Goal: Information Seeking & Learning: Learn about a topic

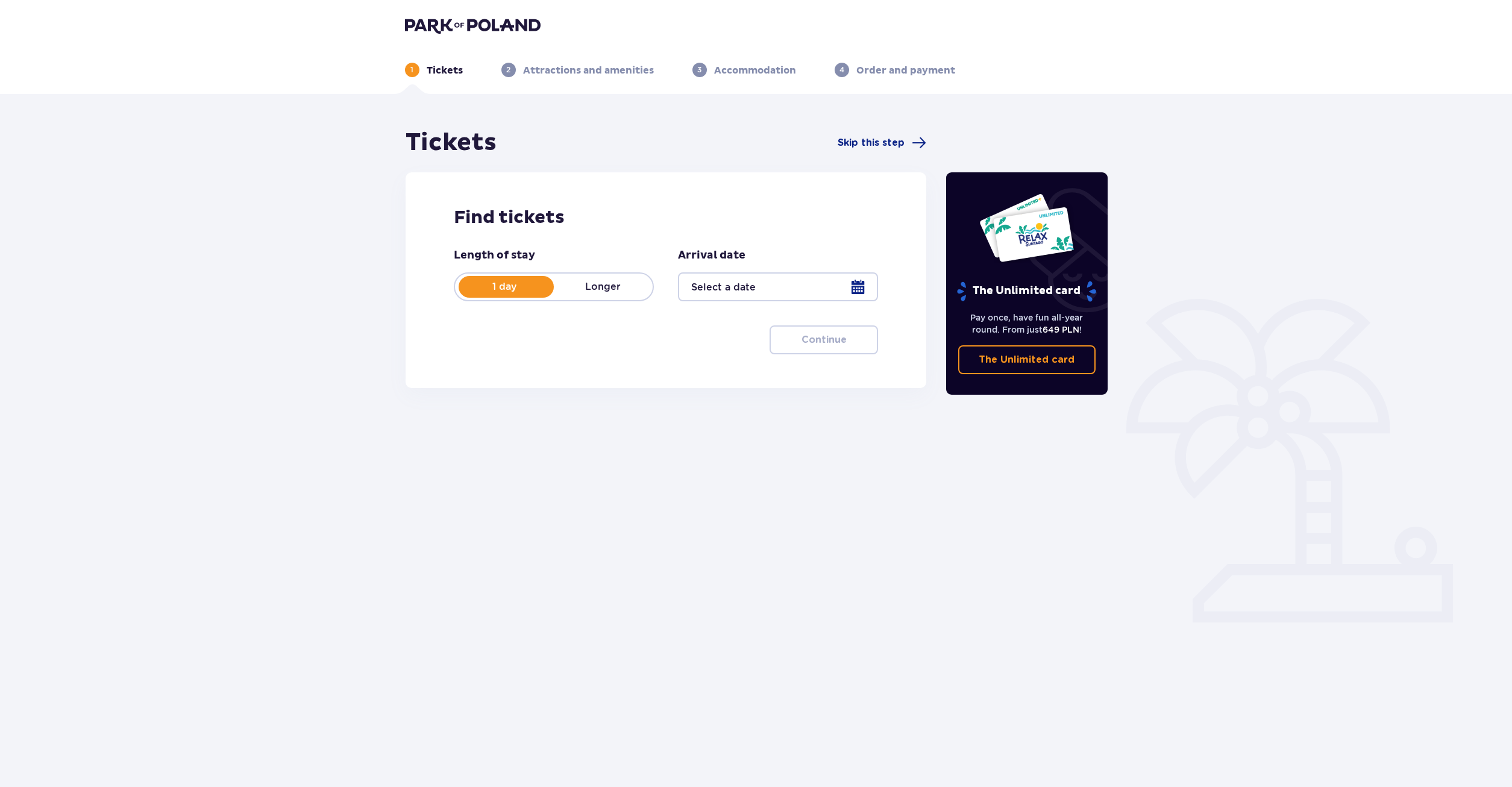
click at [473, 37] on div "1 Tickets 2 Attractions and amenities 3 Accommodation 4 Order and payment" at bounding box center [756, 56] width 722 height 44
click at [473, 34] on div "1 Tickets 2 Attractions and amenities 3 Accommodation 4 Order and payment" at bounding box center [756, 56] width 722 height 44
click at [473, 29] on img at bounding box center [472, 25] width 135 height 17
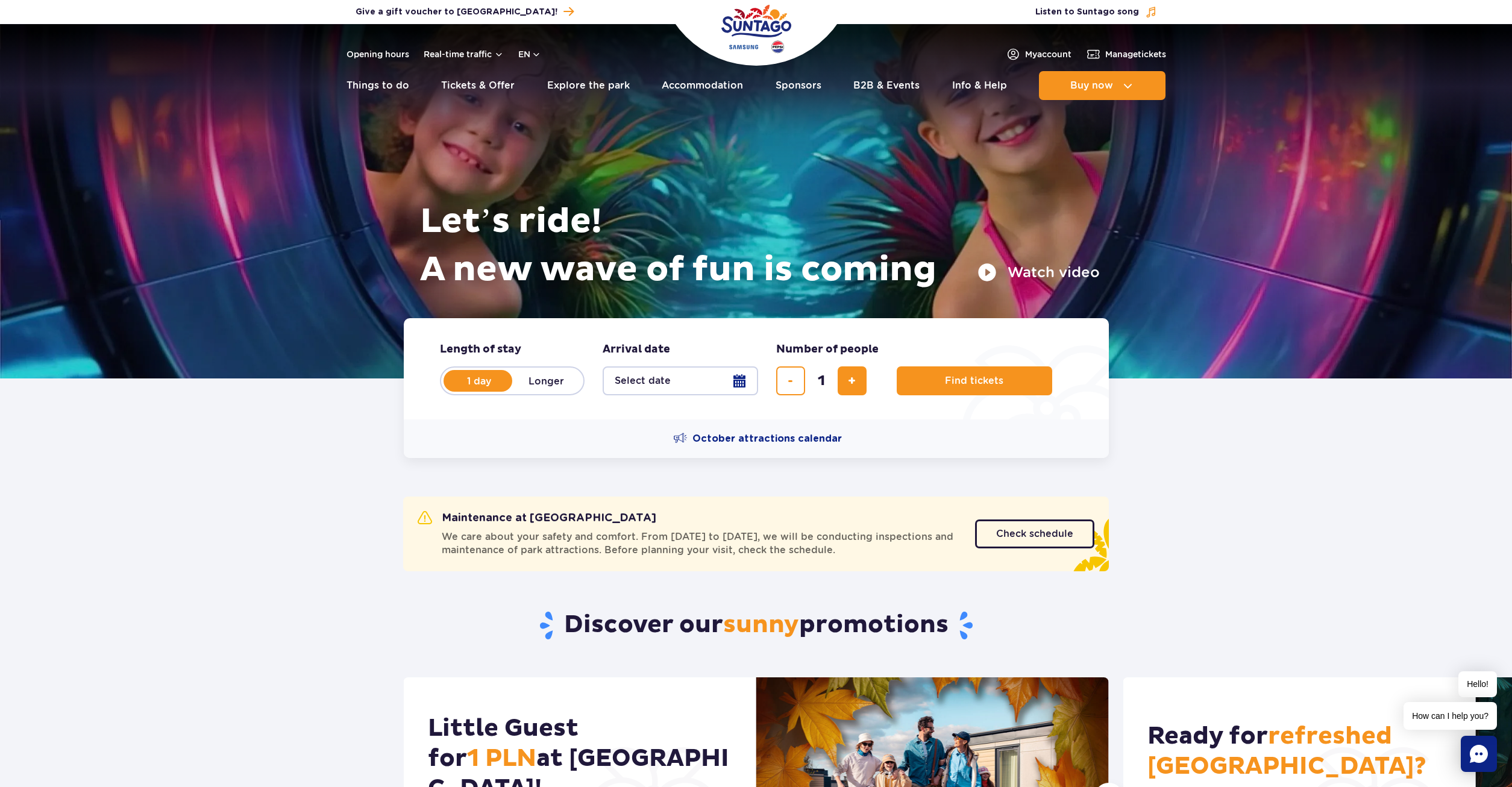
click at [1013, 261] on h1 "Let’s ride! A new wave of fun is coming" at bounding box center [760, 246] width 680 height 97
click at [1018, 271] on button "Watch video" at bounding box center [1038, 272] width 122 height 19
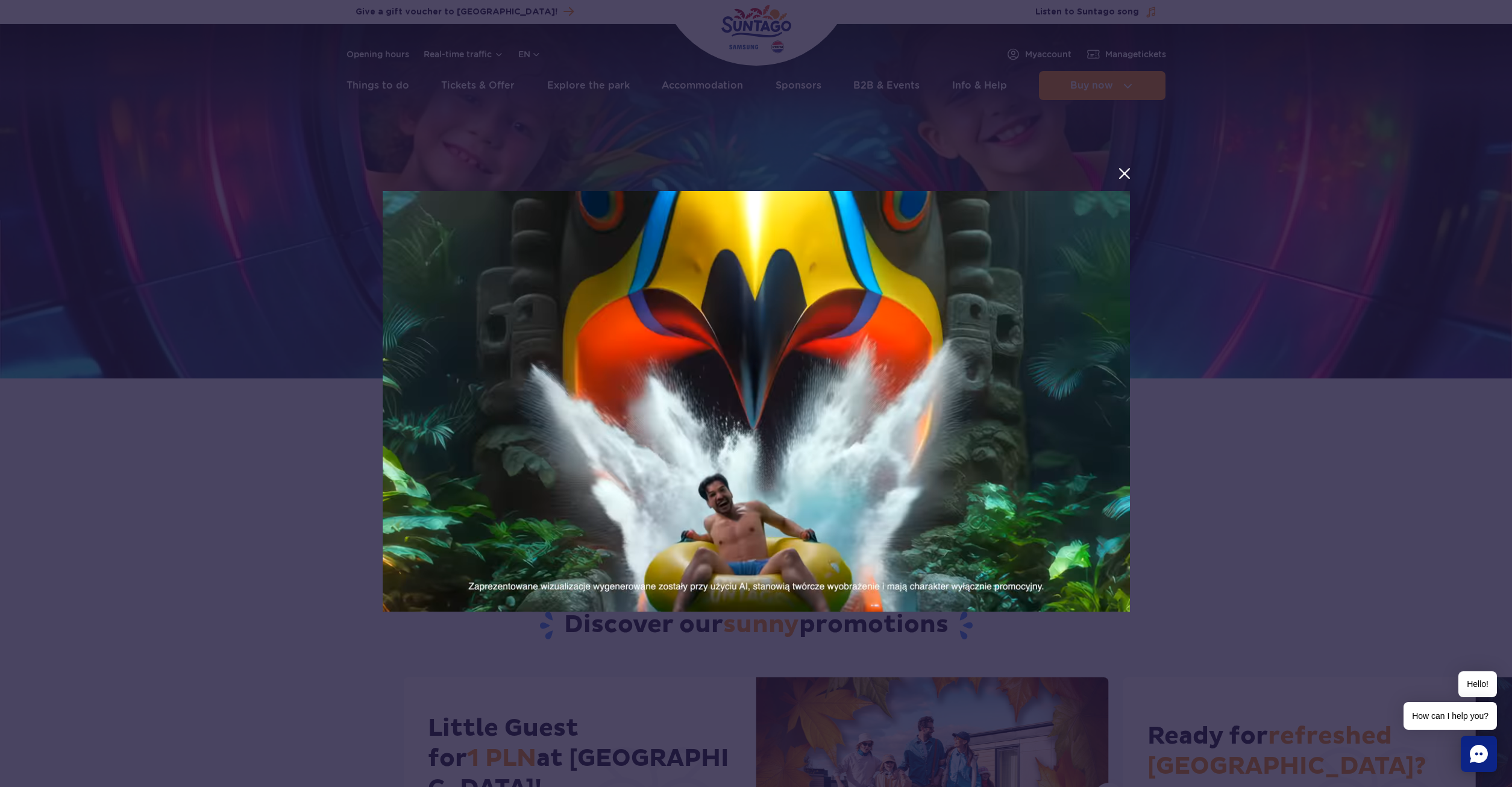
click at [1245, 432] on div at bounding box center [756, 393] width 1512 height 768
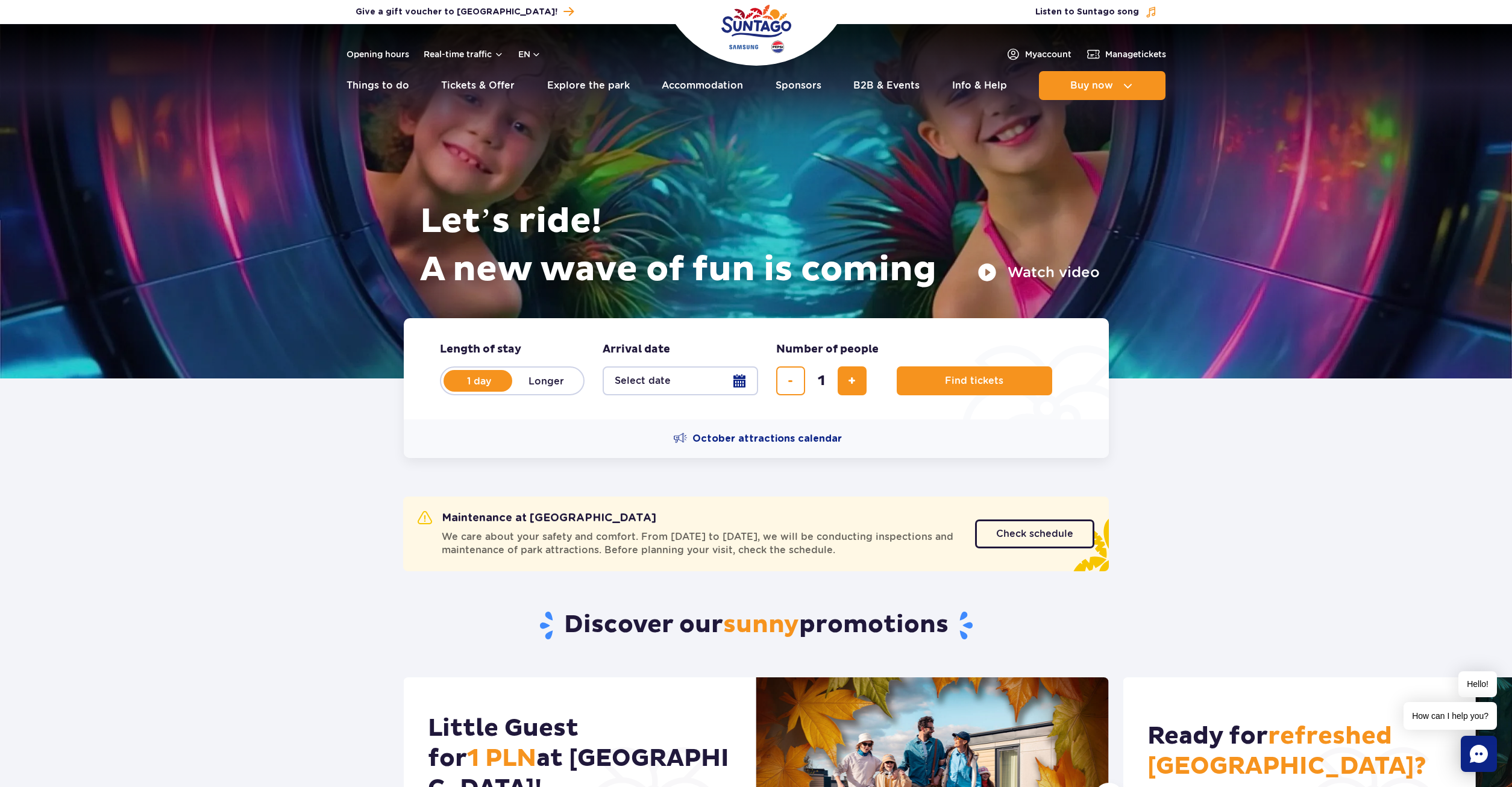
click at [534, 46] on header "Opening hours Real-time traffic en PL EN UA My account Manage tickets Real-time…" at bounding box center [756, 65] width 1512 height 82
click at [538, 52] on button "en" at bounding box center [529, 54] width 23 height 12
click at [547, 80] on span "PL" at bounding box center [547, 83] width 11 height 12
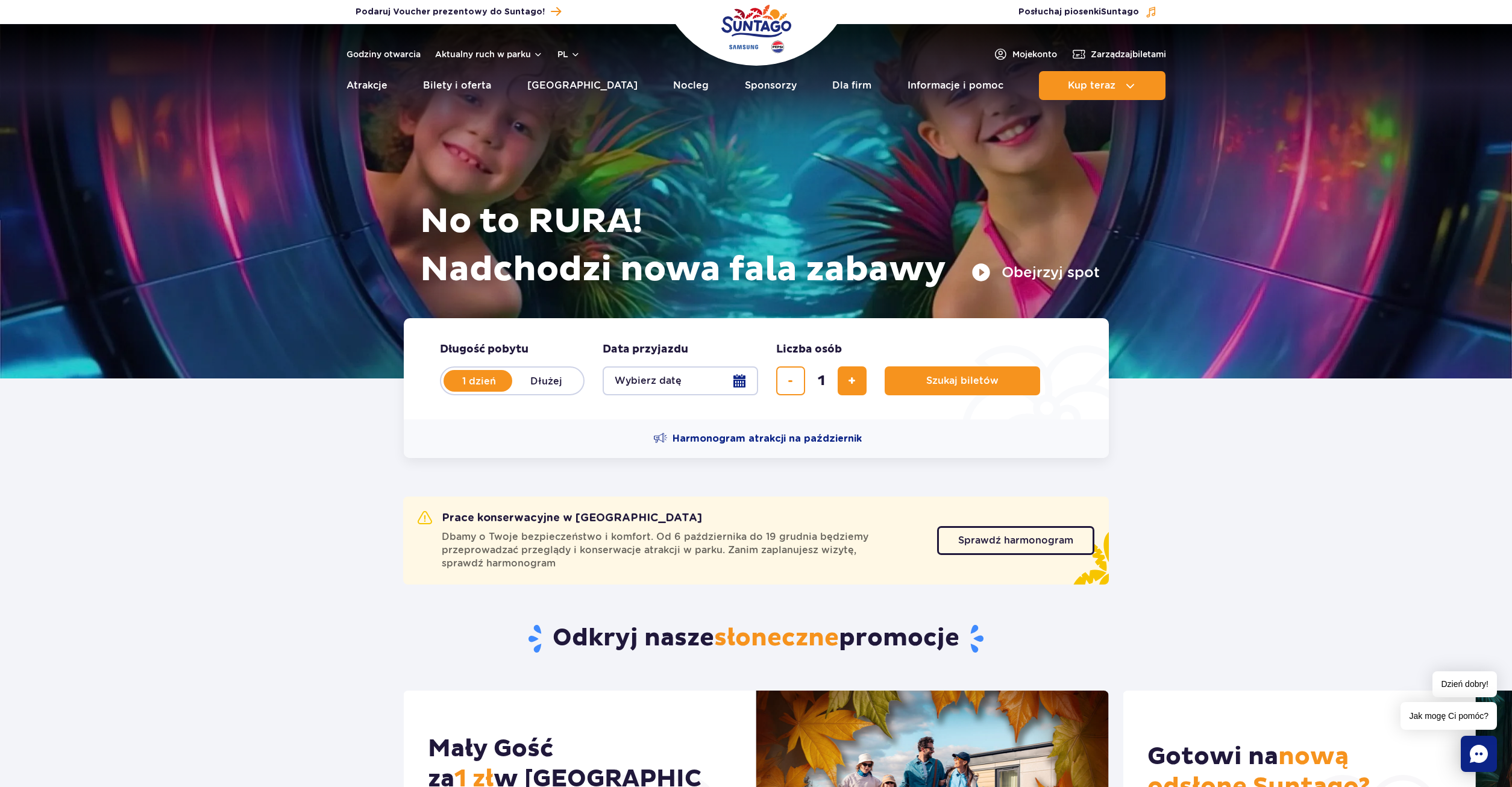
click at [1004, 262] on h1 "No to RURA! Nadchodzi nowa fala zabawy" at bounding box center [760, 246] width 680 height 97
click at [1020, 264] on button "Obejrzyj spot" at bounding box center [1036, 272] width 128 height 19
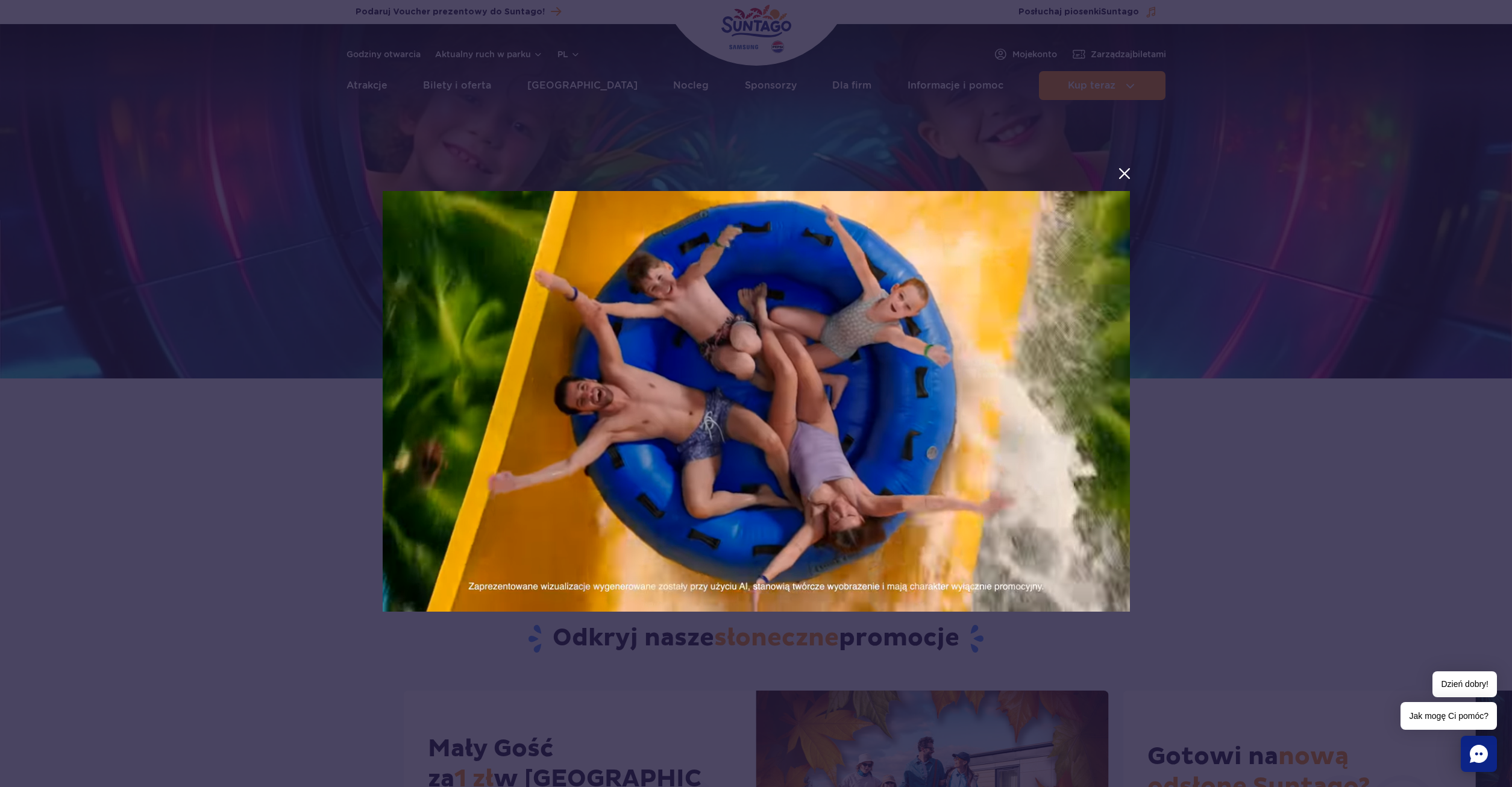
click at [1196, 218] on div at bounding box center [756, 393] width 1512 height 768
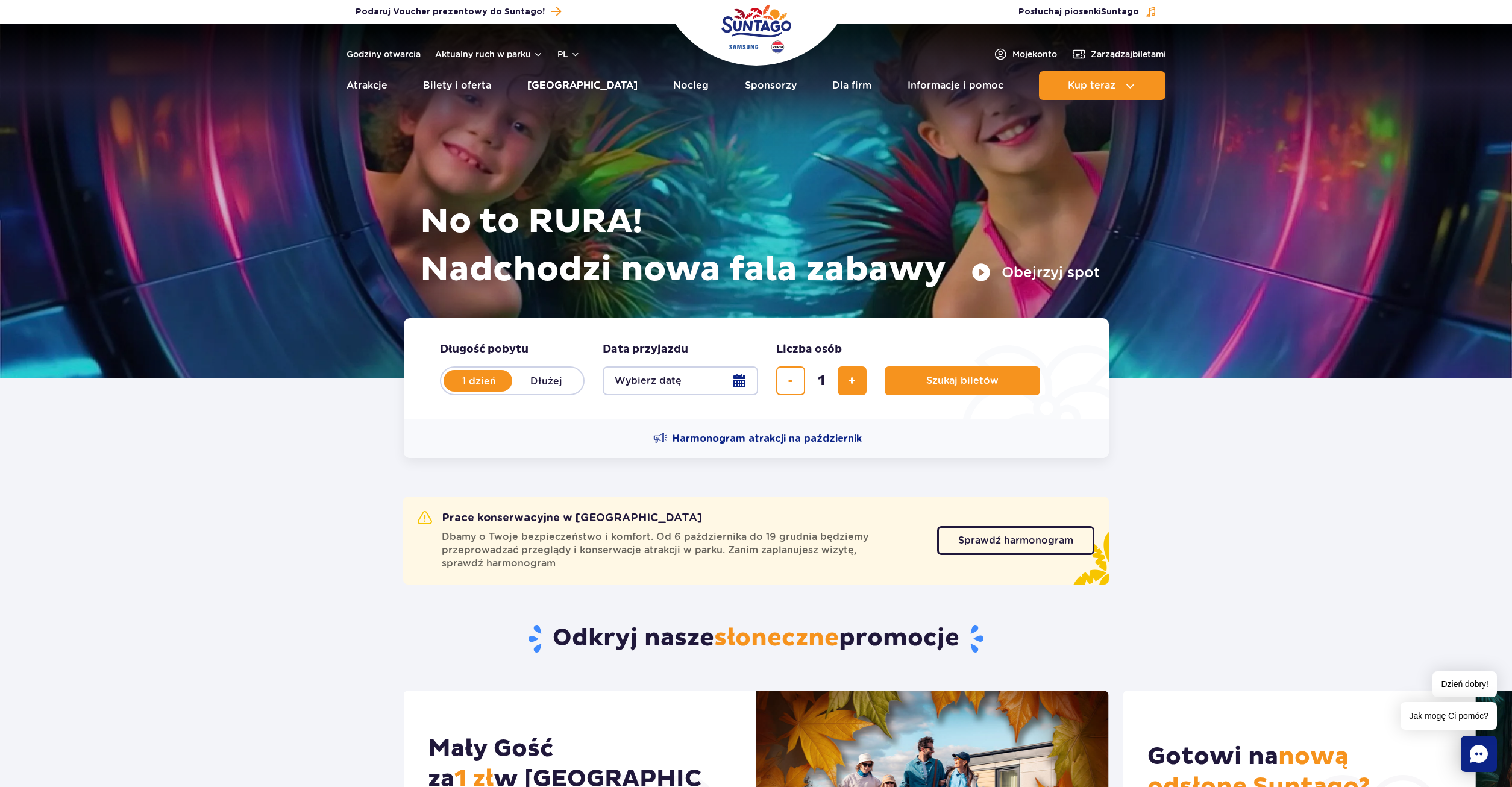
click at [570, 85] on link "[GEOGRAPHIC_DATA]" at bounding box center [582, 85] width 110 height 29
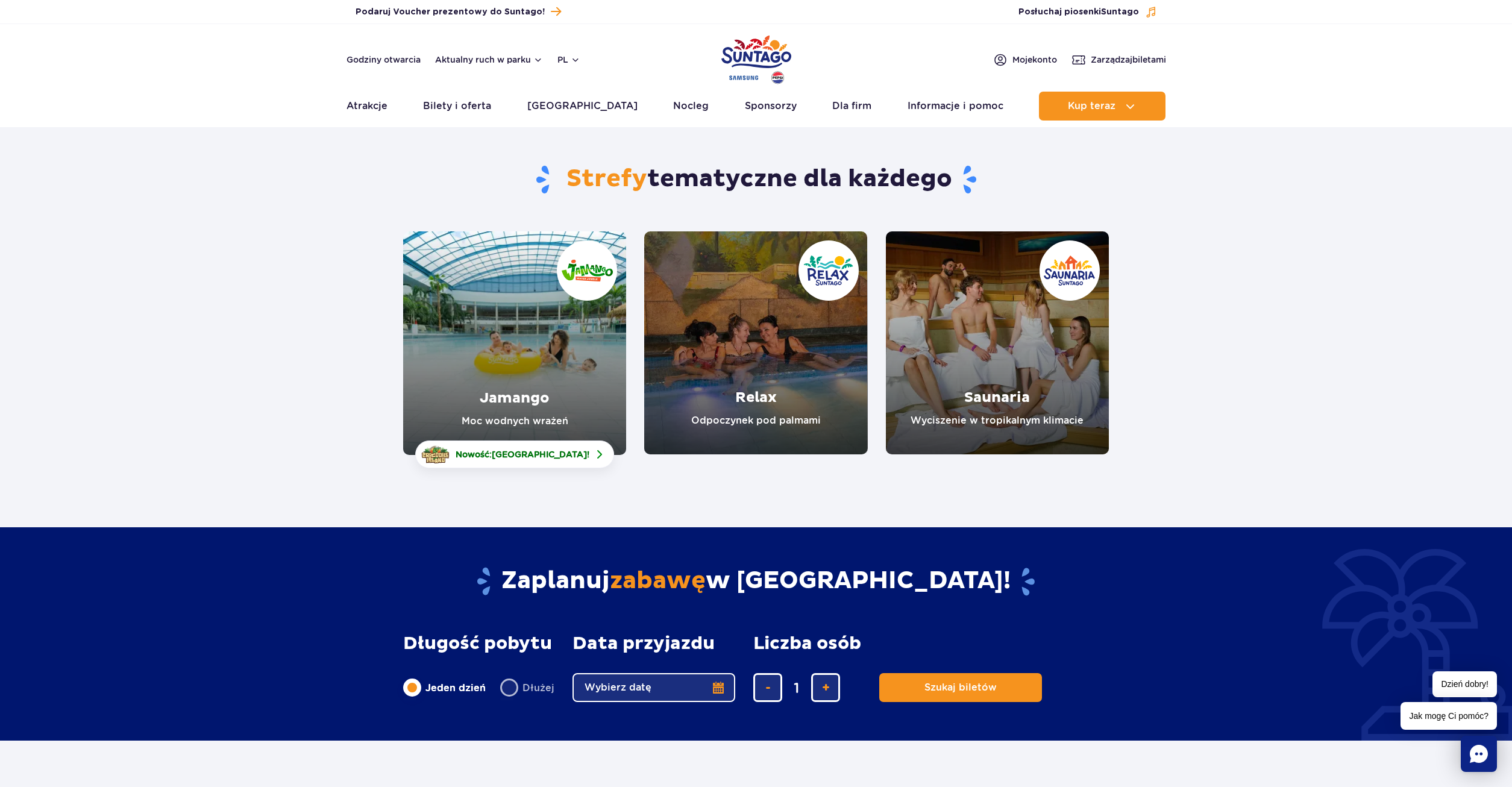
click at [588, 376] on link "Jamango" at bounding box center [515, 343] width 223 height 224
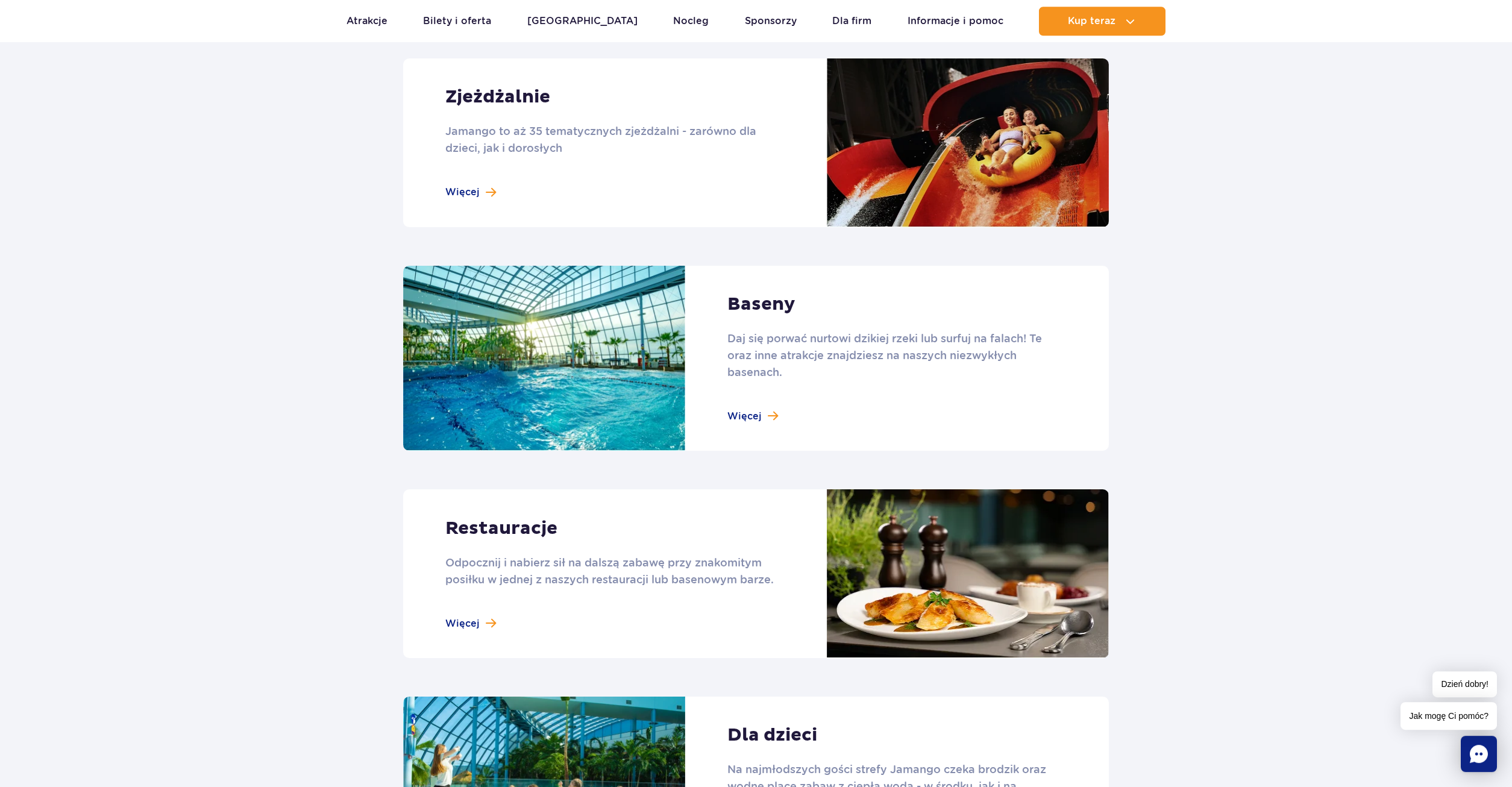
scroll to position [922, 0]
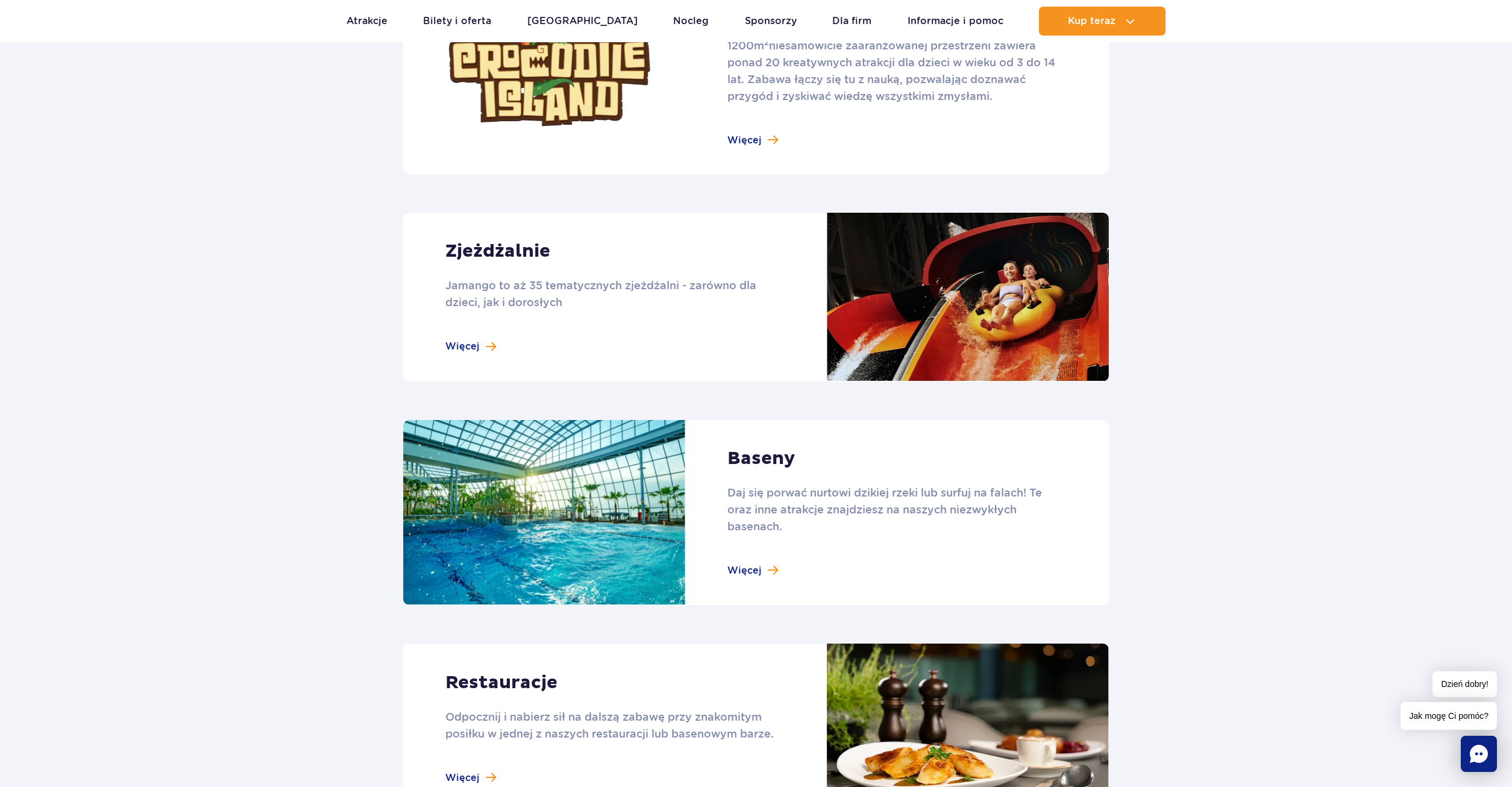
click at [474, 350] on link at bounding box center [756, 297] width 706 height 169
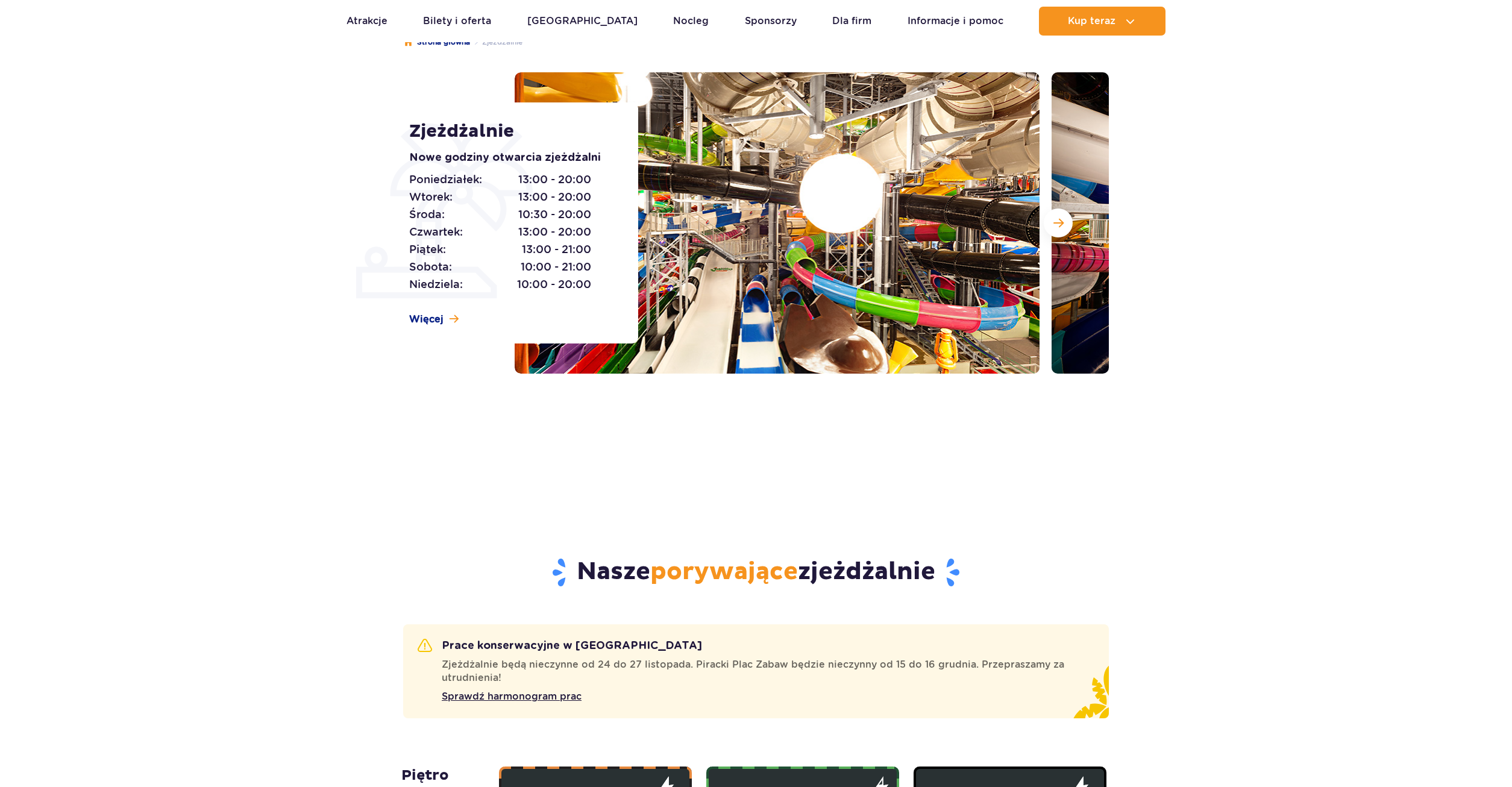
scroll to position [307, 0]
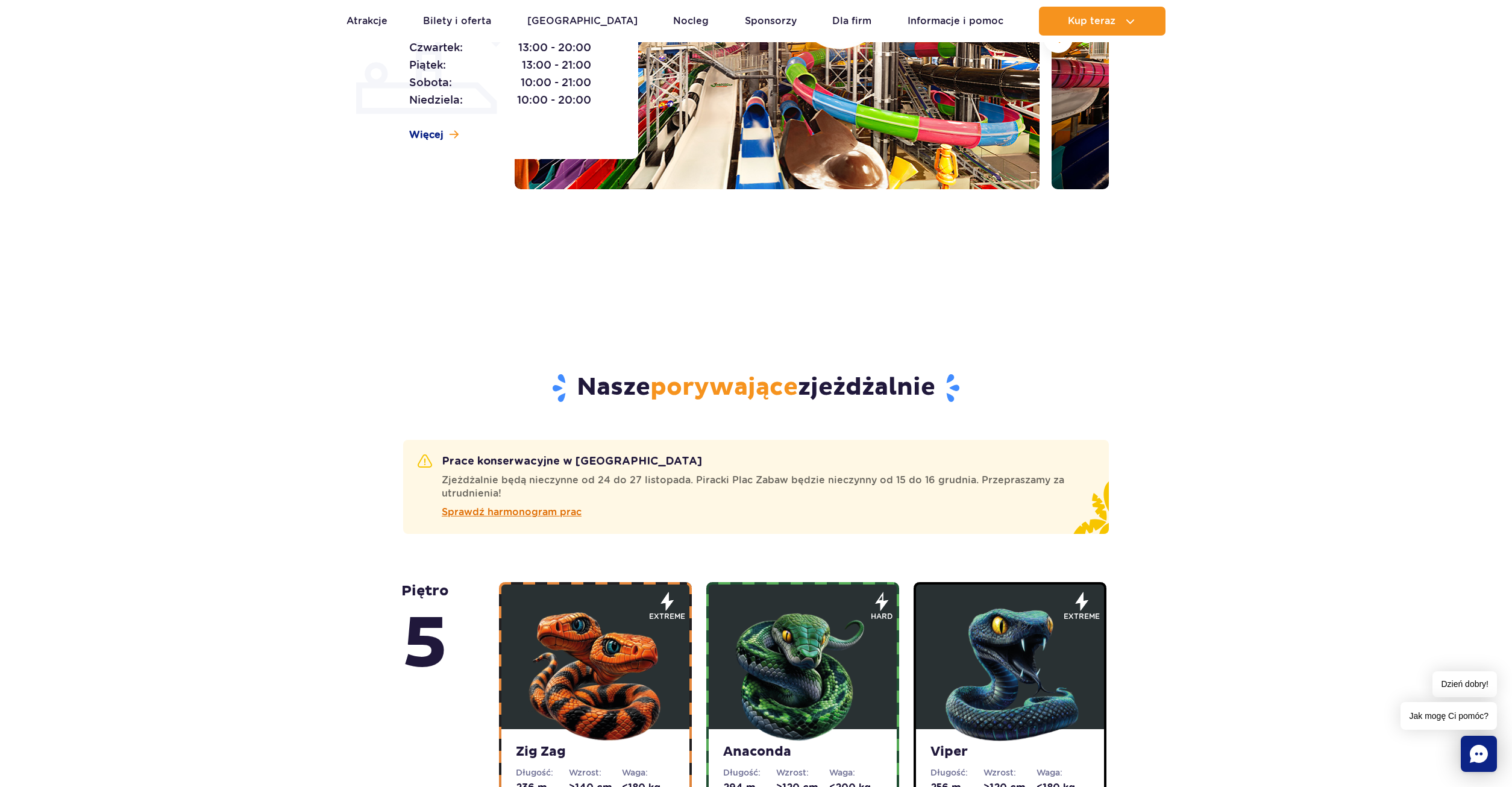
click at [540, 506] on span "Sprawdź harmonogram prac" at bounding box center [511, 512] width 140 height 14
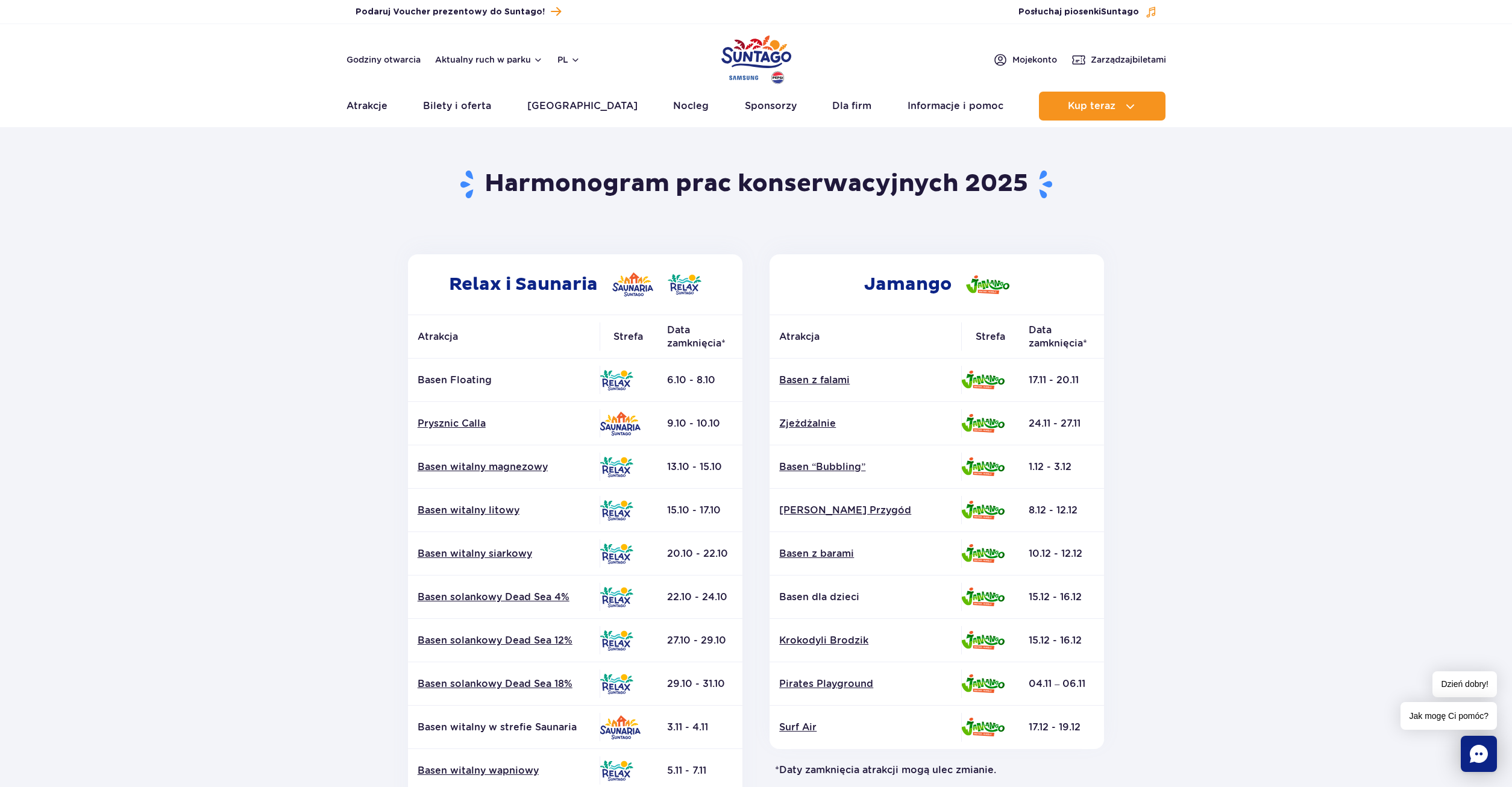
click at [744, 60] on img "Park of Poland" at bounding box center [756, 59] width 70 height 56
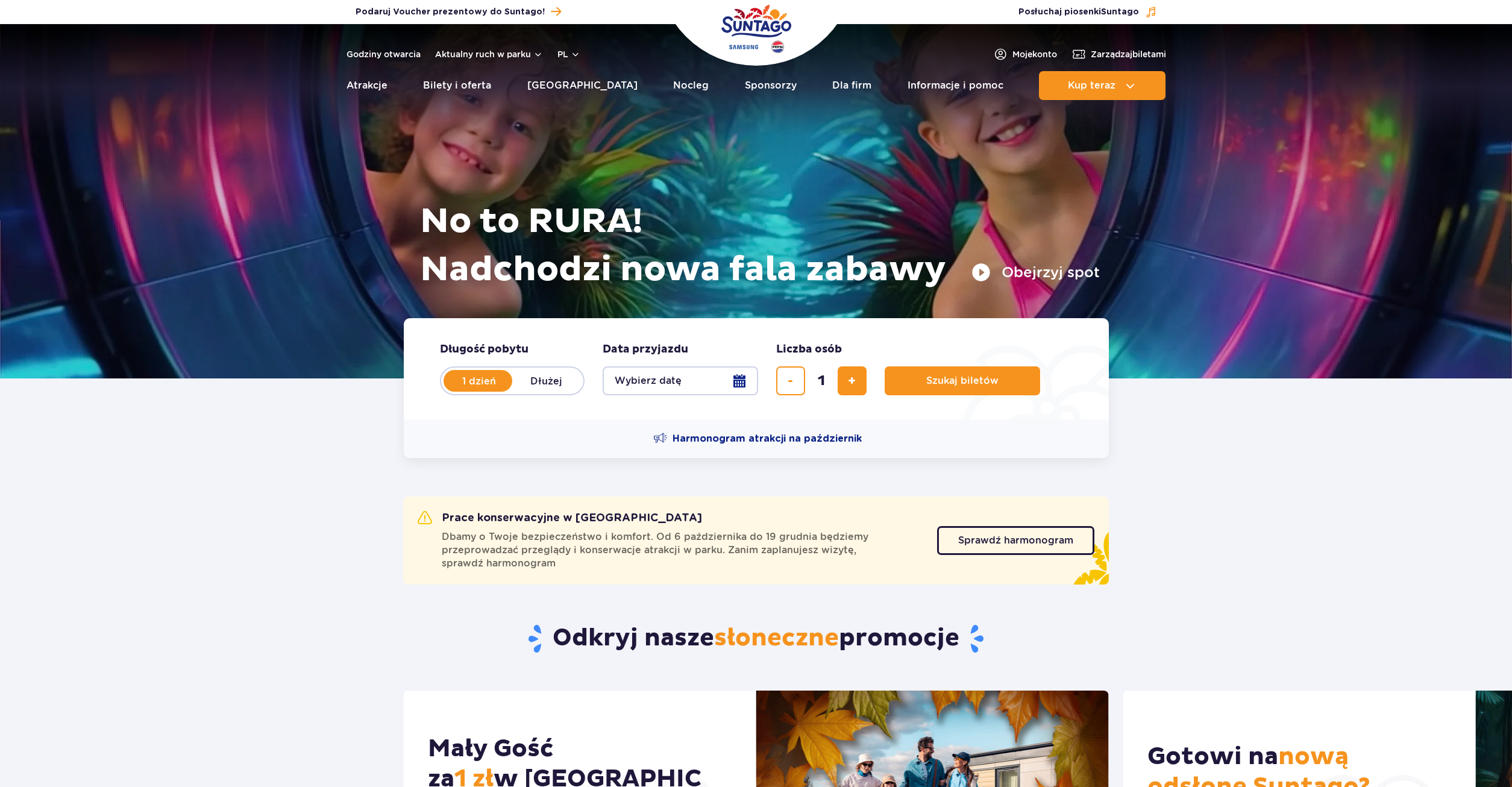
click at [768, 241] on h1 "No to RURA! Nadchodzi nowa fala zabawy" at bounding box center [760, 246] width 680 height 97
click at [987, 271] on button "Obejrzyj spot" at bounding box center [1036, 272] width 128 height 19
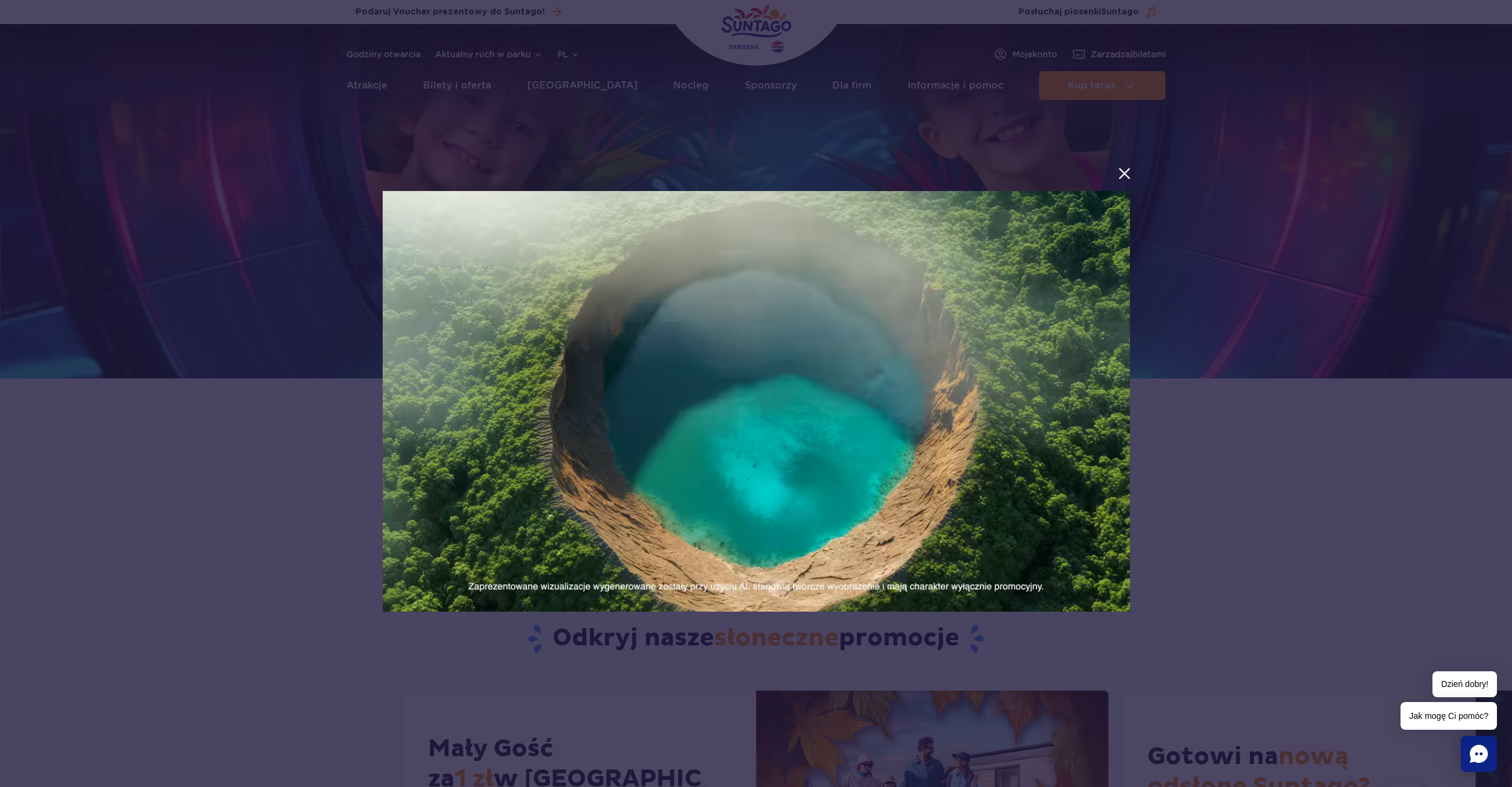
click at [1369, 352] on div at bounding box center [756, 393] width 1512 height 768
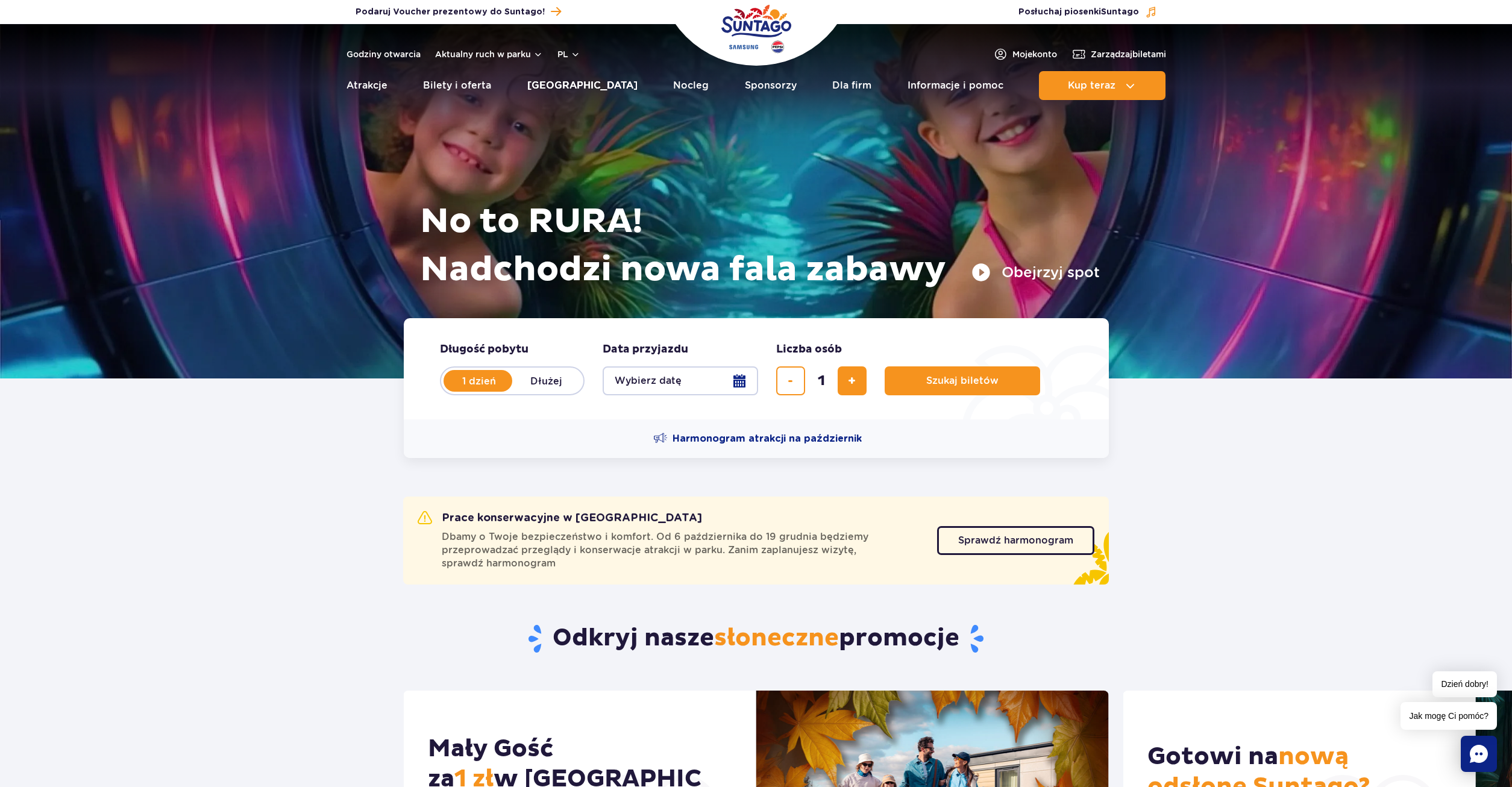
click at [592, 93] on link "[GEOGRAPHIC_DATA]" at bounding box center [582, 85] width 110 height 29
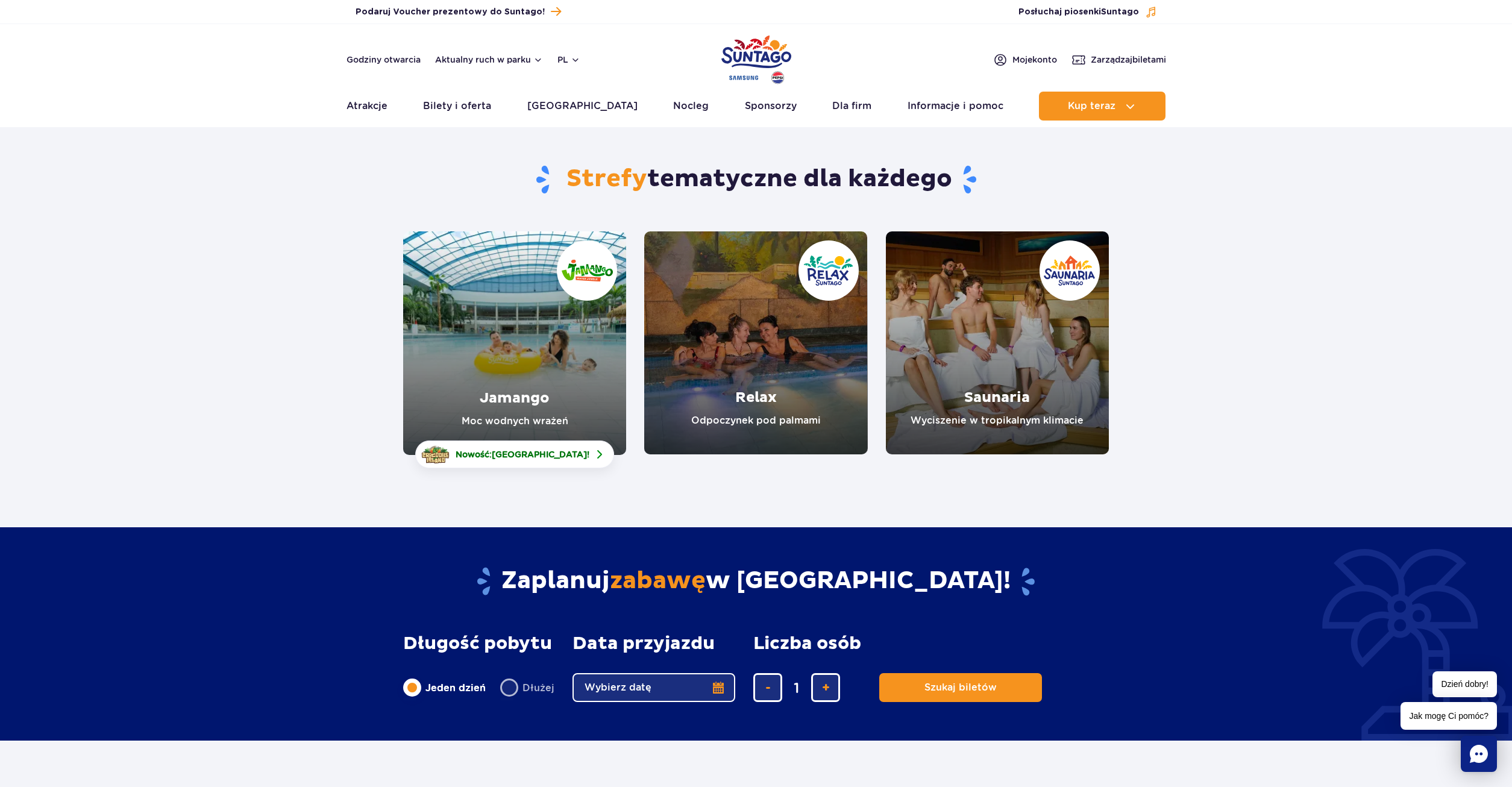
click at [523, 415] on link "Jamango" at bounding box center [515, 343] width 223 height 224
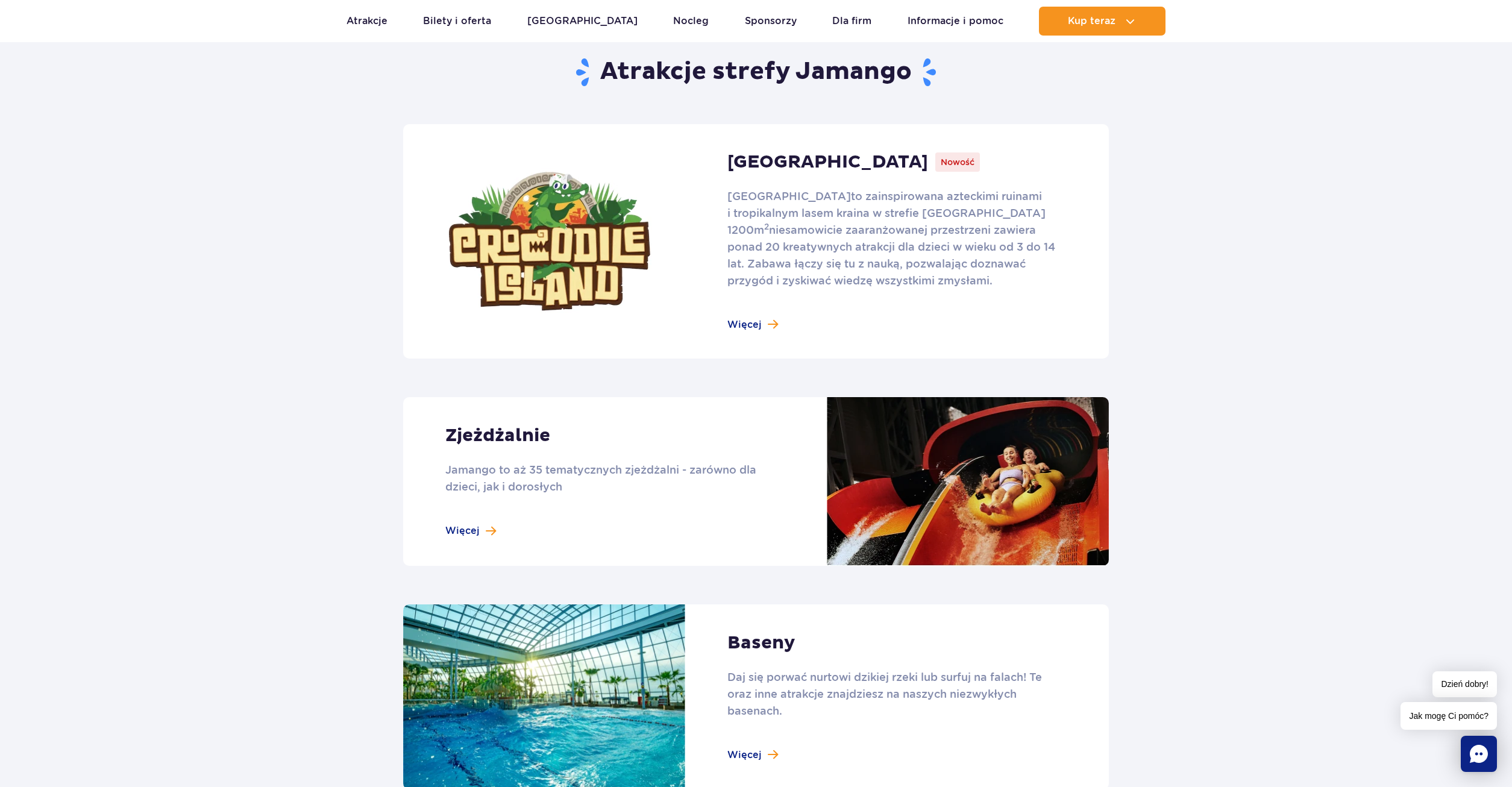
scroll to position [983, 0]
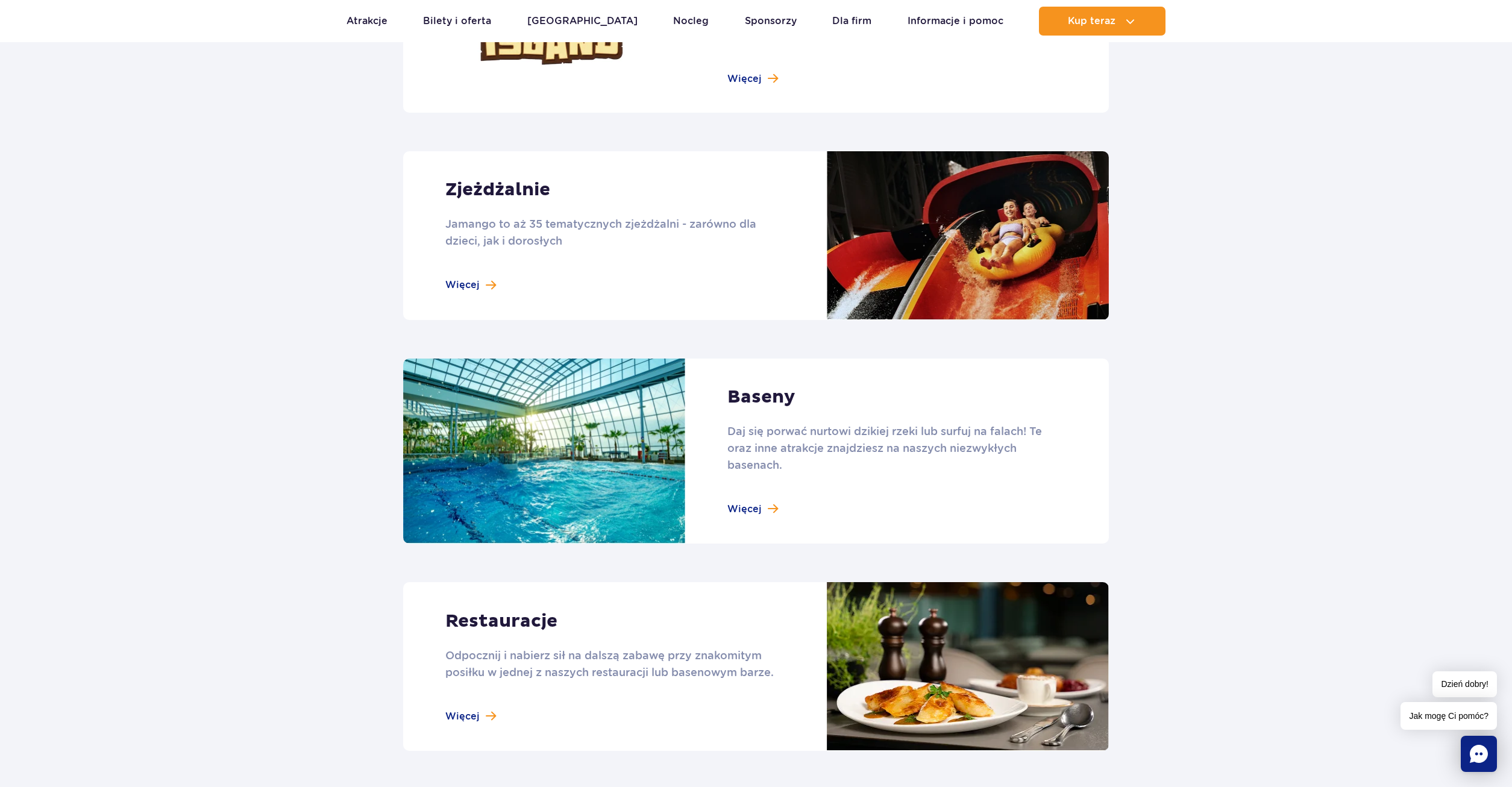
click at [545, 258] on link at bounding box center [756, 236] width 706 height 169
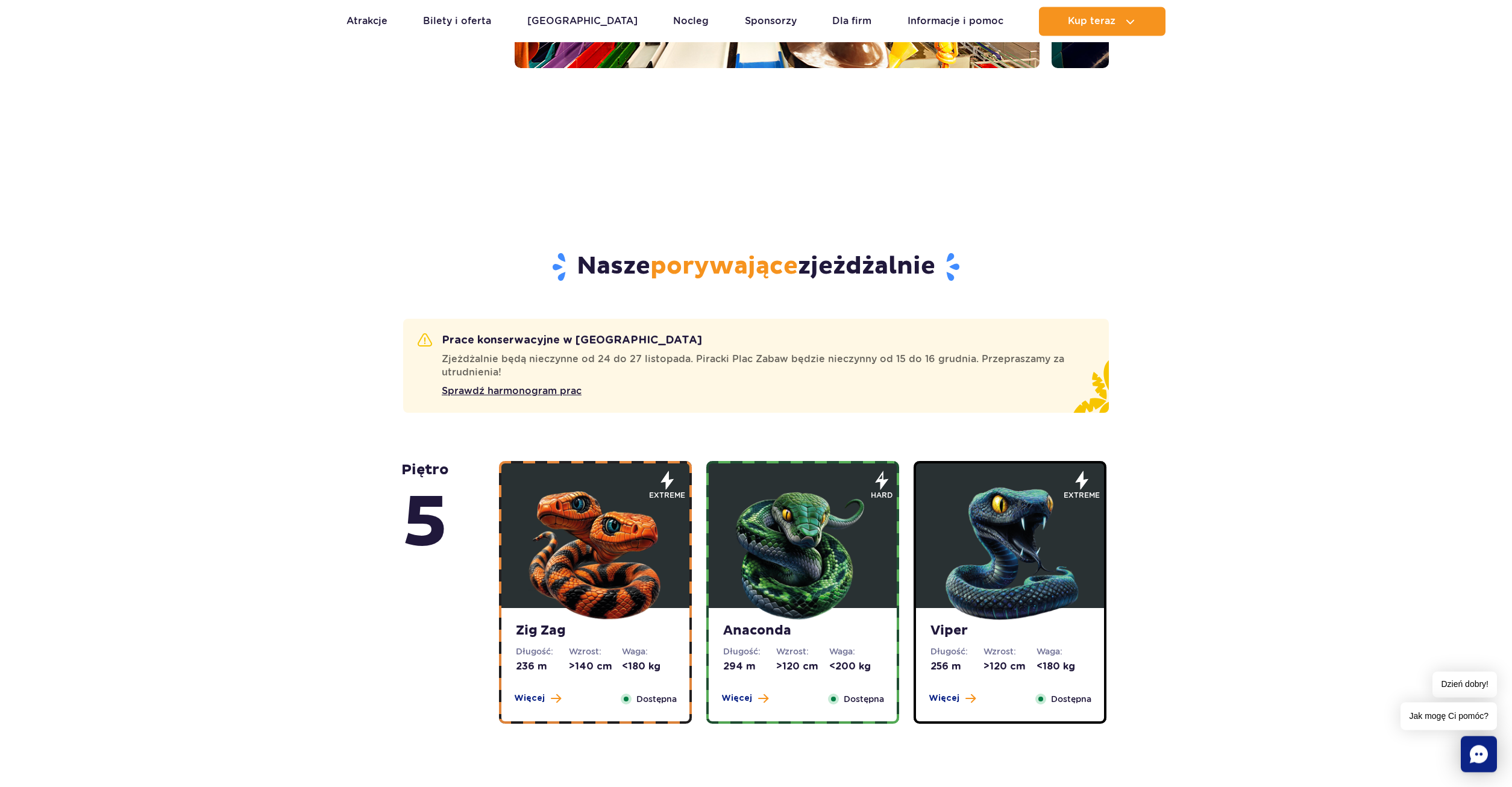
scroll to position [430, 0]
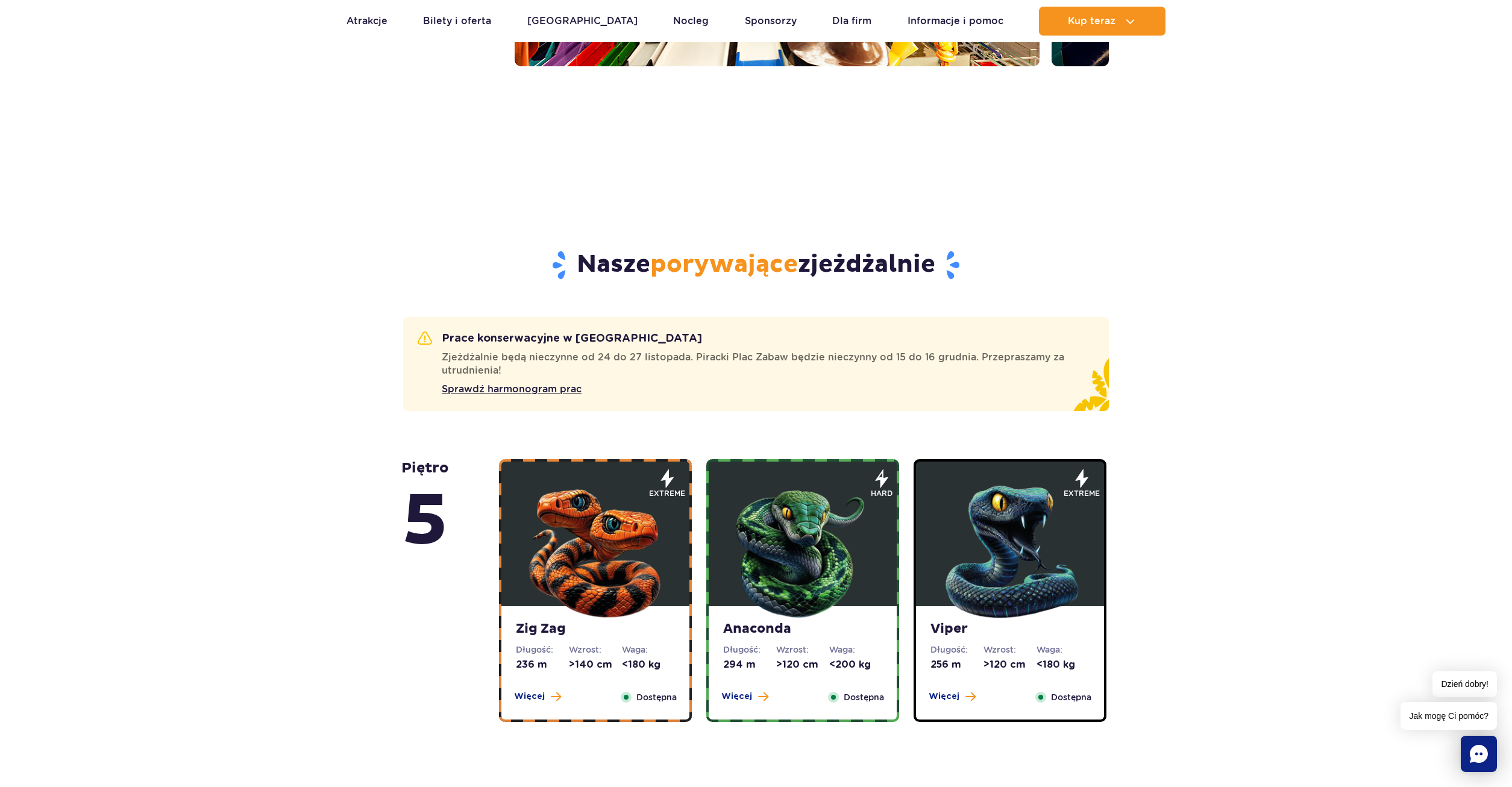
click at [598, 597] on img at bounding box center [595, 549] width 145 height 145
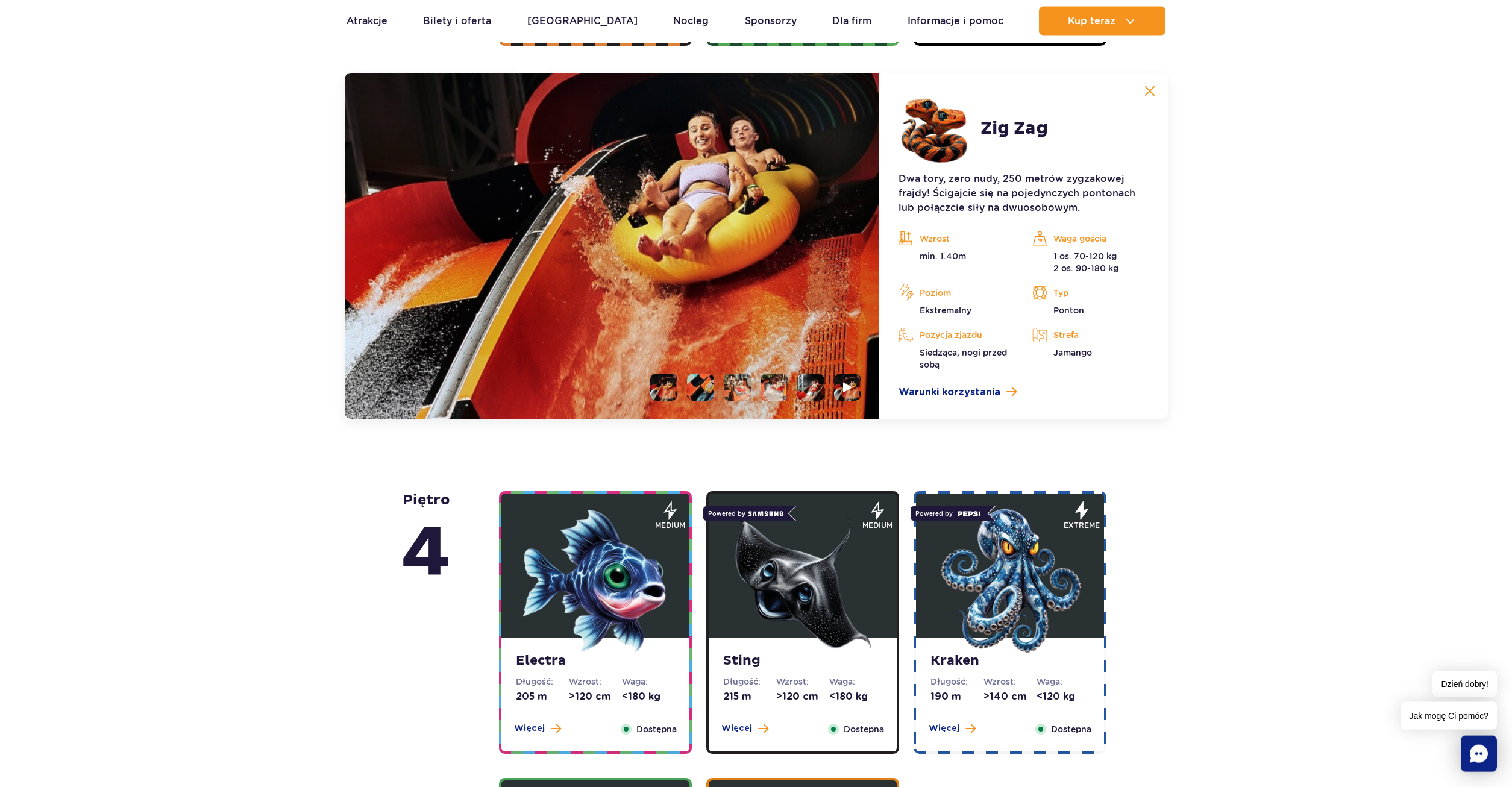
scroll to position [1107, 0]
click at [857, 392] on li at bounding box center [847, 386] width 27 height 27
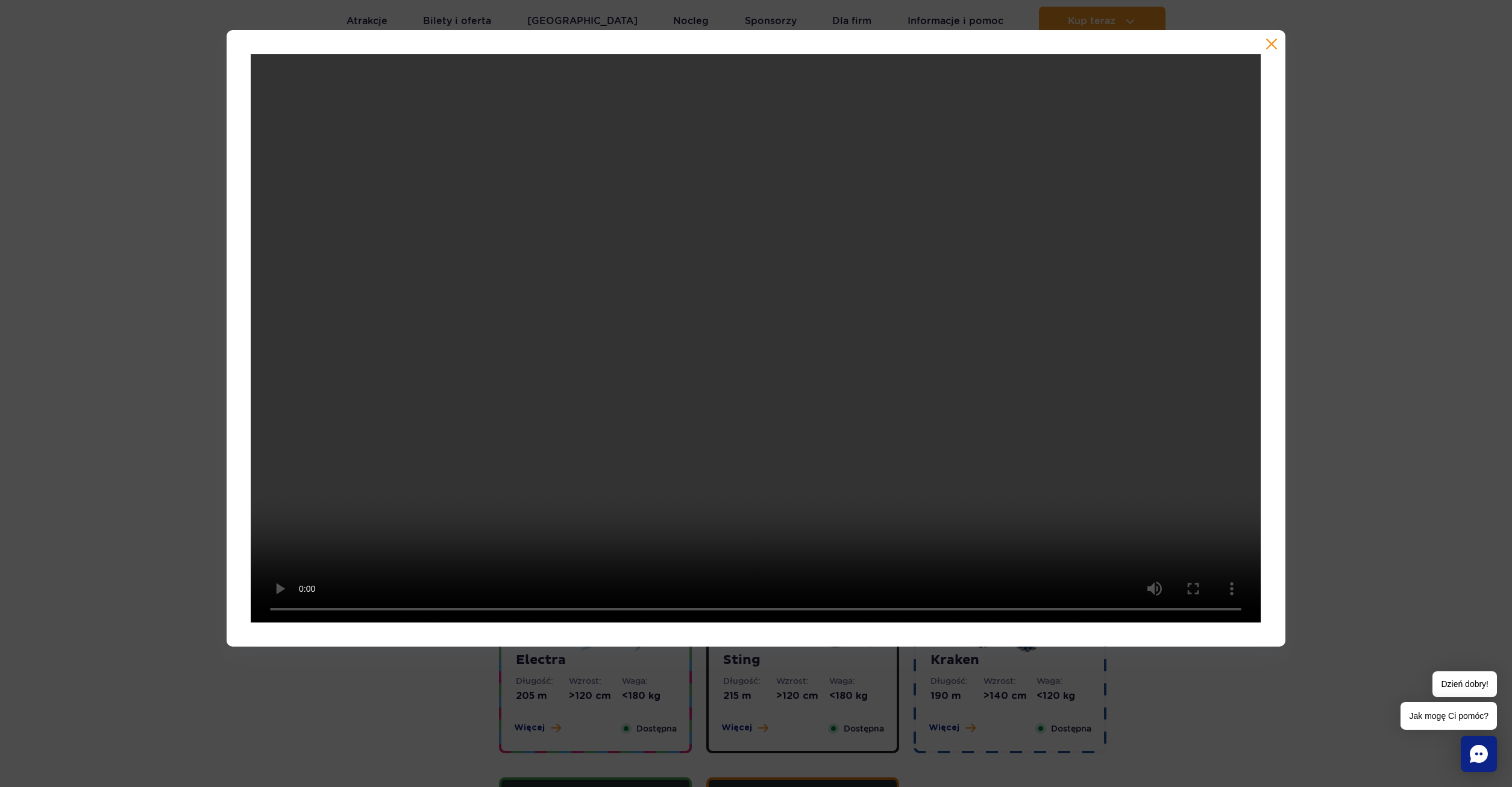
click at [1442, 427] on div at bounding box center [756, 338] width 1512 height 617
click at [1281, 423] on div at bounding box center [755, 338] width 1058 height 617
click at [1271, 52] on div at bounding box center [755, 338] width 1058 height 617
click at [1268, 46] on button "button" at bounding box center [1271, 44] width 12 height 12
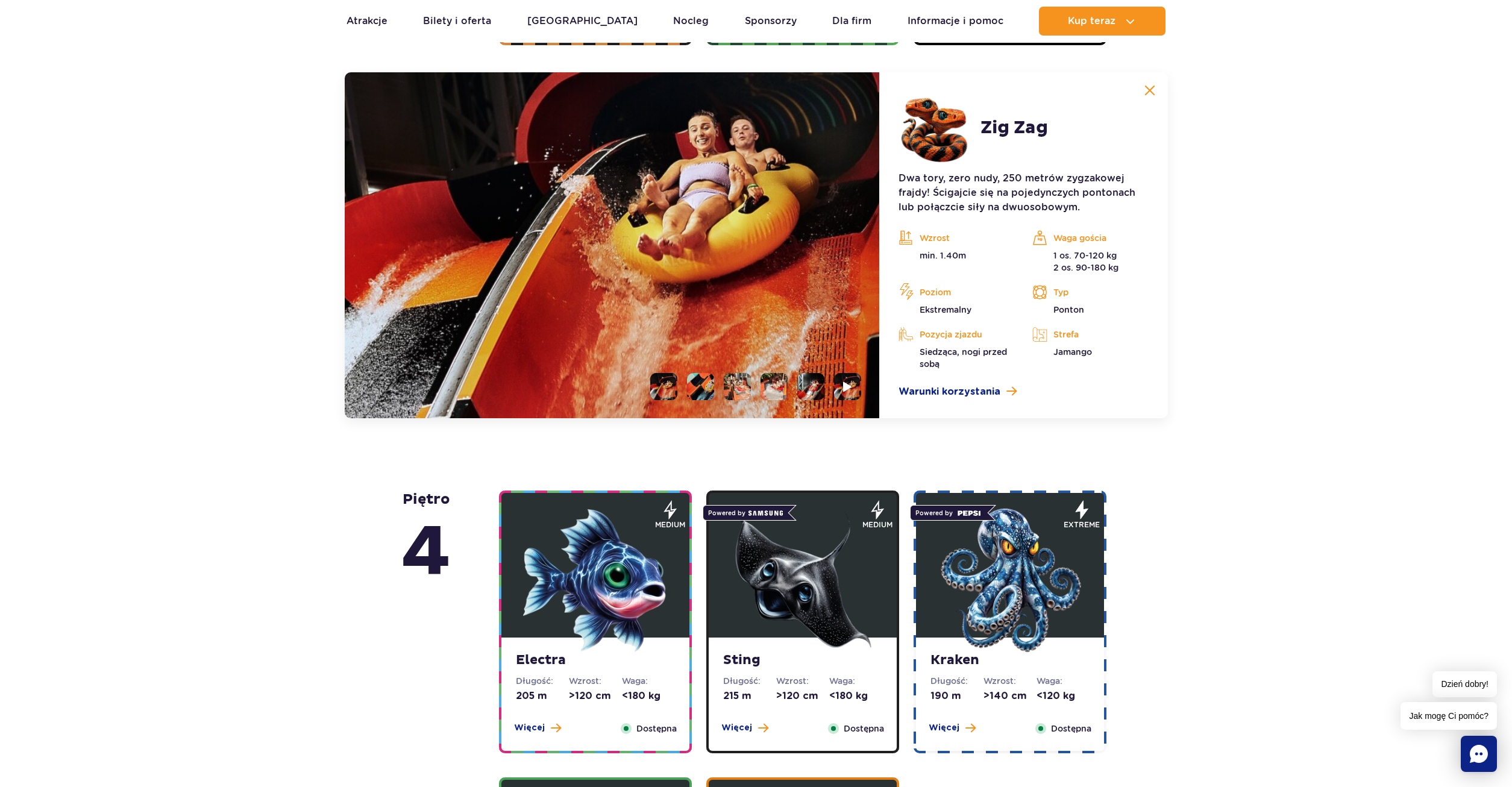
click at [763, 604] on img at bounding box center [802, 581] width 145 height 145
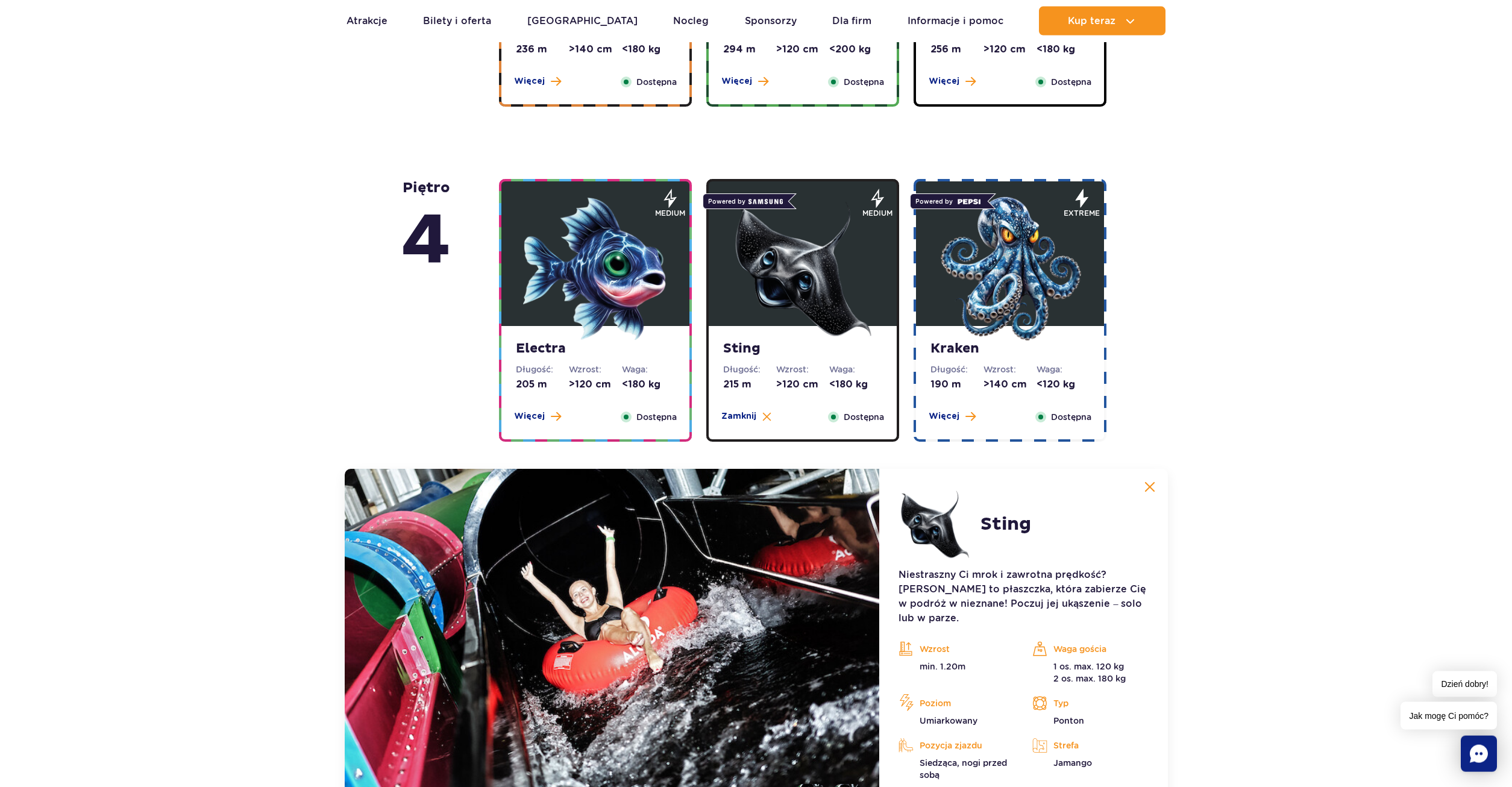
scroll to position [950, 0]
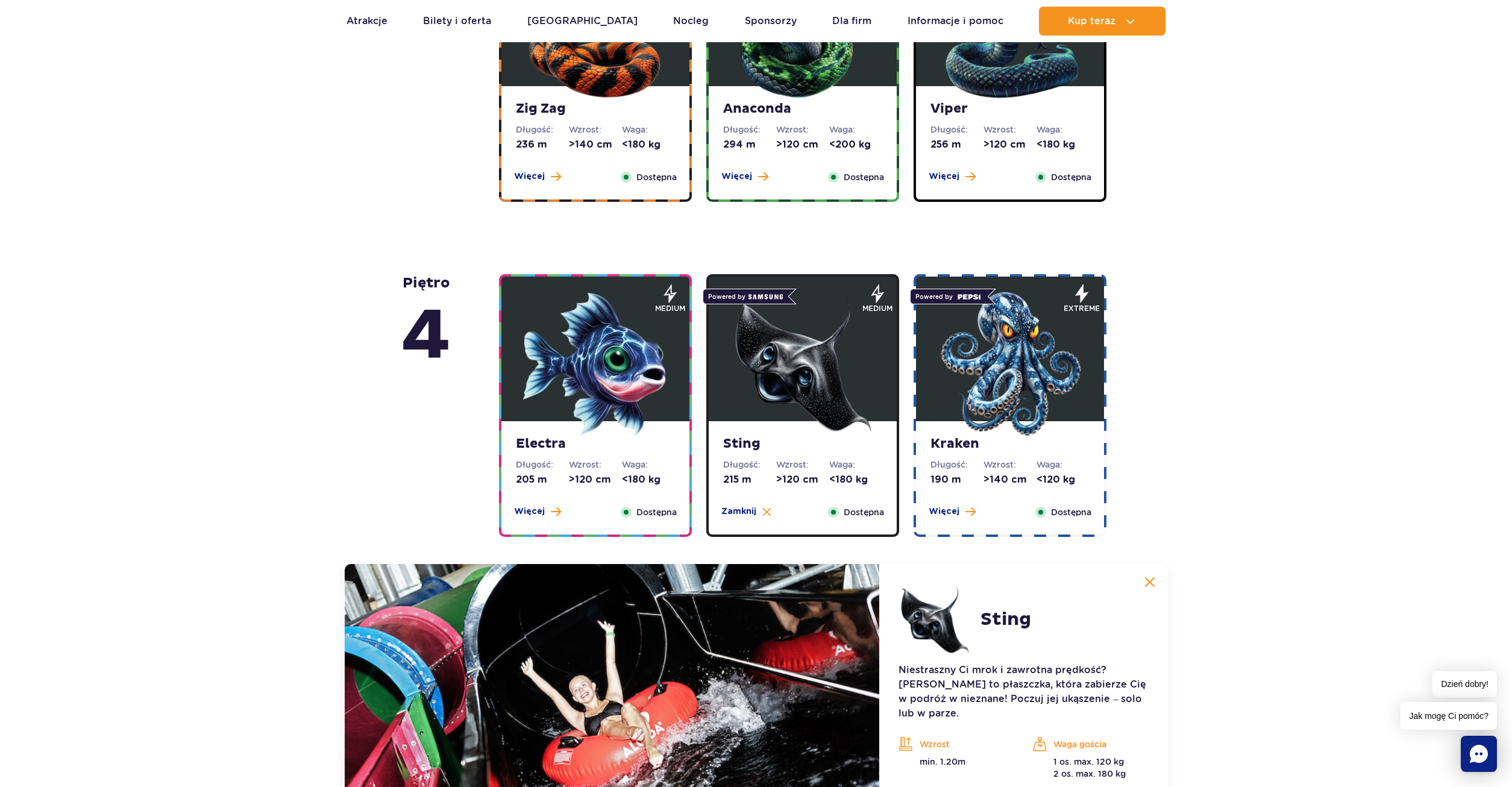
click at [1003, 394] on img at bounding box center [1010, 364] width 145 height 145
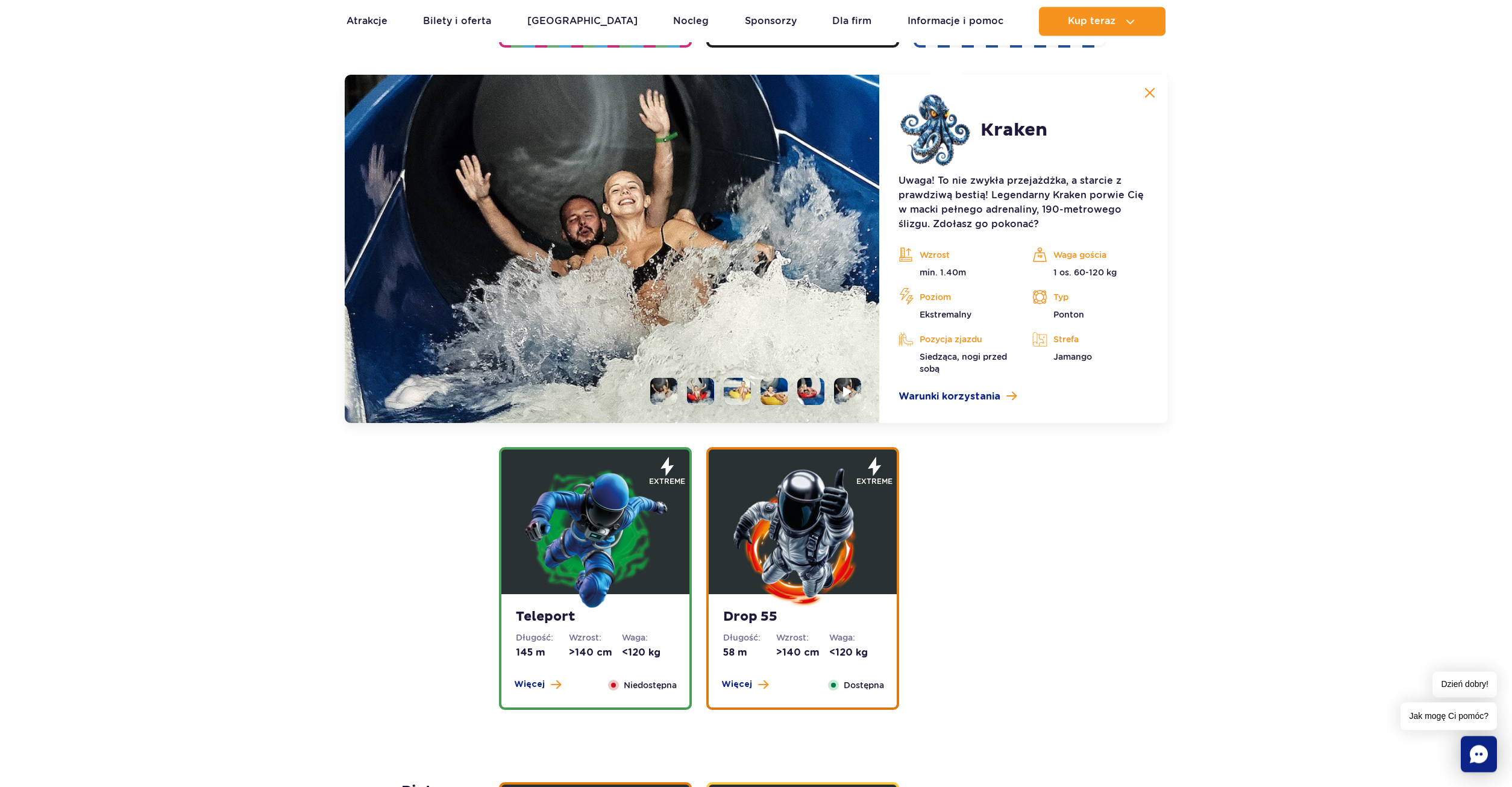
scroll to position [1442, 0]
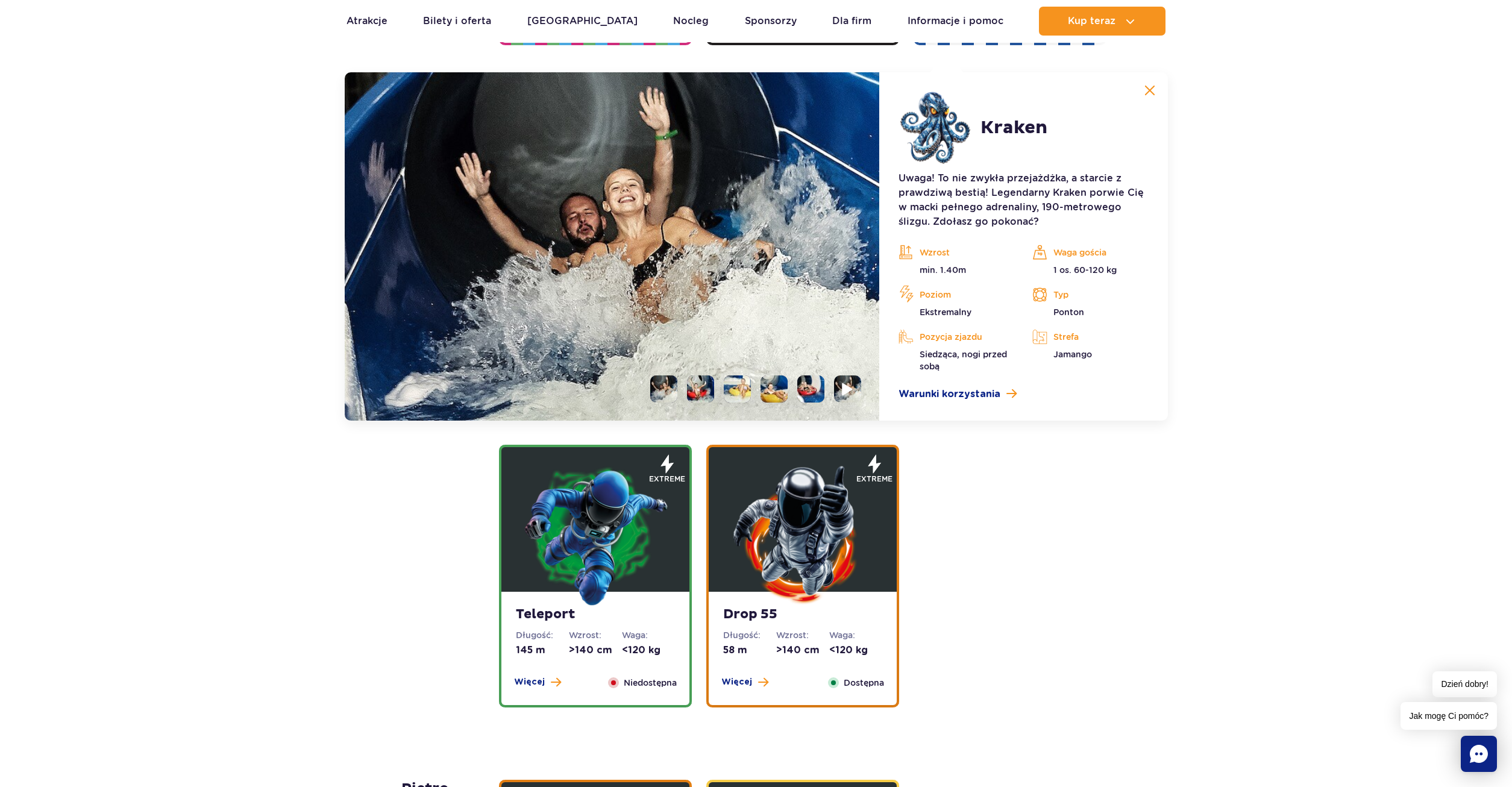
click at [849, 385] on img at bounding box center [848, 389] width 11 height 14
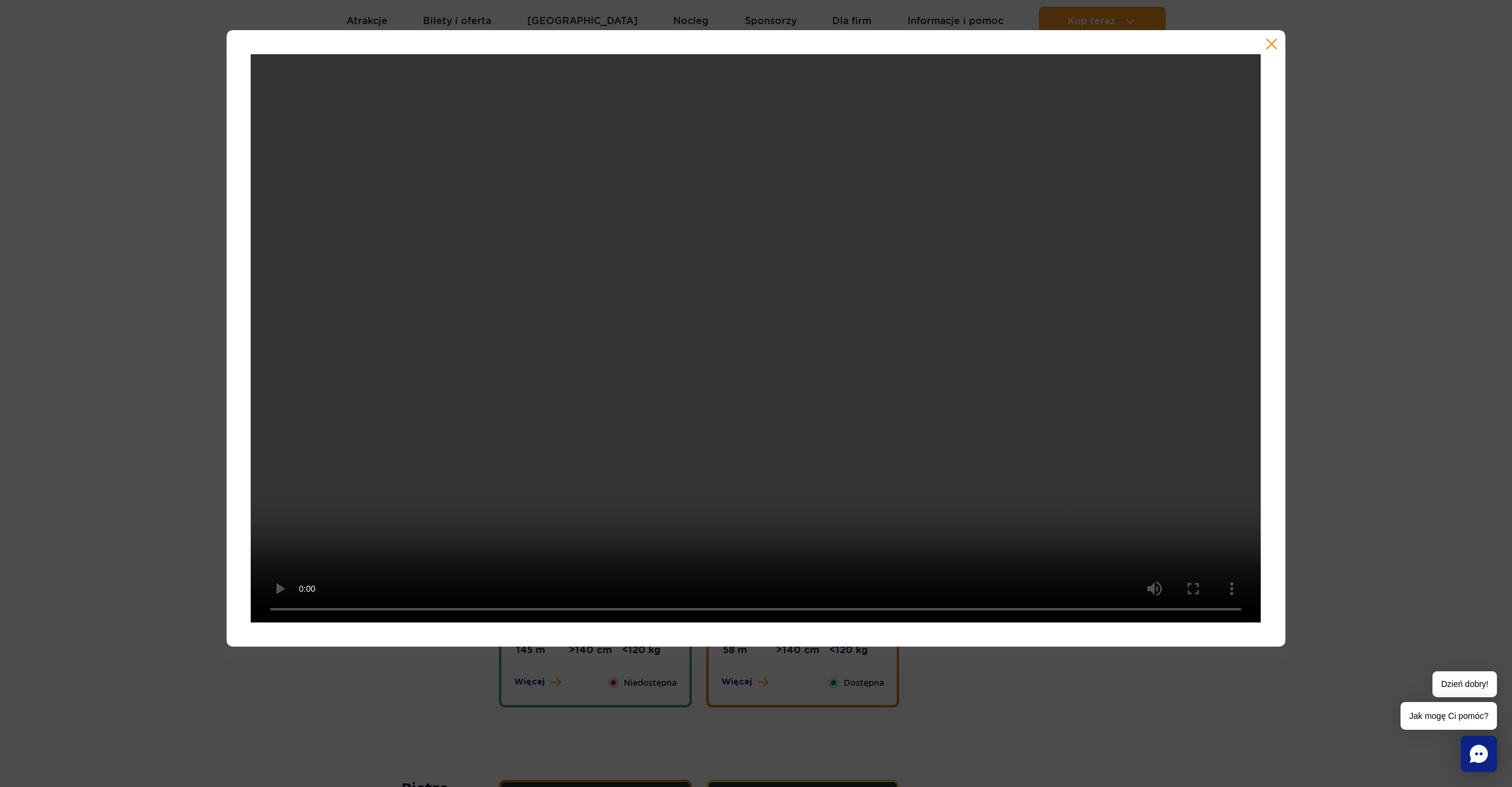
drag, startPoint x: 1357, startPoint y: 406, endPoint x: 1367, endPoint y: 408, distance: 10.2
click at [1367, 408] on div at bounding box center [756, 338] width 1512 height 617
click at [1270, 41] on button "button" at bounding box center [1271, 44] width 12 height 12
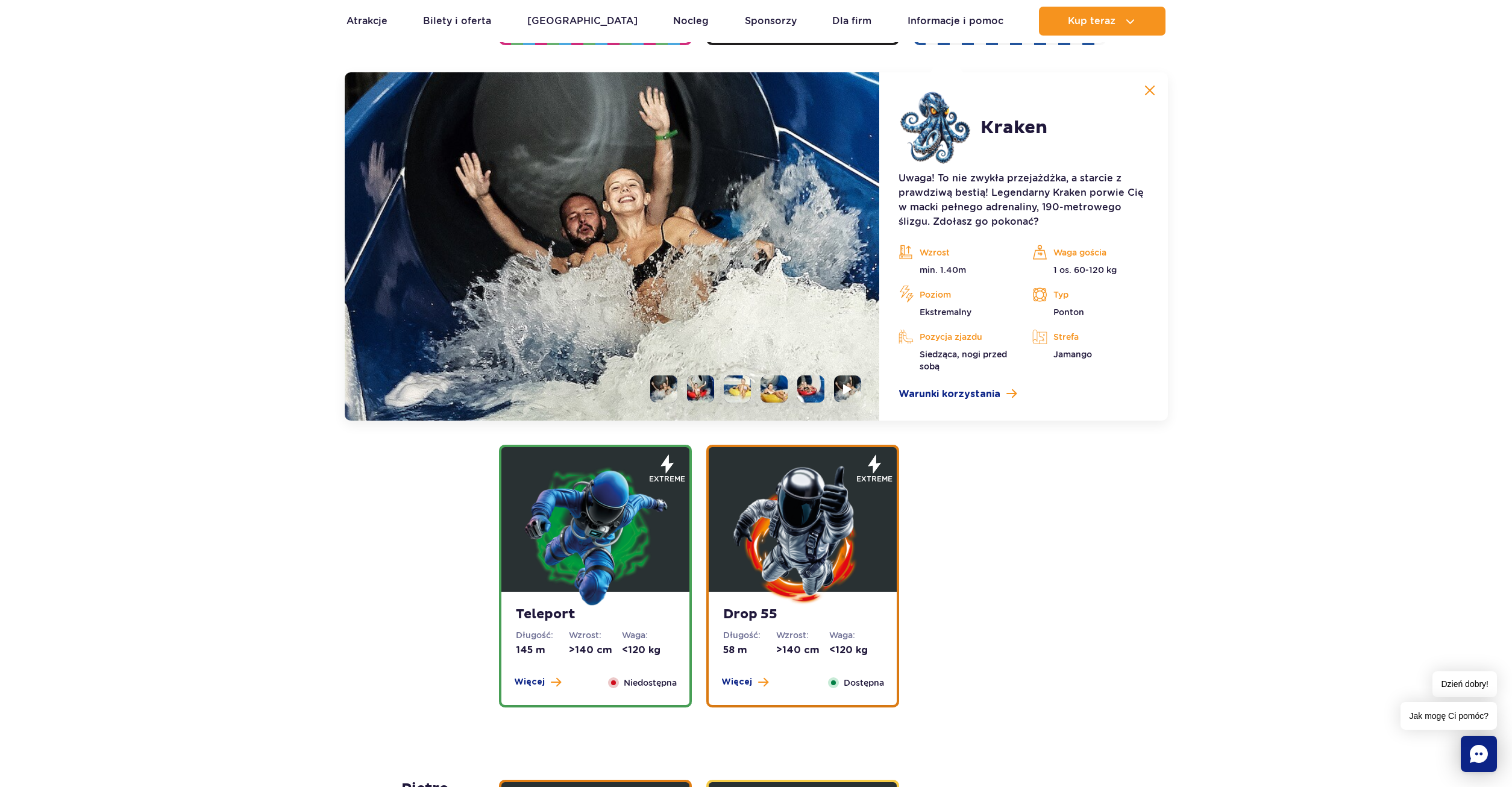
click at [769, 500] on img at bounding box center [802, 534] width 145 height 145
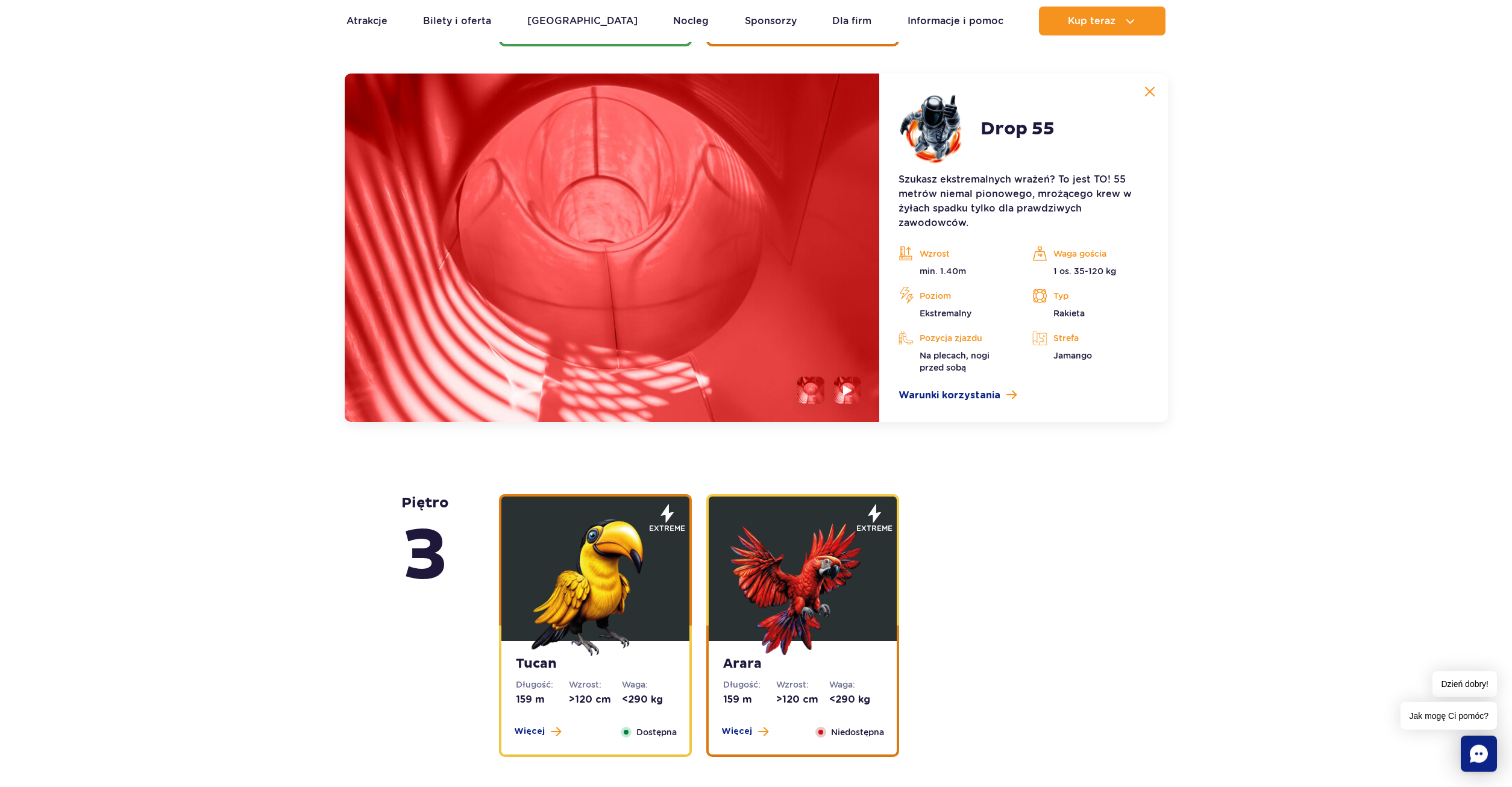
scroll to position [1729, 0]
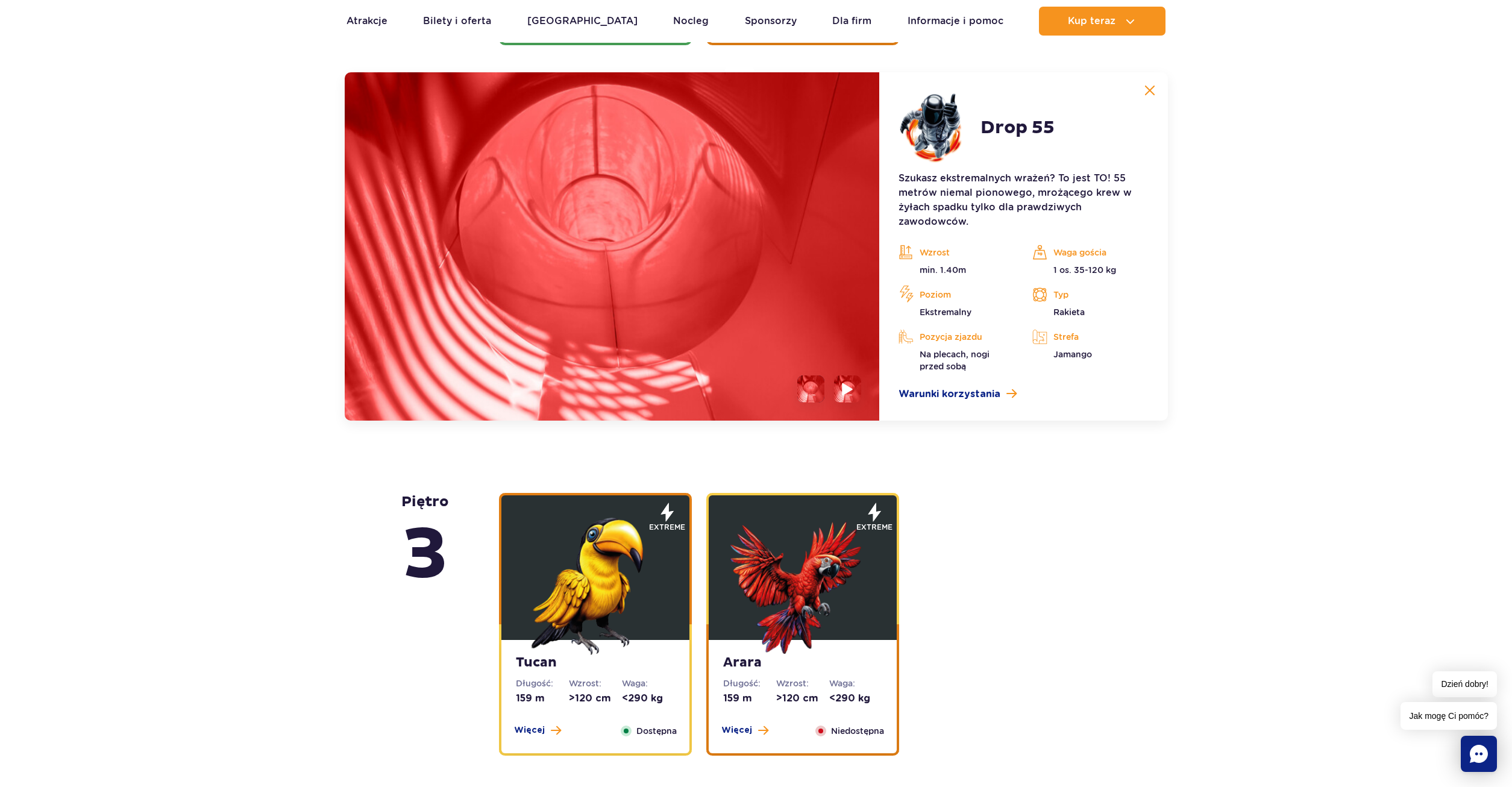
click at [839, 387] on li at bounding box center [847, 389] width 27 height 27
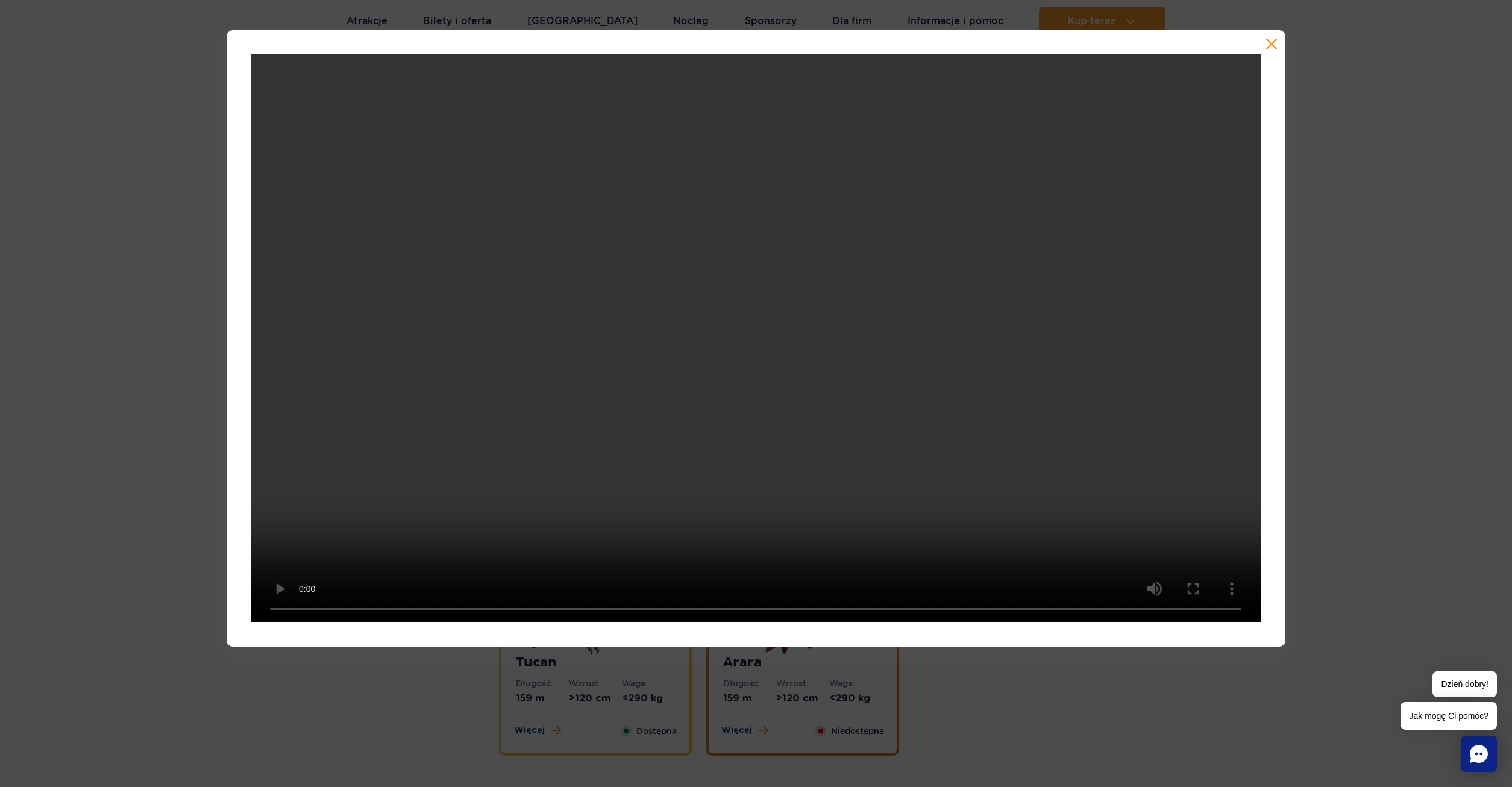
click at [1382, 307] on div at bounding box center [756, 338] width 1512 height 617
drag, startPoint x: 1268, startPoint y: 33, endPoint x: 1268, endPoint y: 41, distance: 8.0
click at [1268, 33] on div at bounding box center [755, 338] width 1058 height 617
click at [1266, 42] on button "button" at bounding box center [1271, 44] width 12 height 12
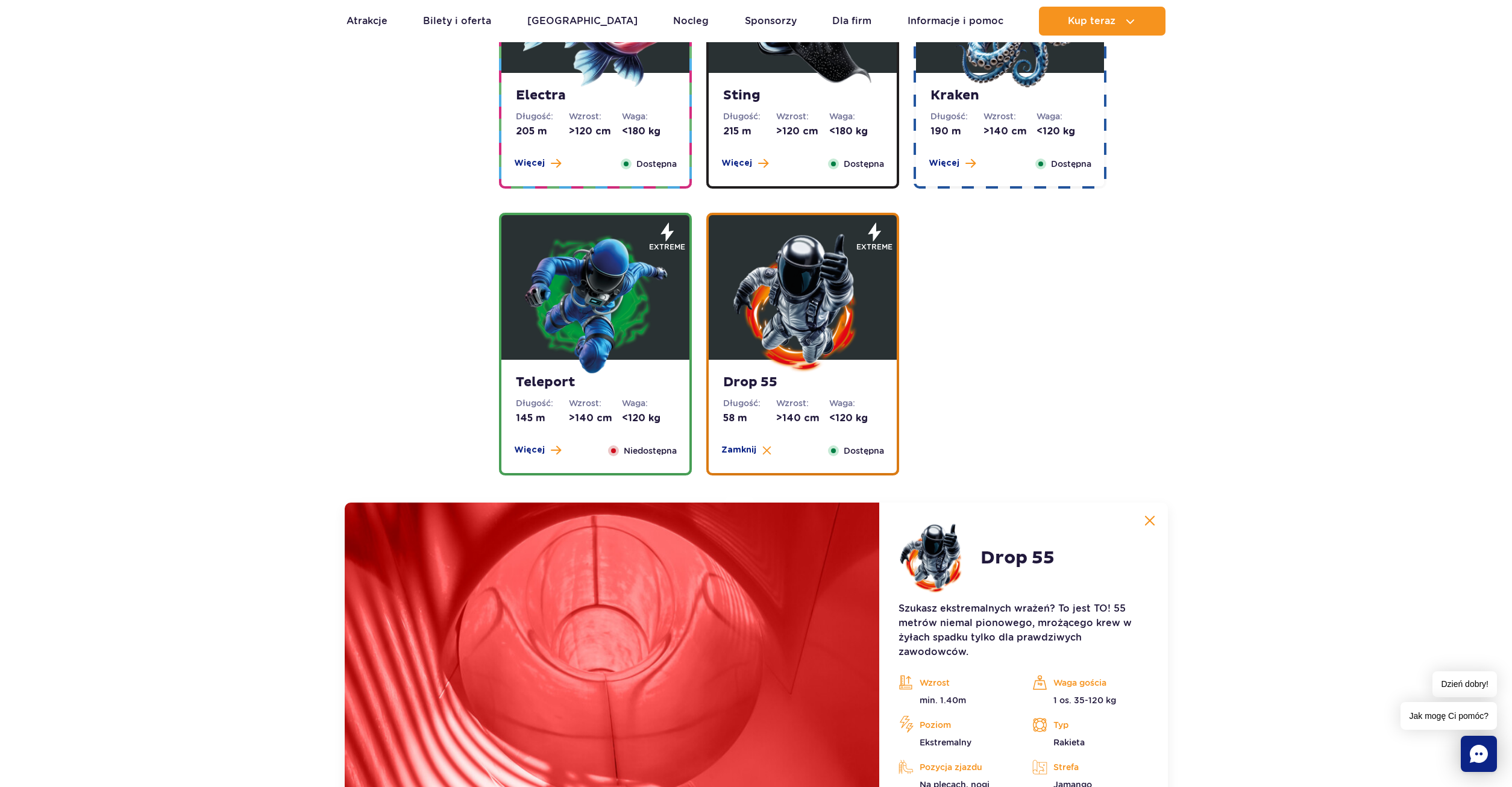
click at [594, 359] on img at bounding box center [595, 302] width 145 height 145
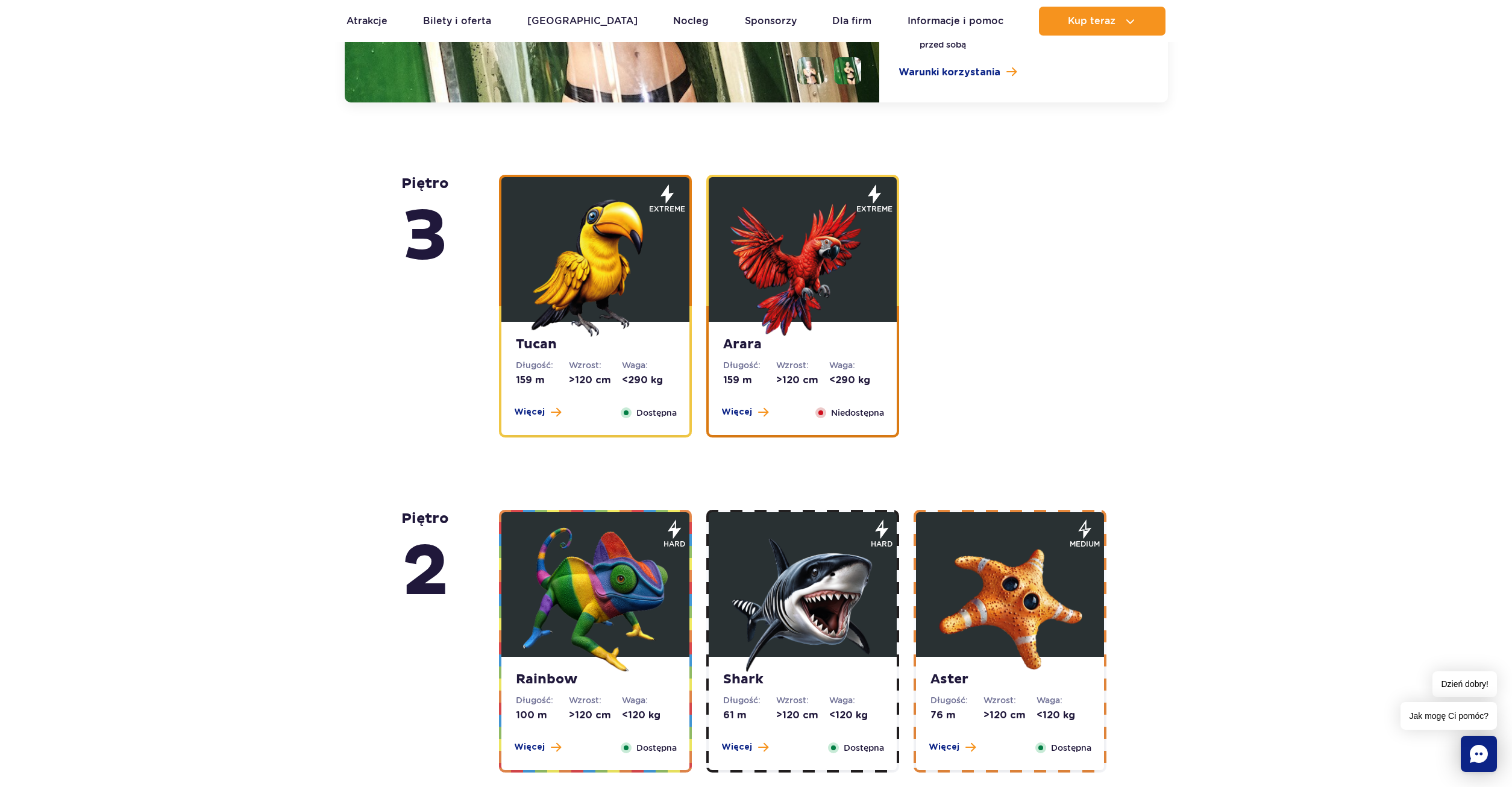
click at [671, 561] on figure at bounding box center [595, 584] width 188 height 145
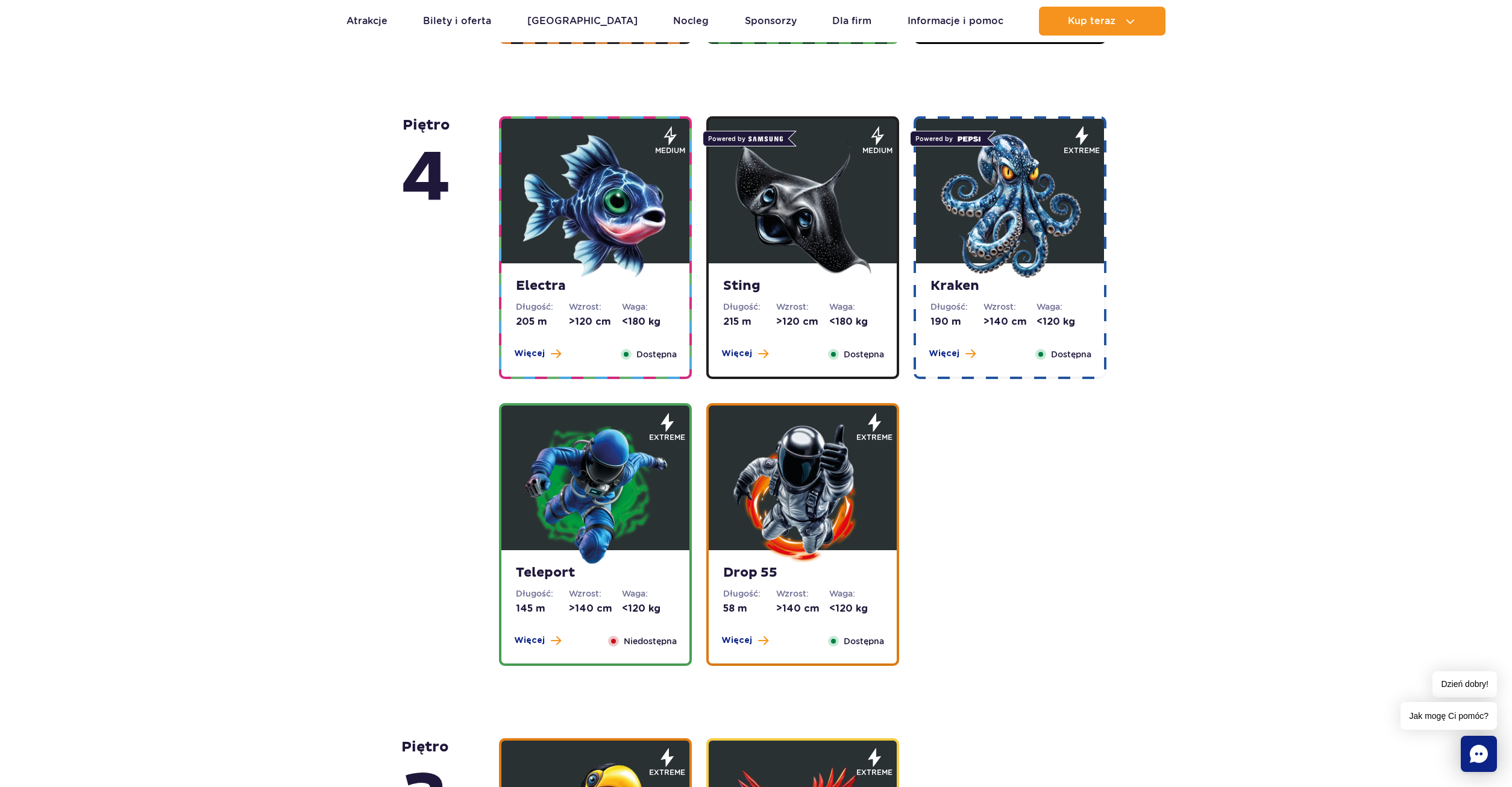
click at [837, 461] on img at bounding box center [802, 493] width 145 height 145
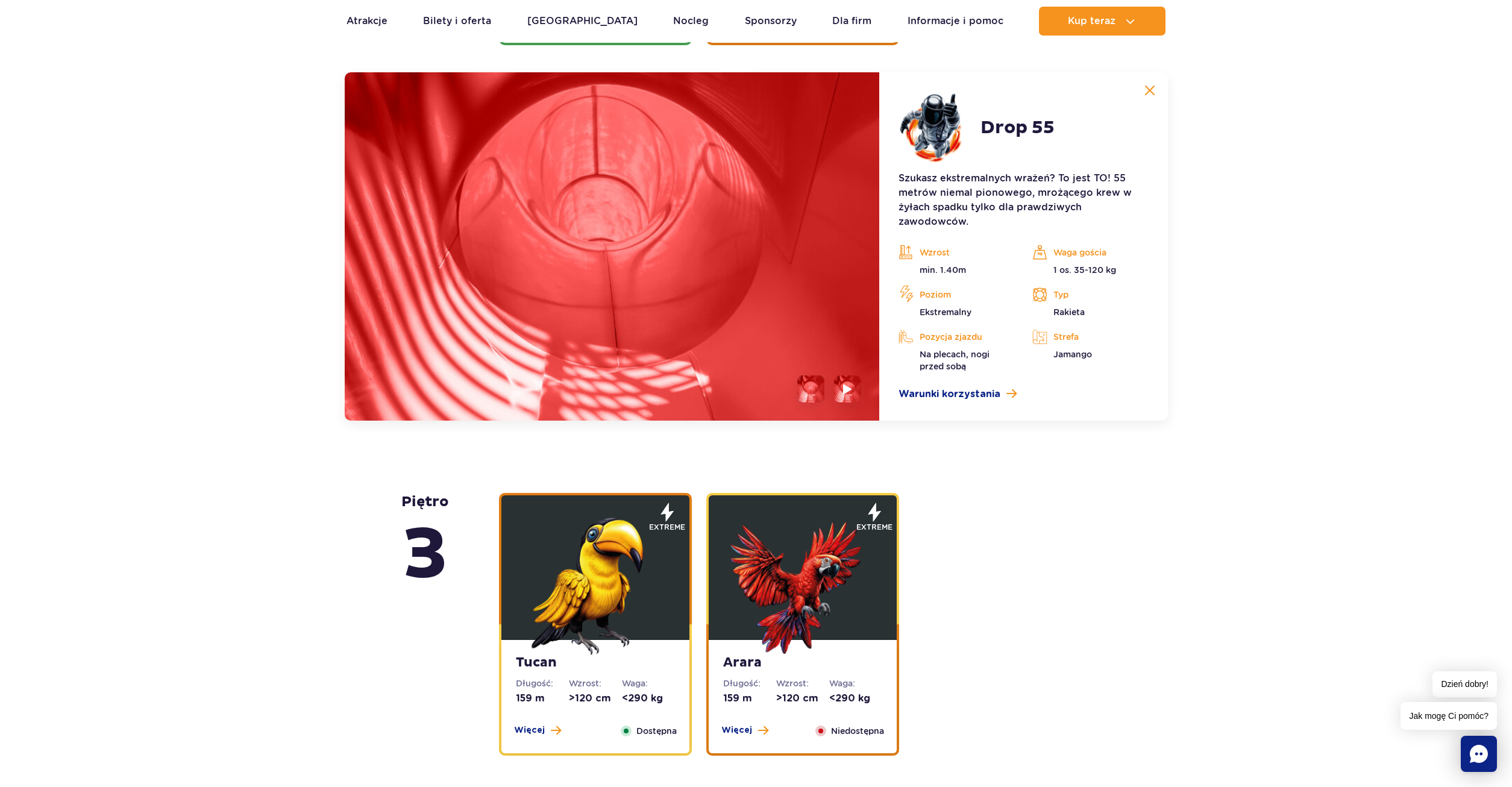
click at [805, 389] on li at bounding box center [811, 389] width 27 height 27
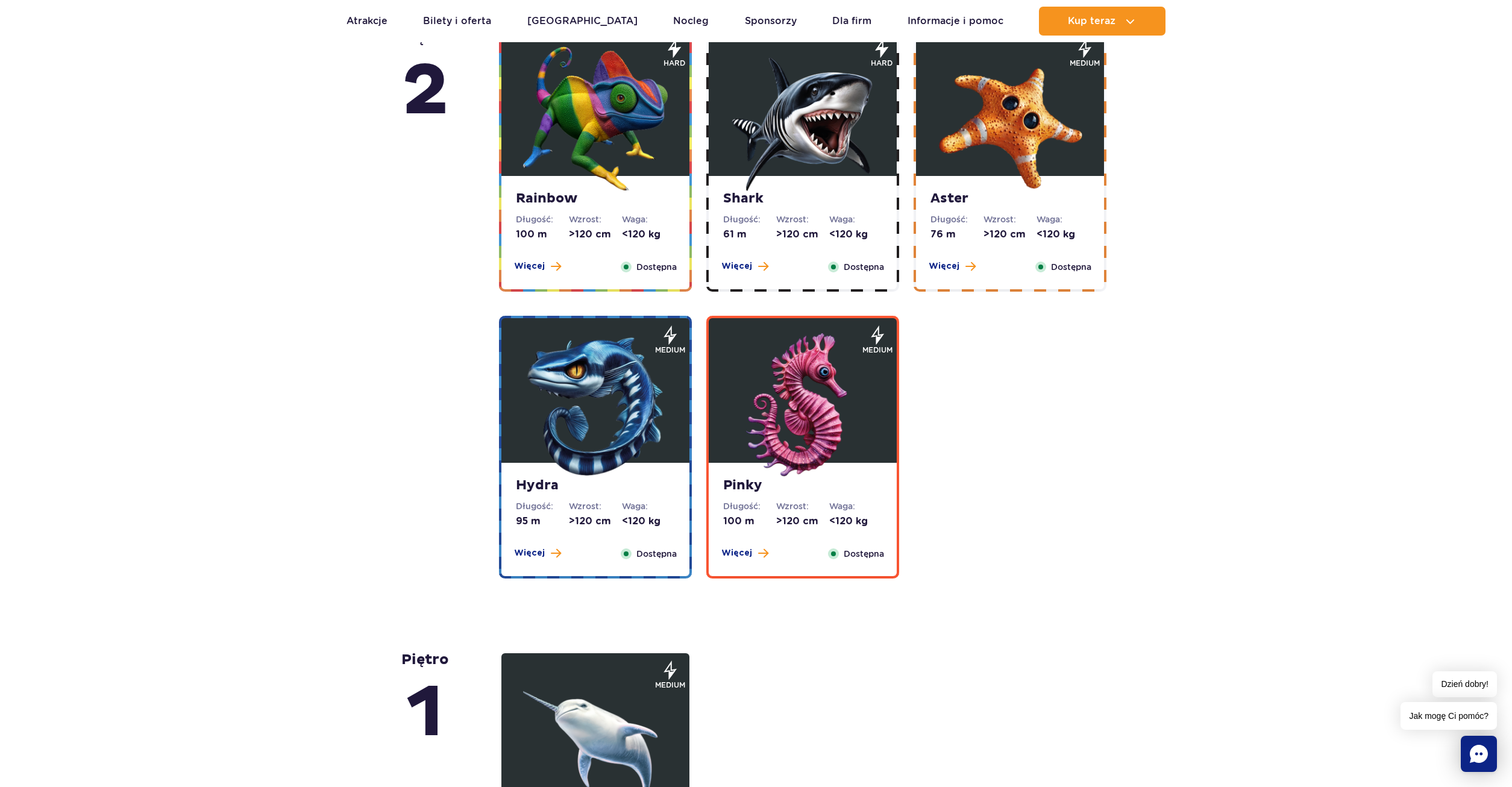
click at [810, 415] on img at bounding box center [802, 405] width 145 height 145
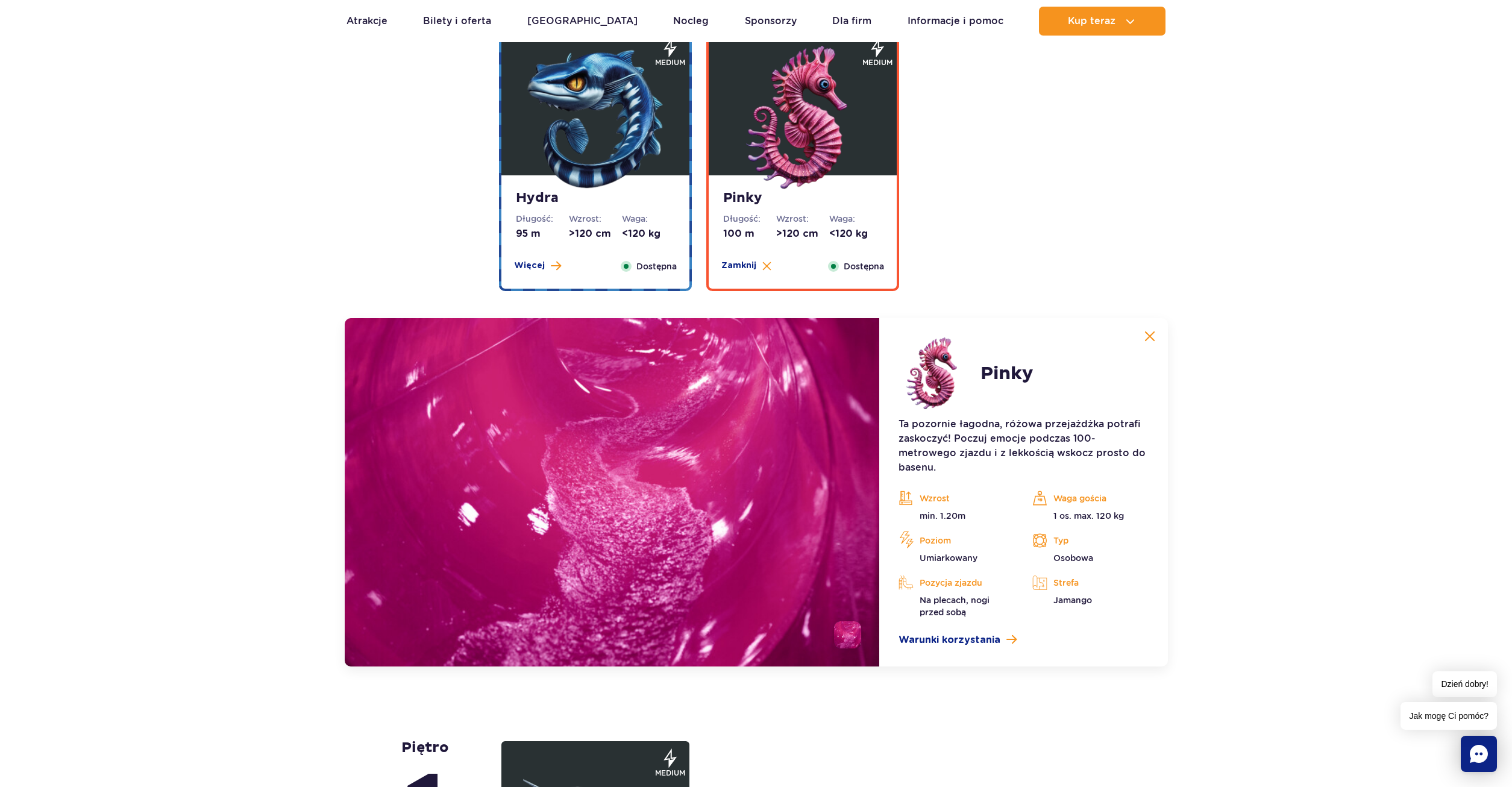
click at [624, 188] on img at bounding box center [595, 118] width 145 height 145
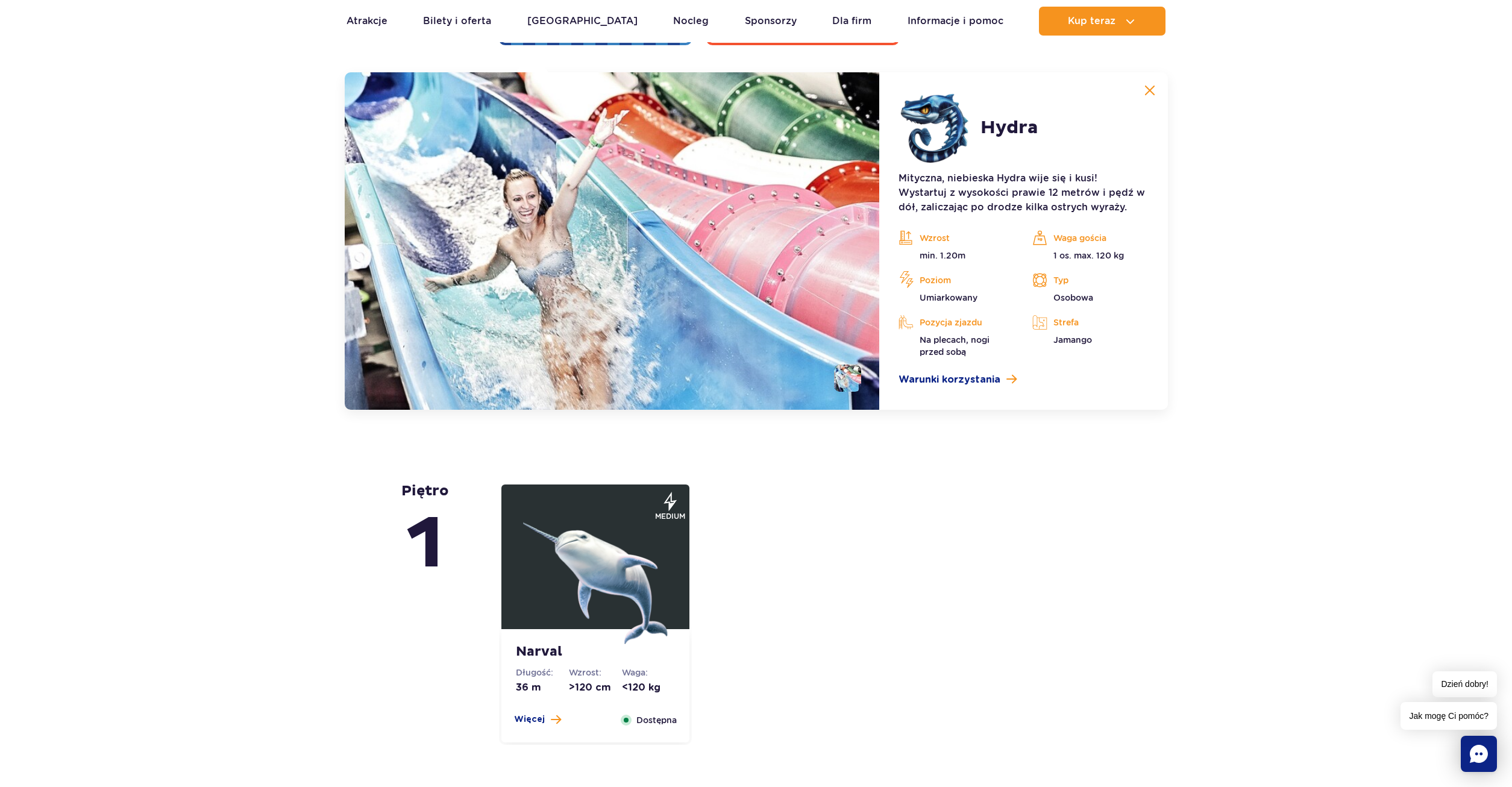
click at [637, 596] on img at bounding box center [595, 572] width 145 height 145
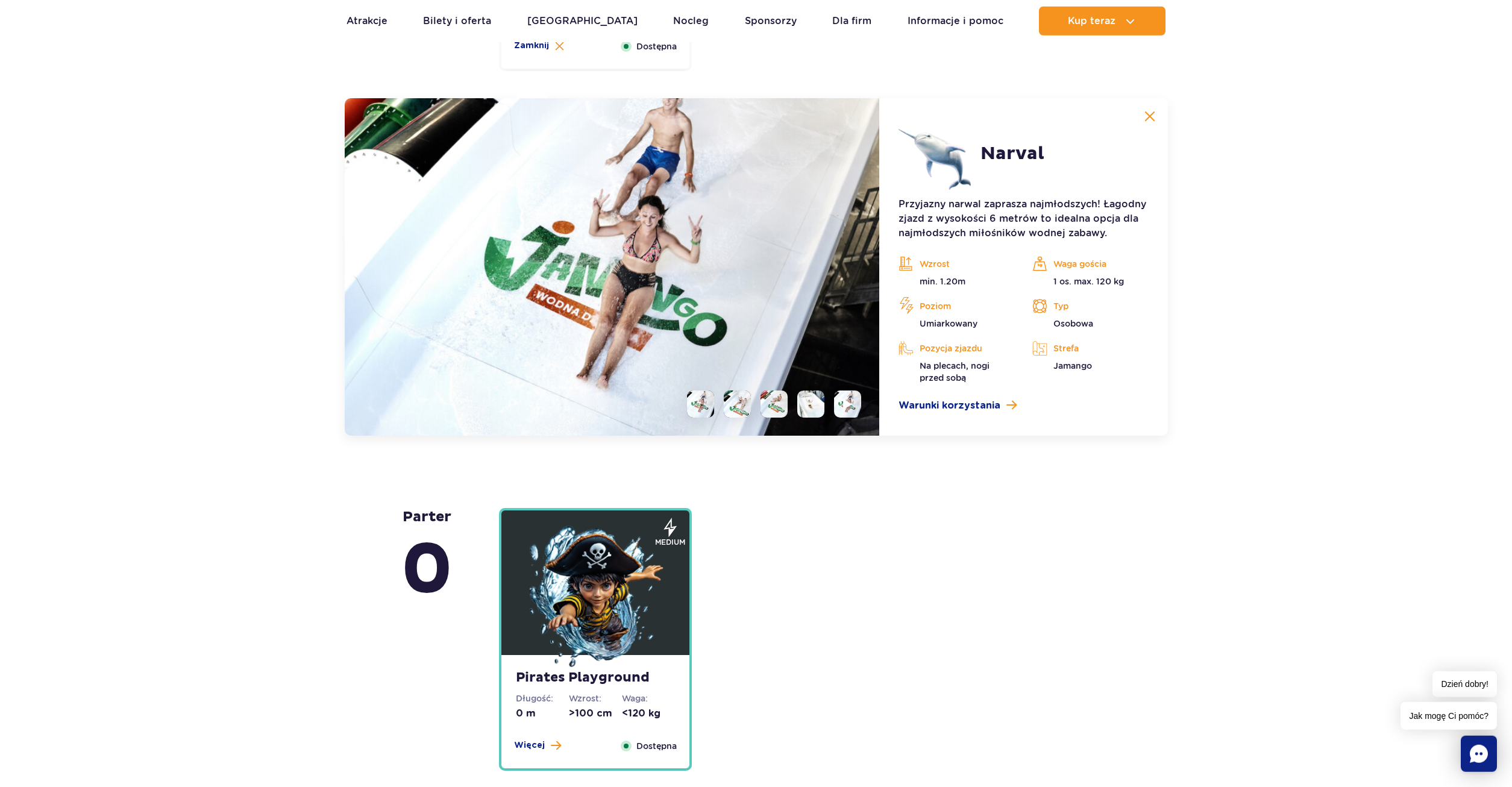
scroll to position [2960, 0]
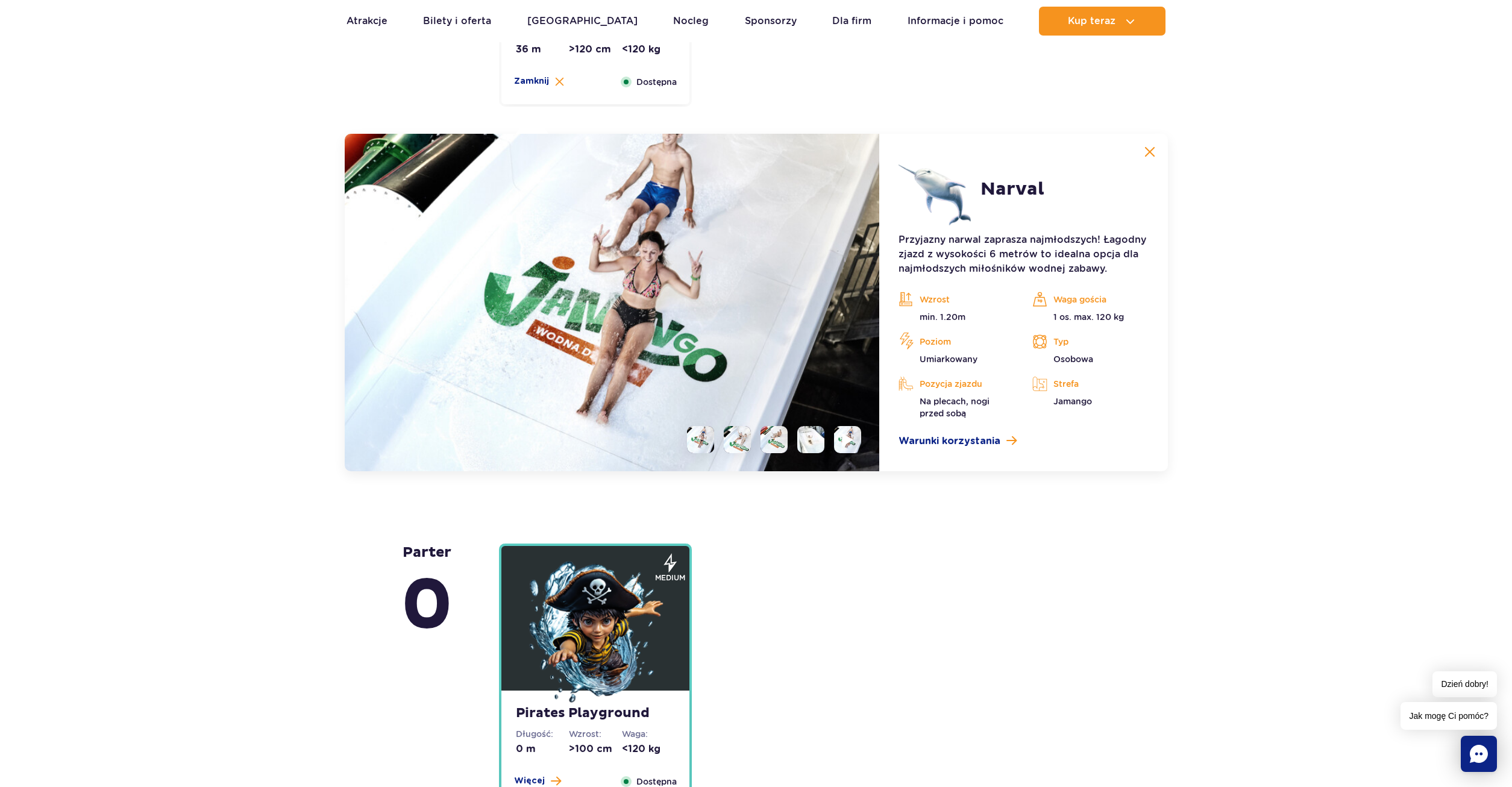
click at [850, 445] on li at bounding box center [847, 439] width 27 height 27
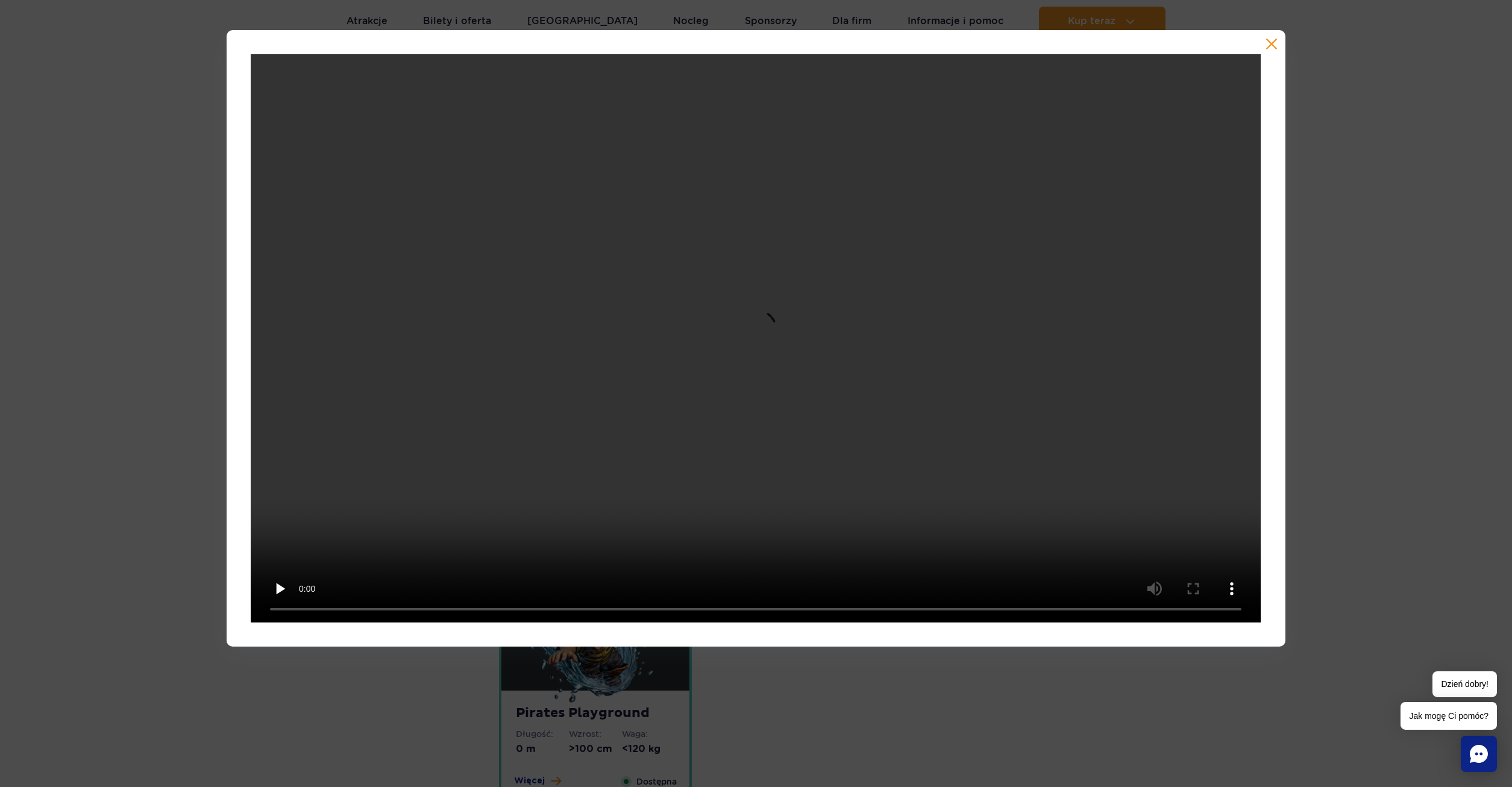
click at [1376, 438] on div at bounding box center [756, 338] width 1512 height 617
click at [1271, 41] on button "button" at bounding box center [1271, 44] width 12 height 12
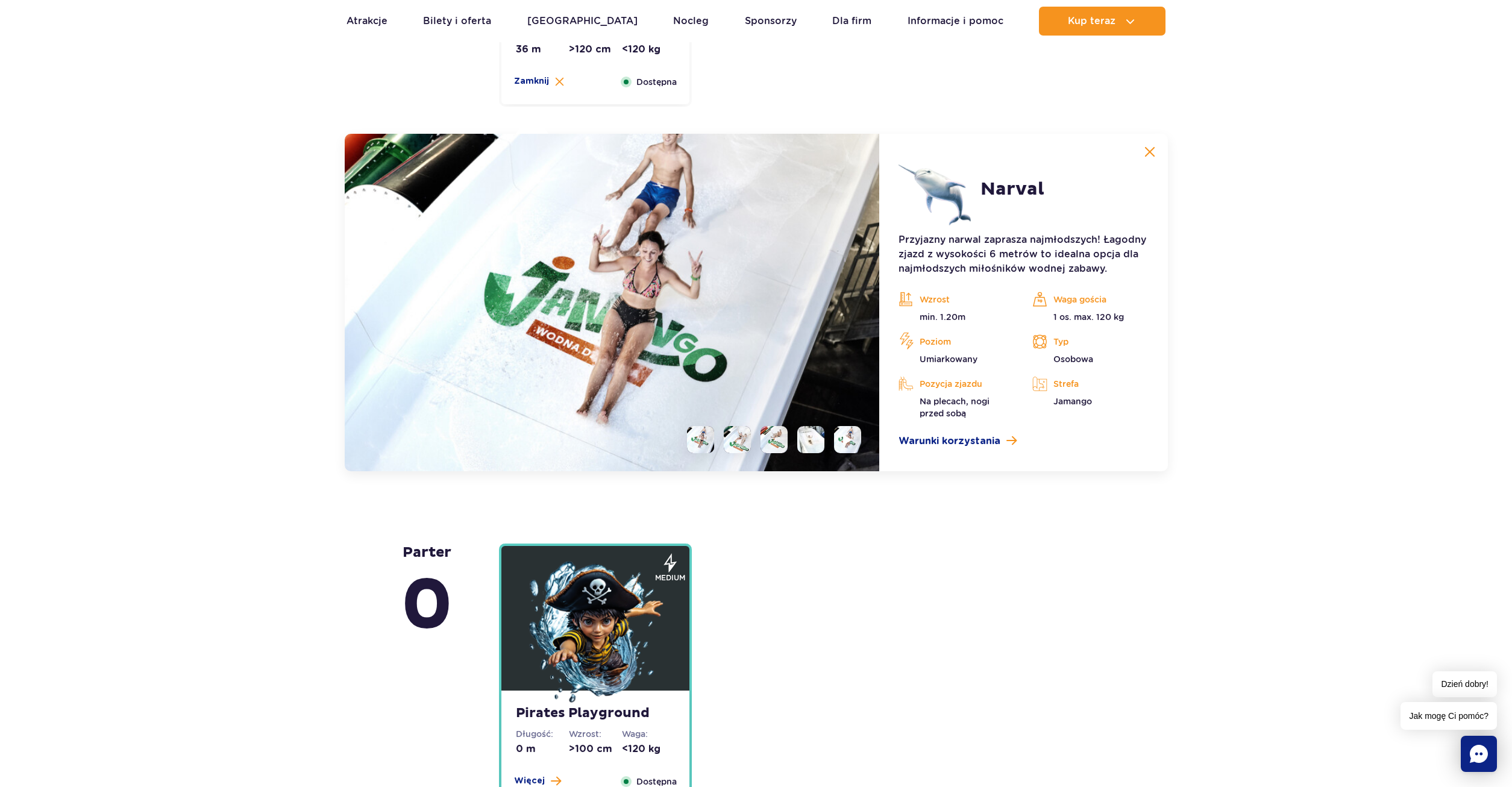
drag, startPoint x: 849, startPoint y: 436, endPoint x: 879, endPoint y: 431, distance: 30.4
click at [849, 436] on img at bounding box center [847, 440] width 9 height 11
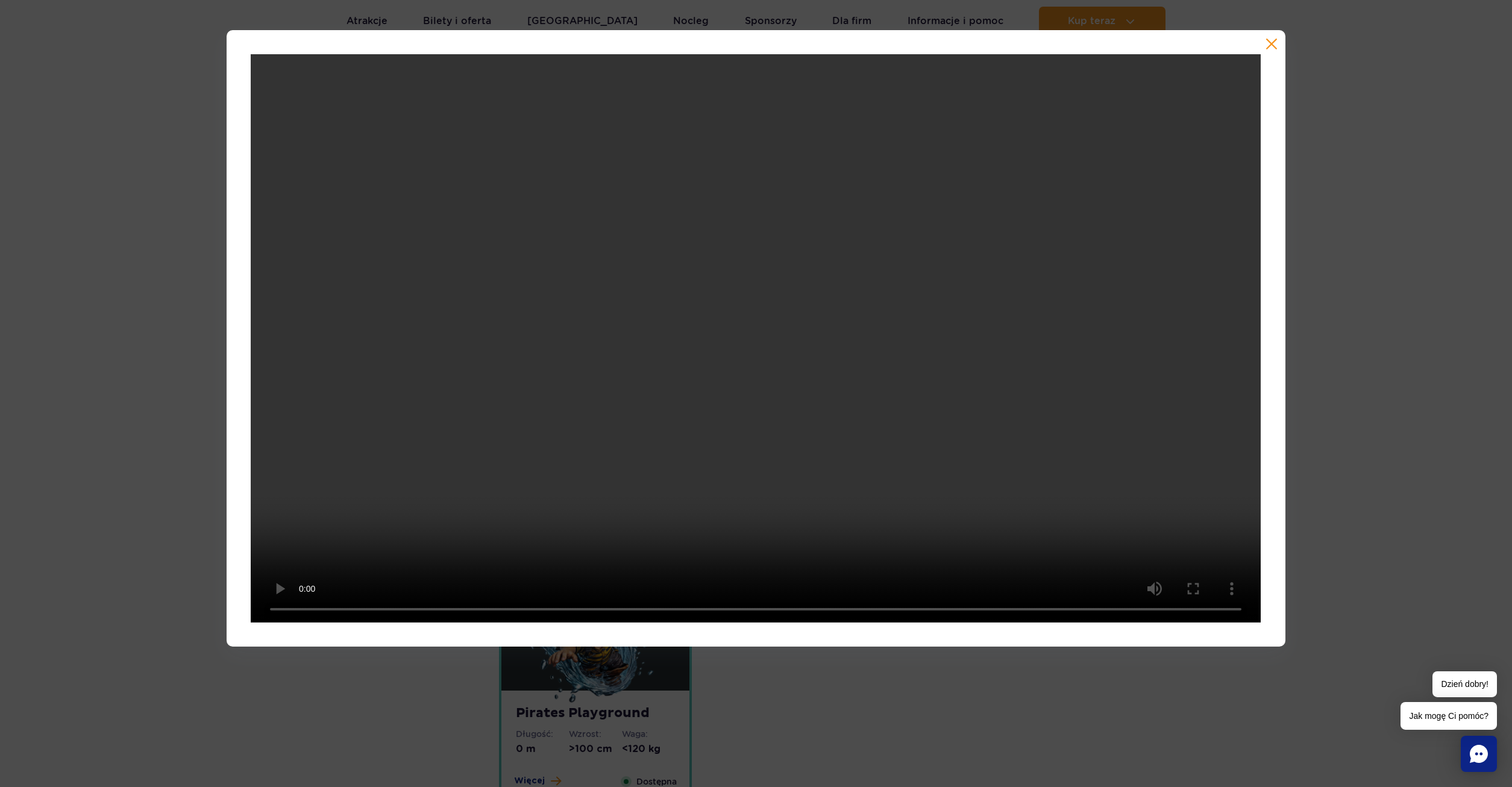
click at [1270, 48] on button "button" at bounding box center [1271, 44] width 12 height 12
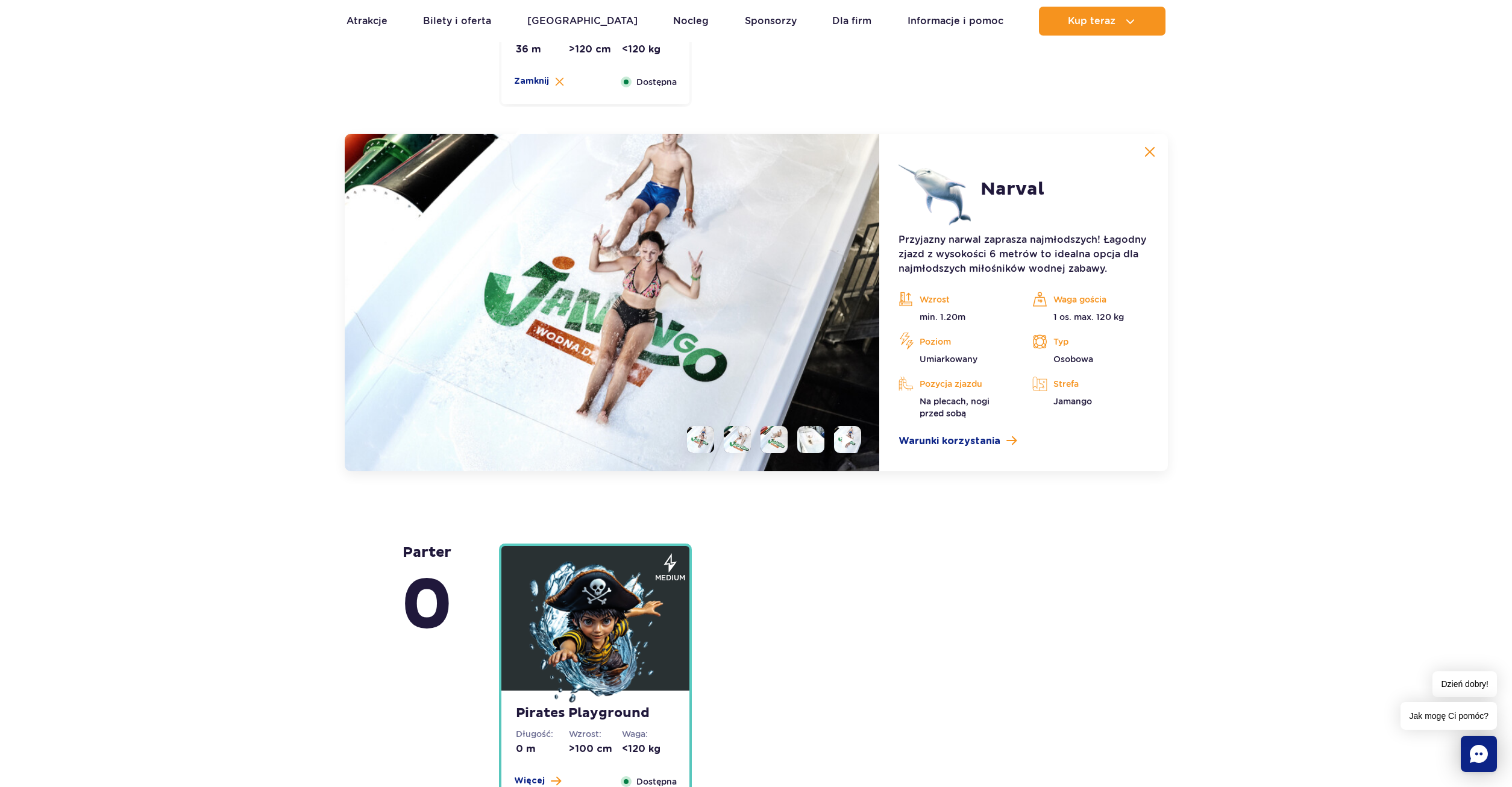
click at [850, 442] on img at bounding box center [848, 440] width 11 height 14
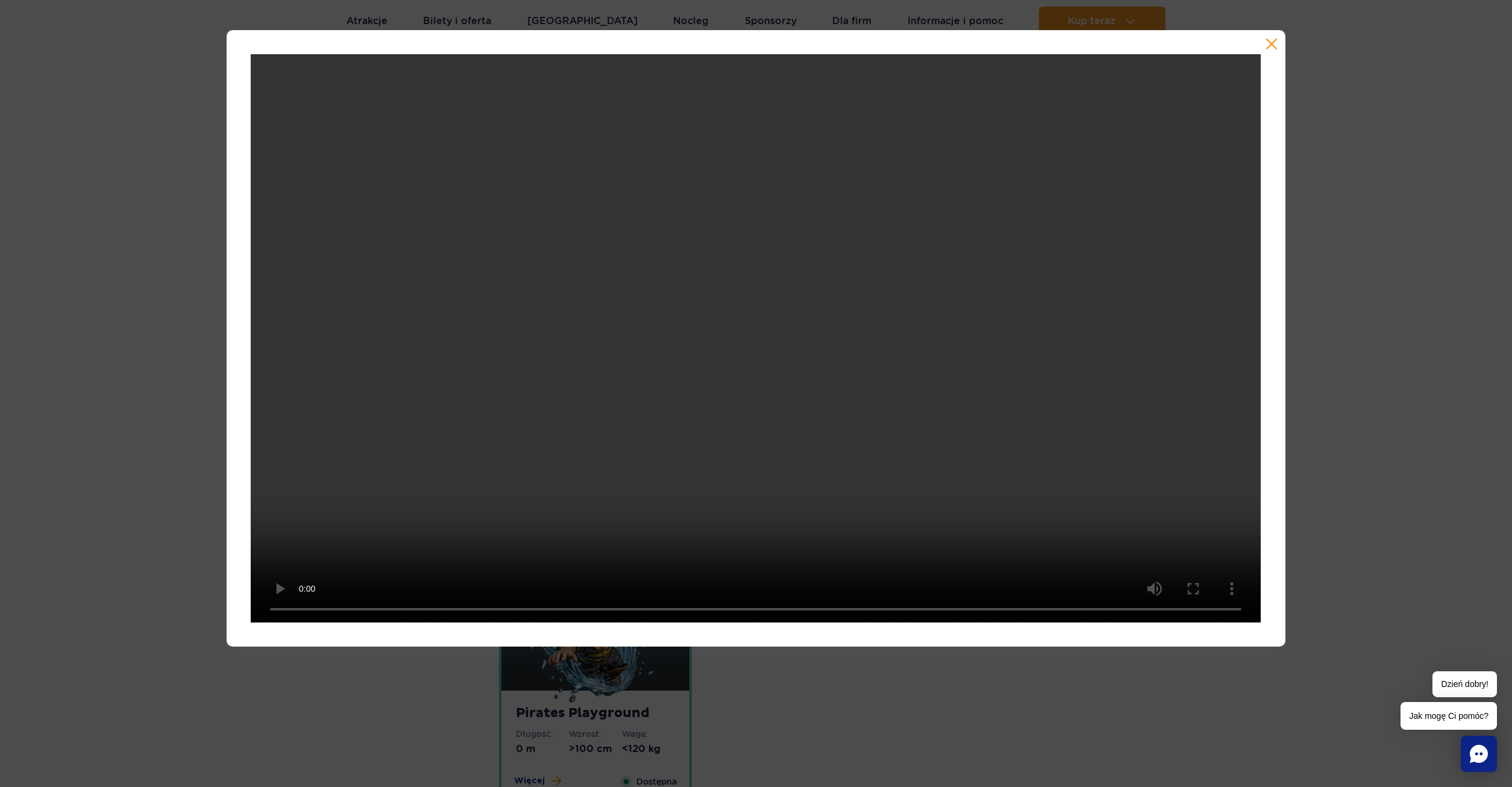
click at [1269, 44] on button "button" at bounding box center [1271, 44] width 12 height 12
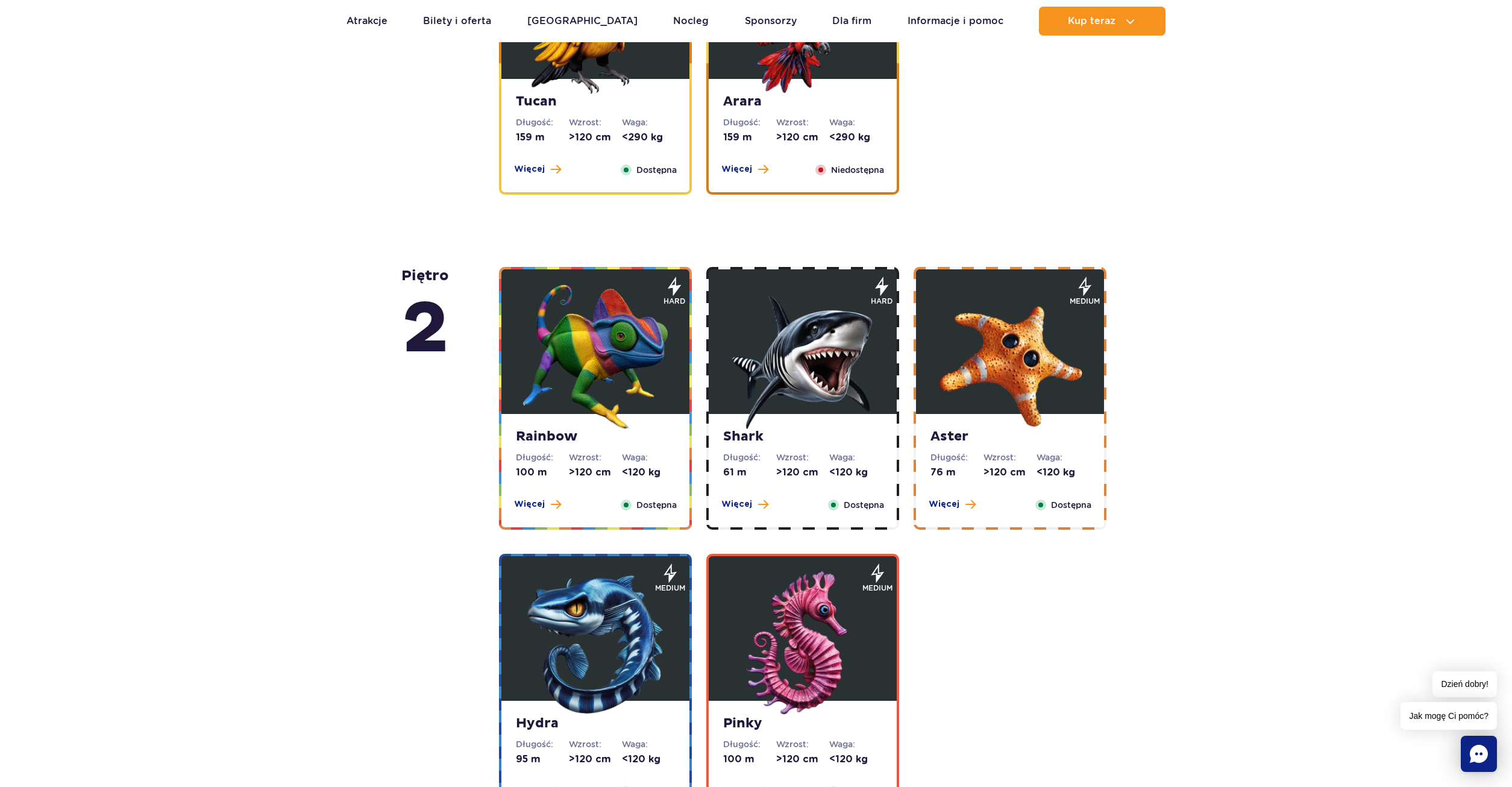
click at [962, 375] on img at bounding box center [1010, 357] width 145 height 145
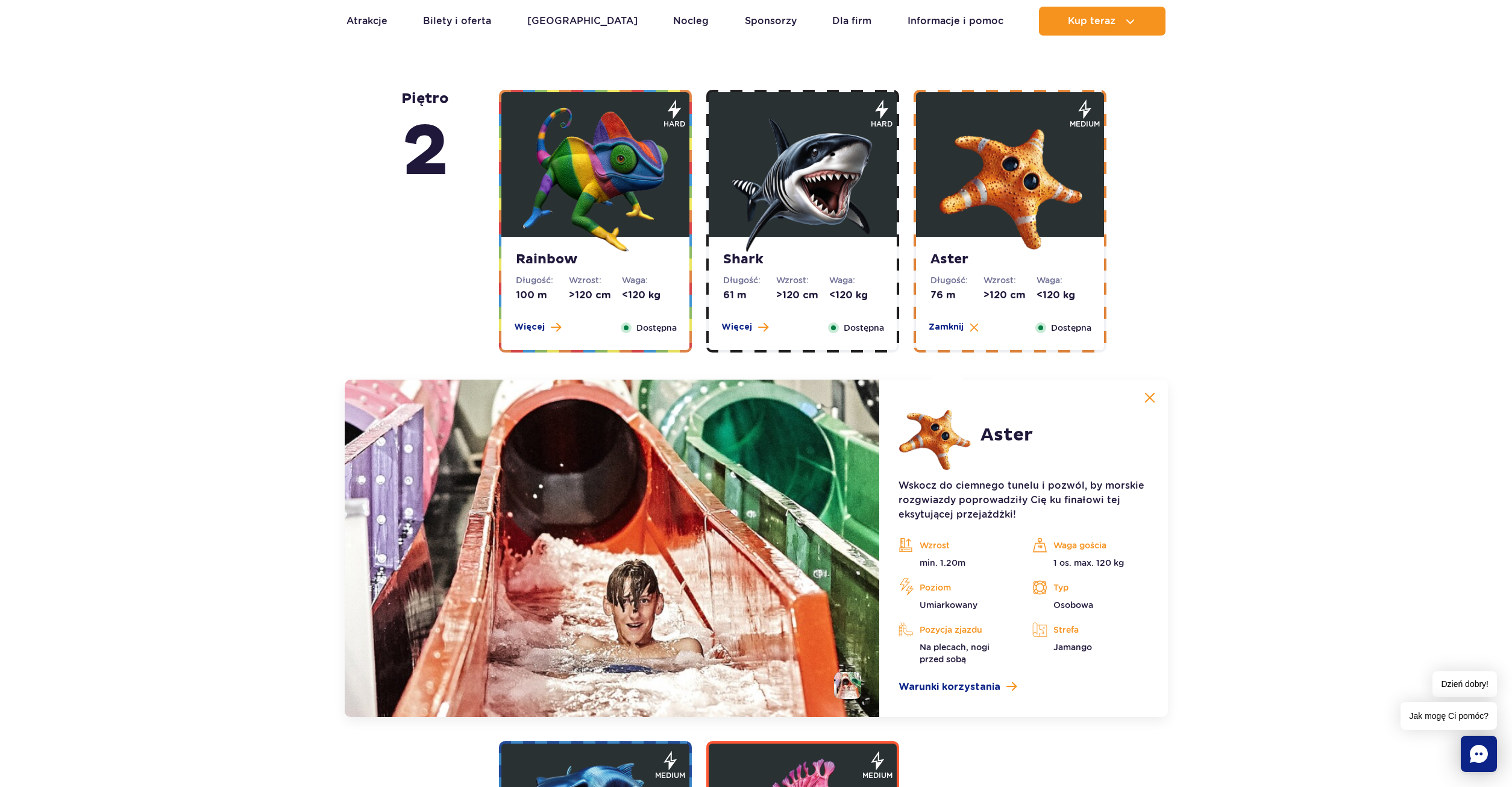
click at [798, 238] on img at bounding box center [802, 180] width 145 height 145
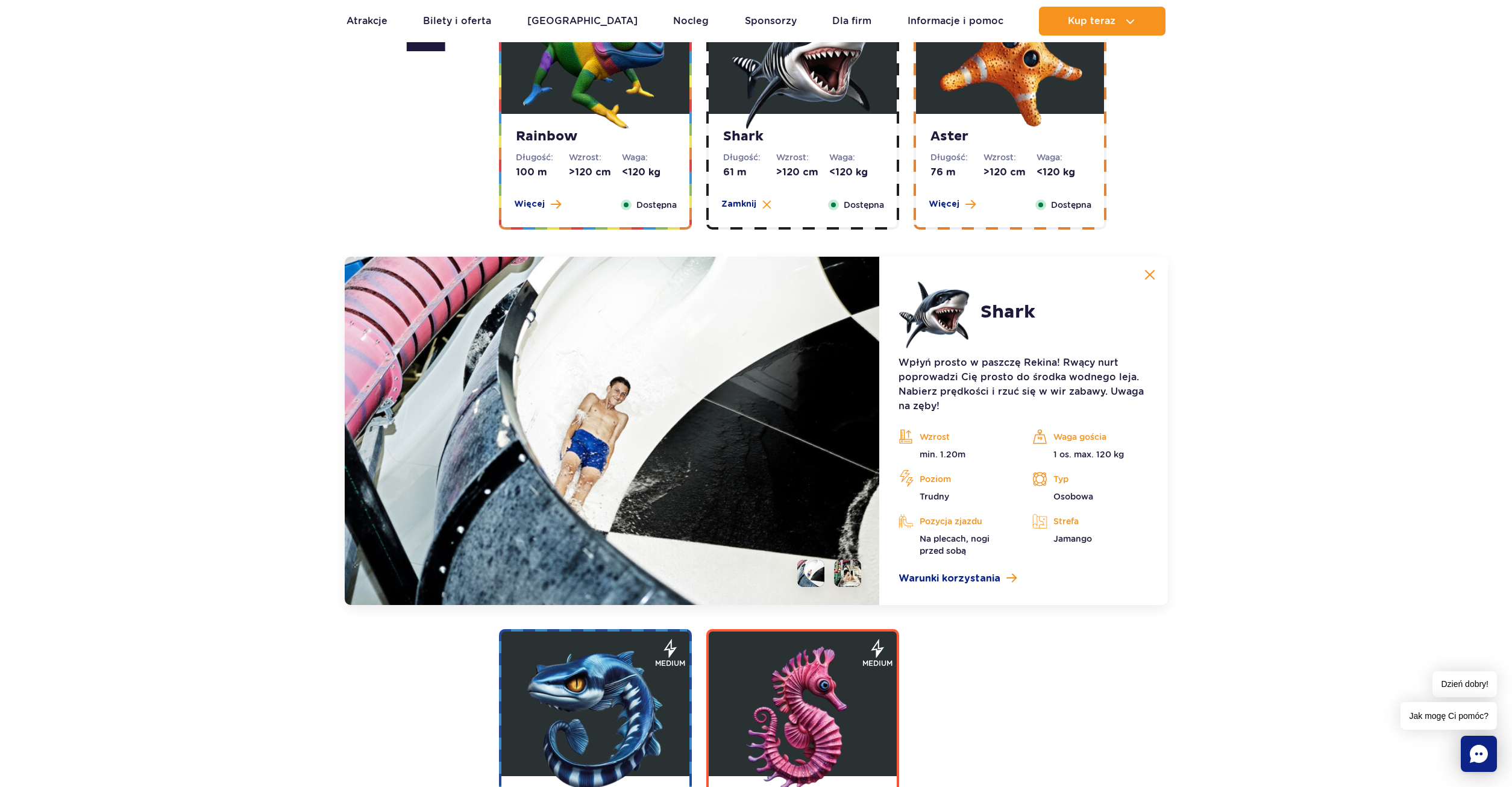
click at [632, 142] on strong "Rainbow" at bounding box center [595, 137] width 159 height 17
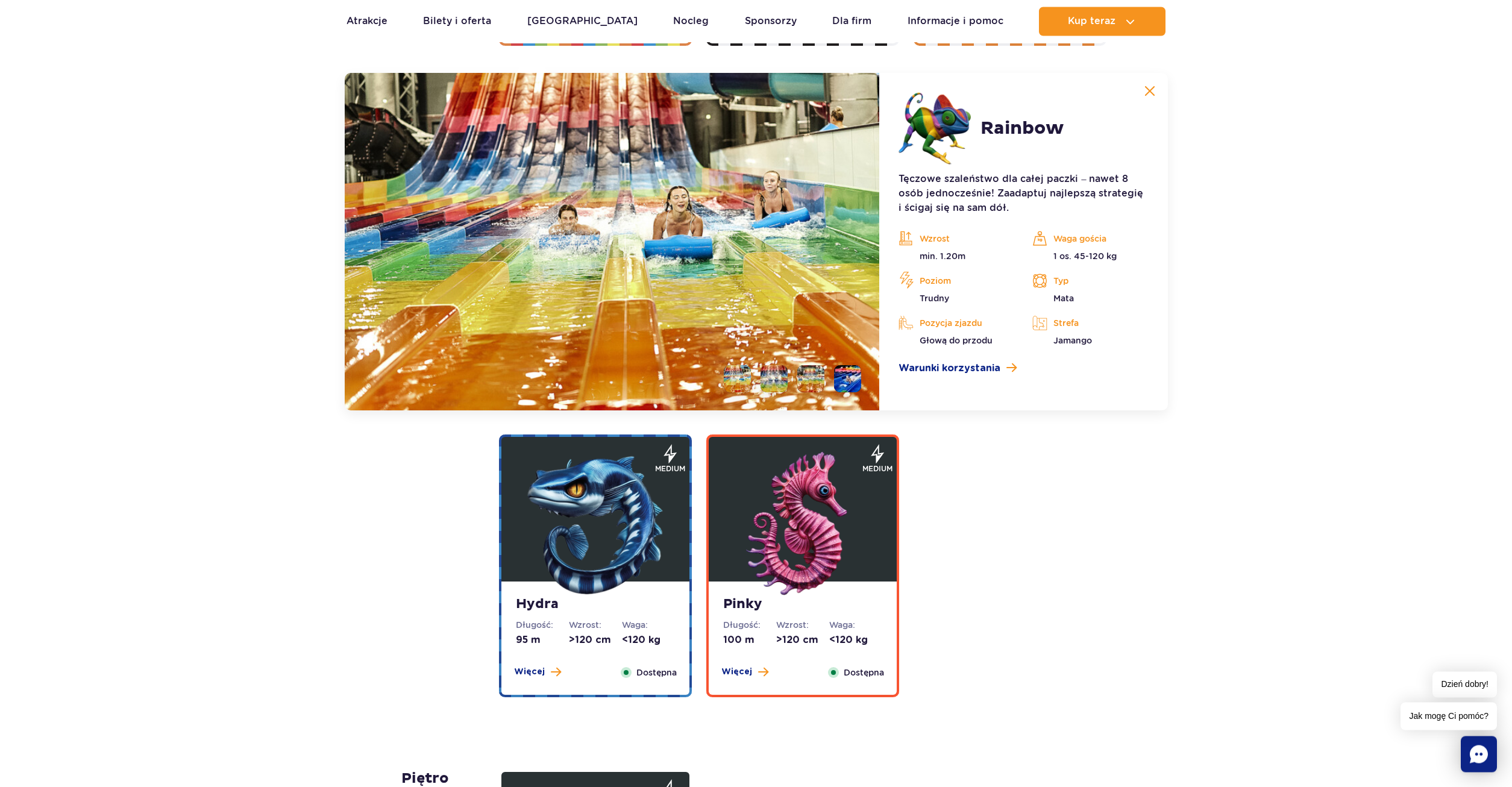
scroll to position [2399, 0]
click at [861, 375] on div at bounding box center [612, 241] width 535 height 337
click at [861, 376] on li at bounding box center [847, 378] width 27 height 27
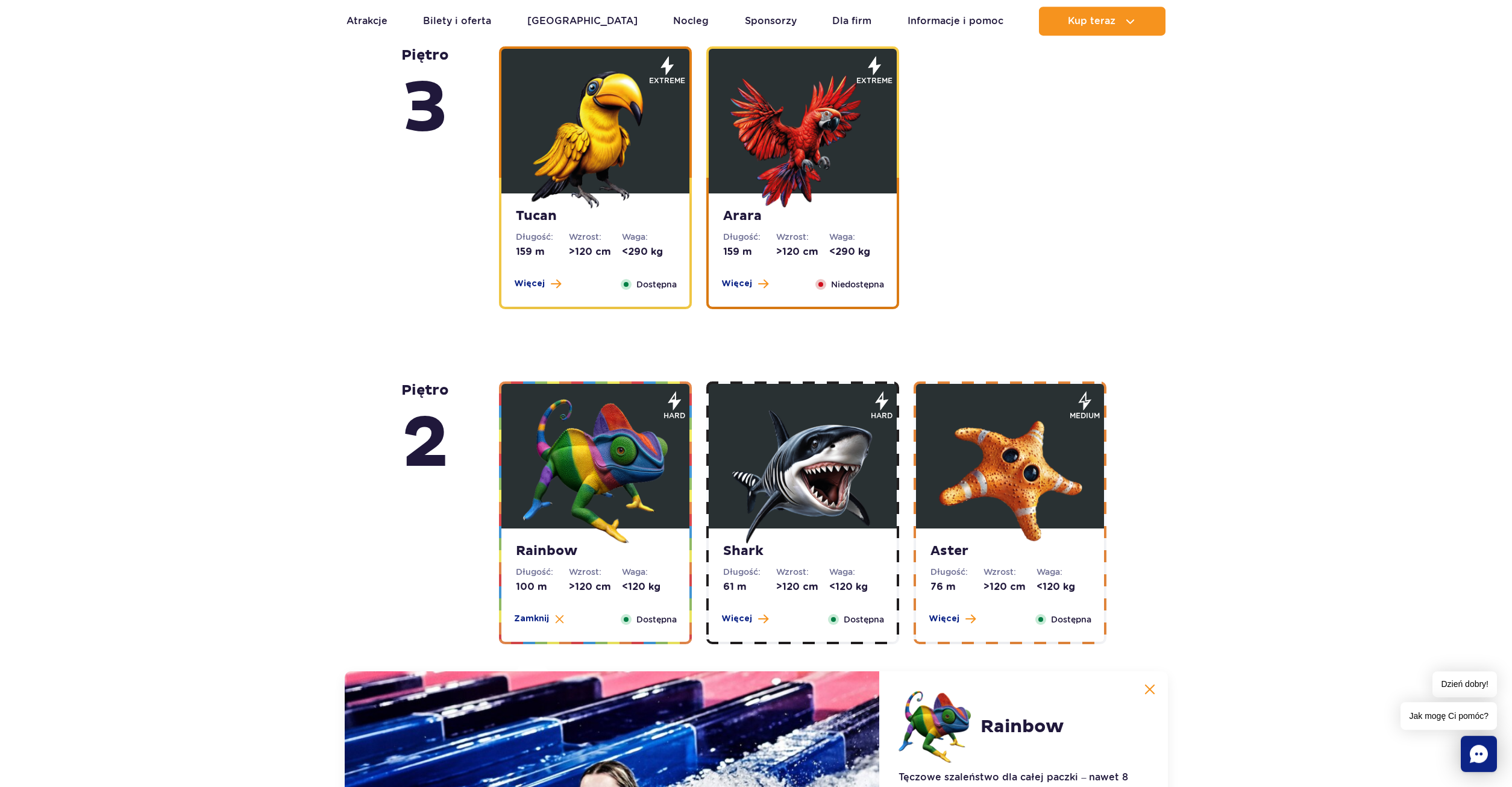
scroll to position [1661, 0]
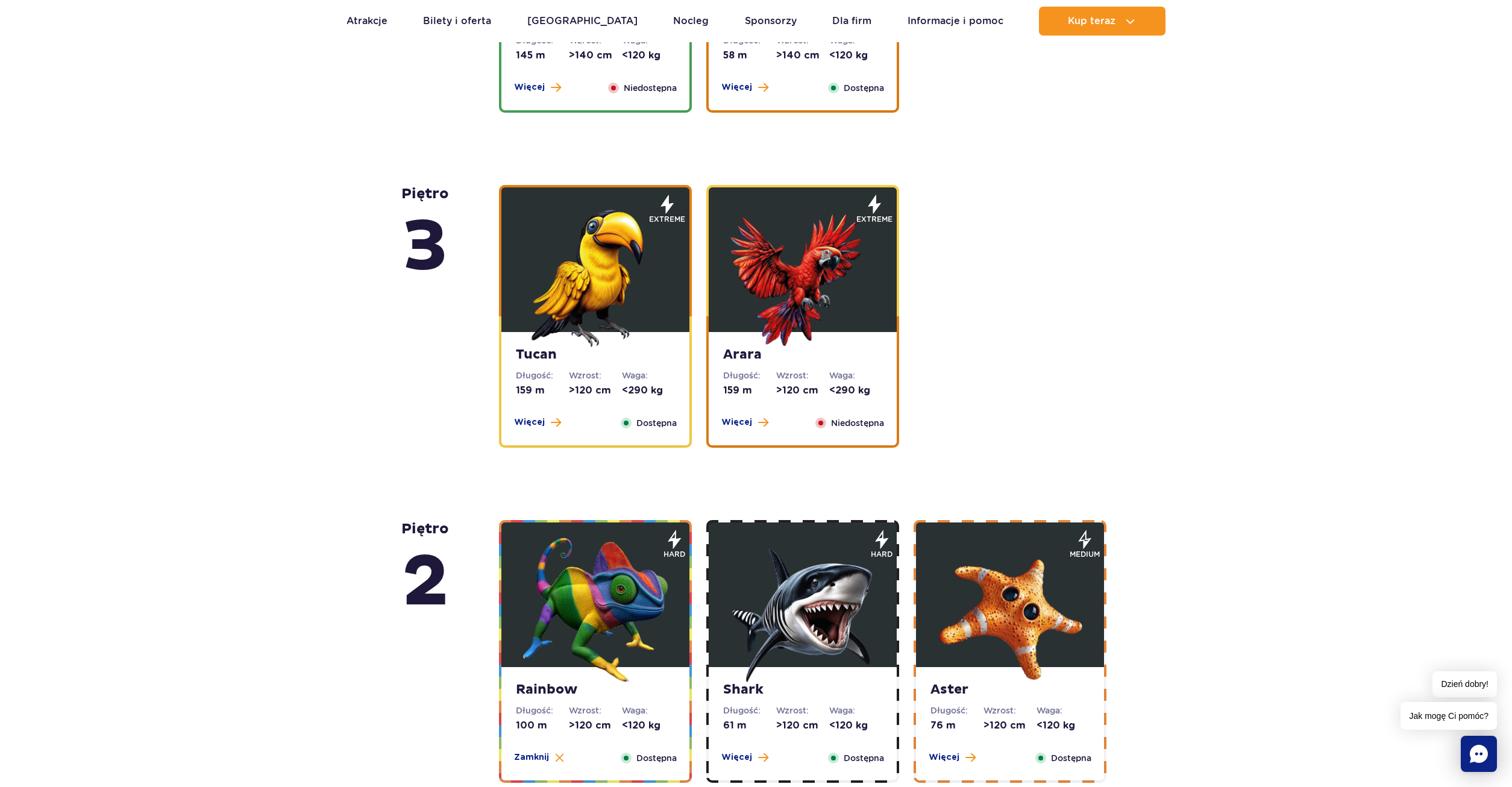
click at [799, 271] on img at bounding box center [802, 275] width 145 height 145
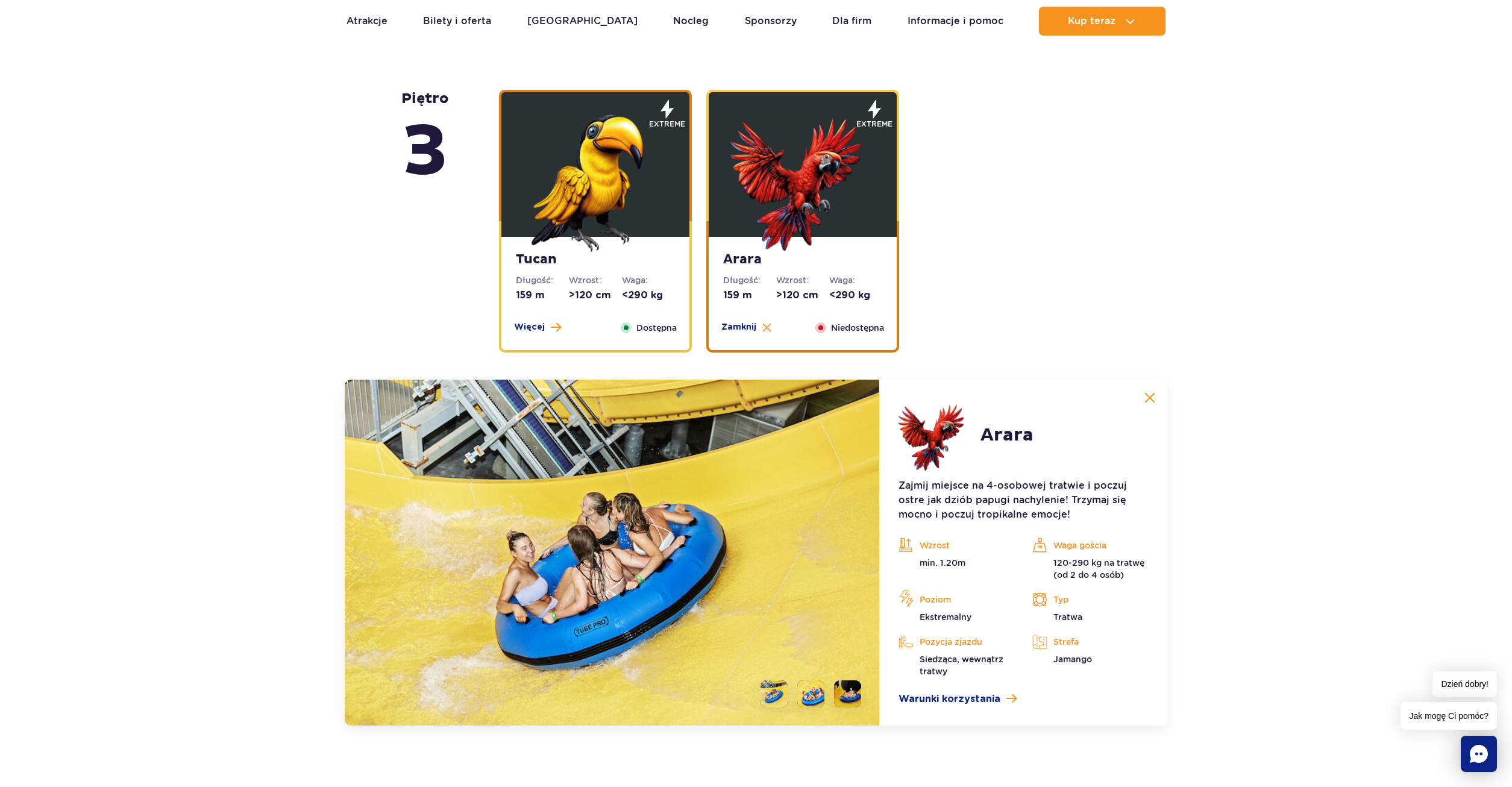
click at [617, 220] on img at bounding box center [595, 180] width 145 height 145
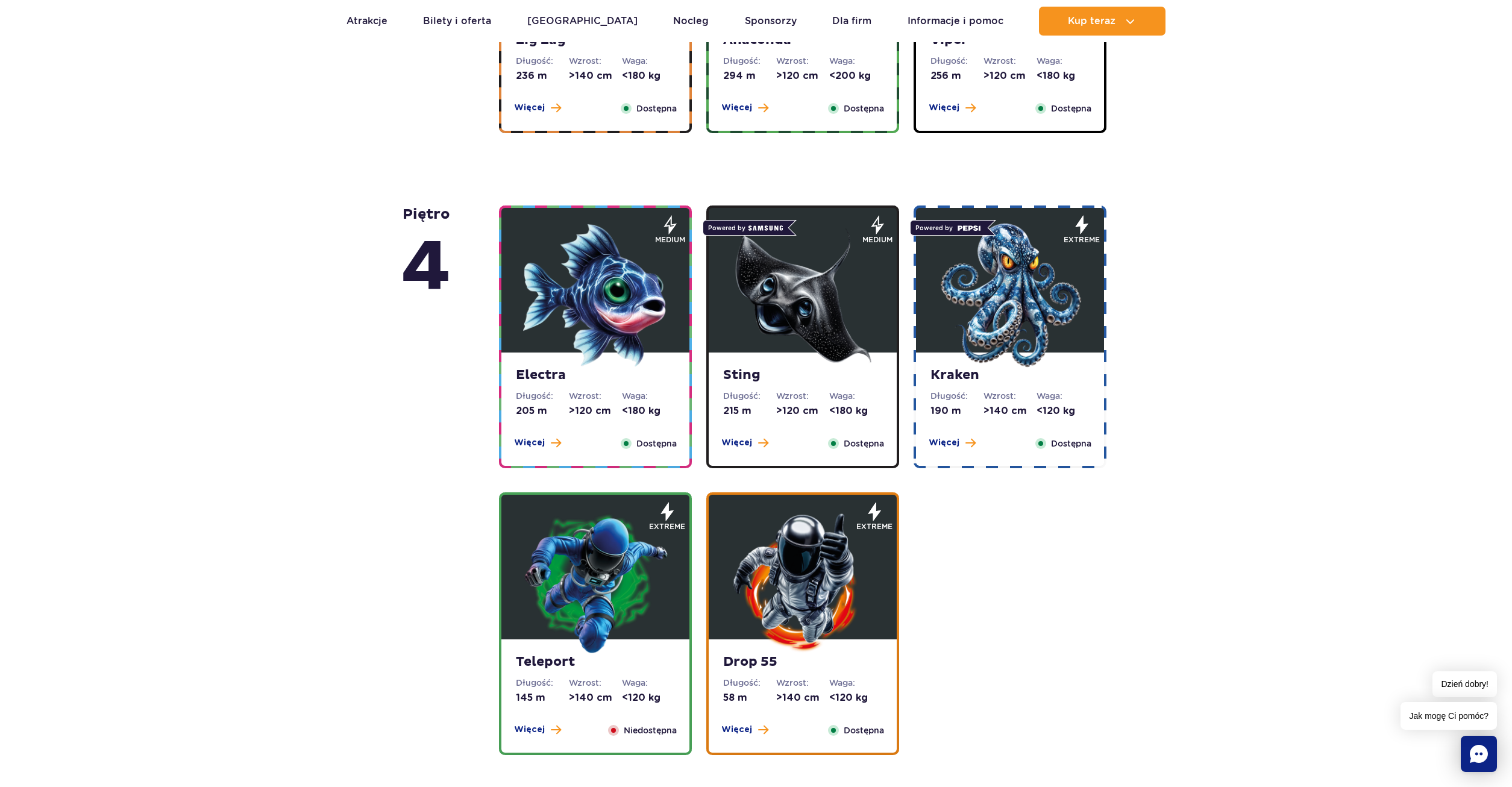
click at [1066, 333] on img at bounding box center [1010, 296] width 145 height 145
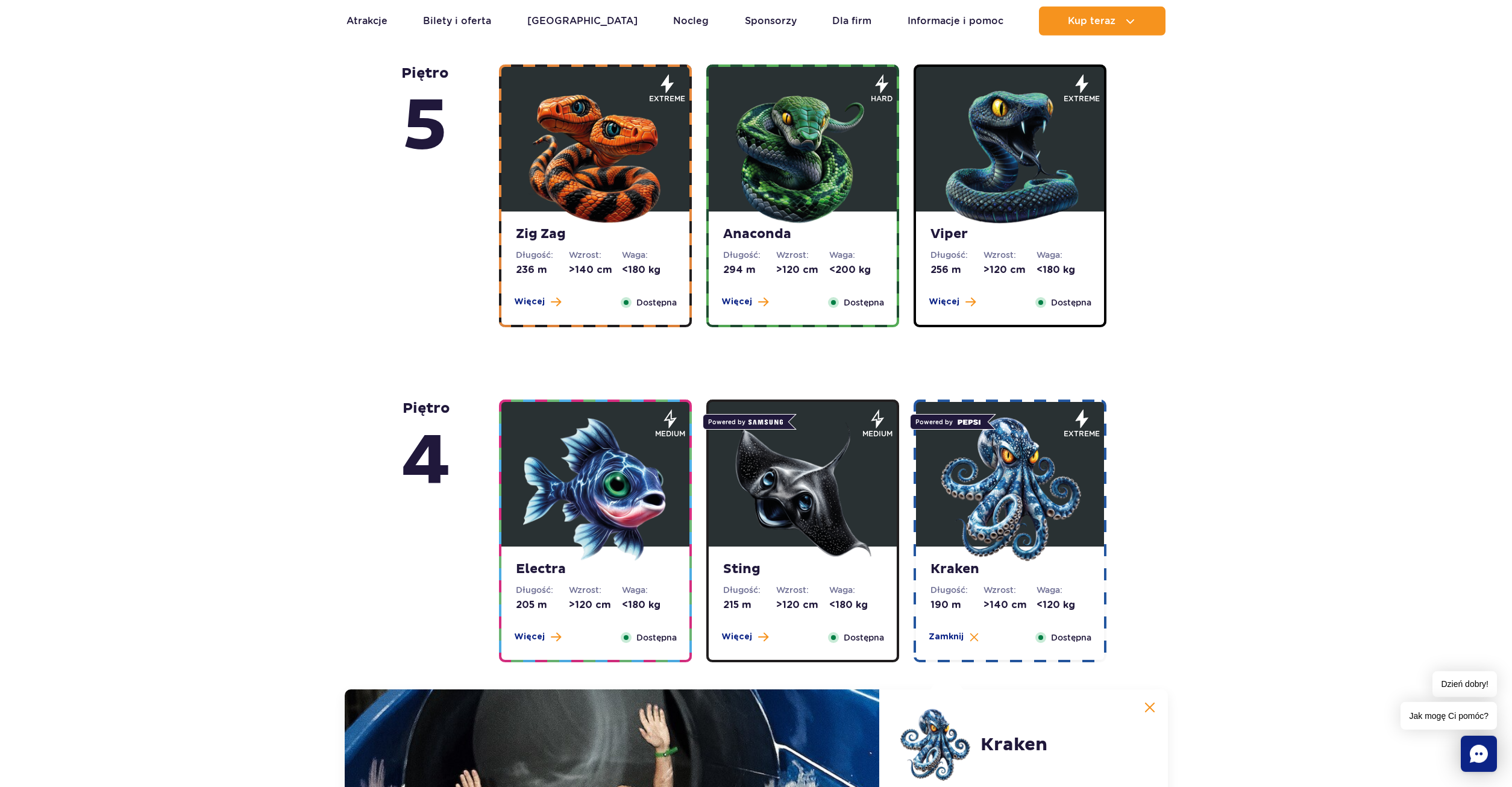
click at [667, 480] on img at bounding box center [595, 490] width 145 height 145
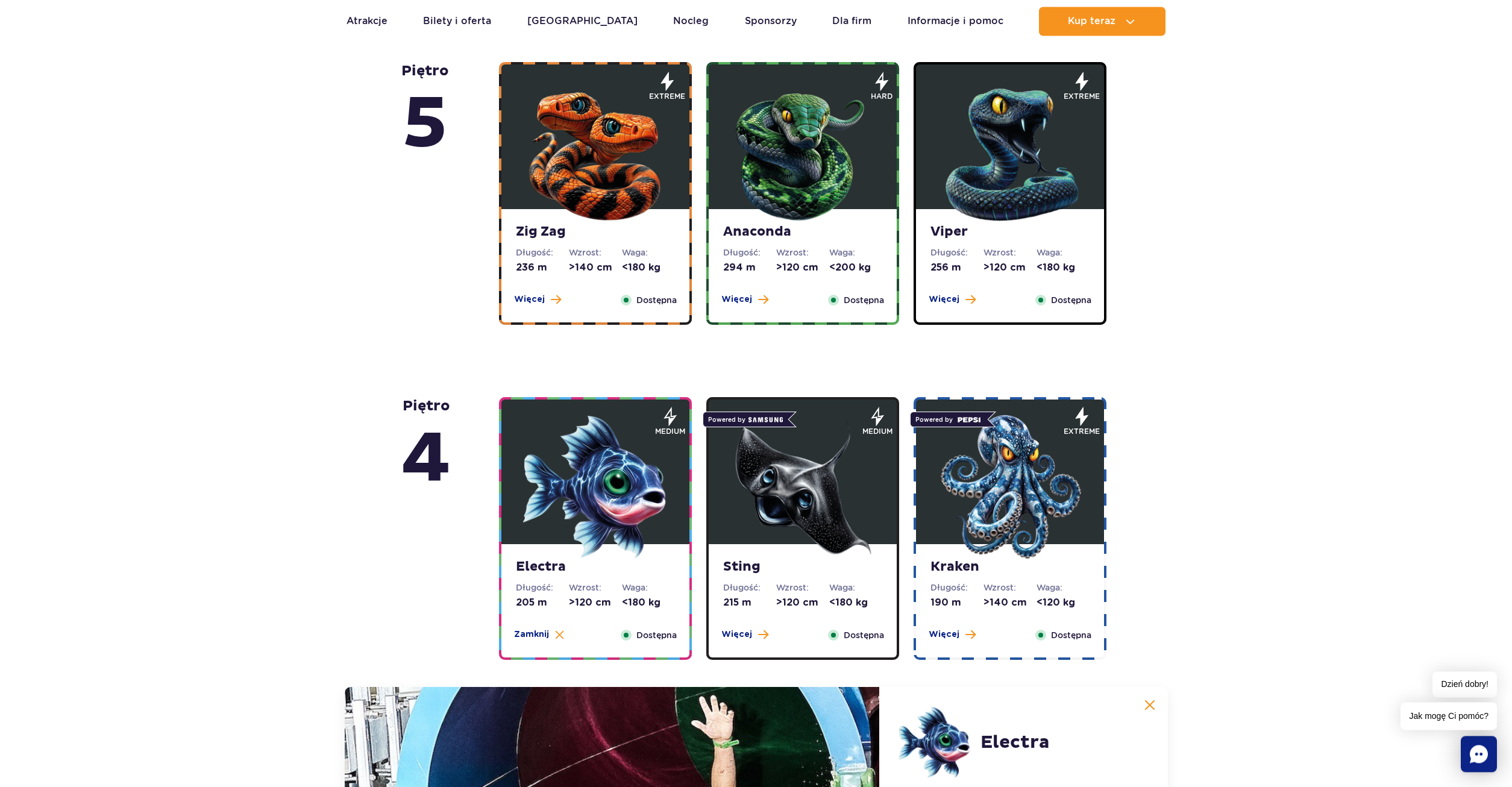
click at [971, 238] on strong "Viper" at bounding box center [1009, 232] width 159 height 17
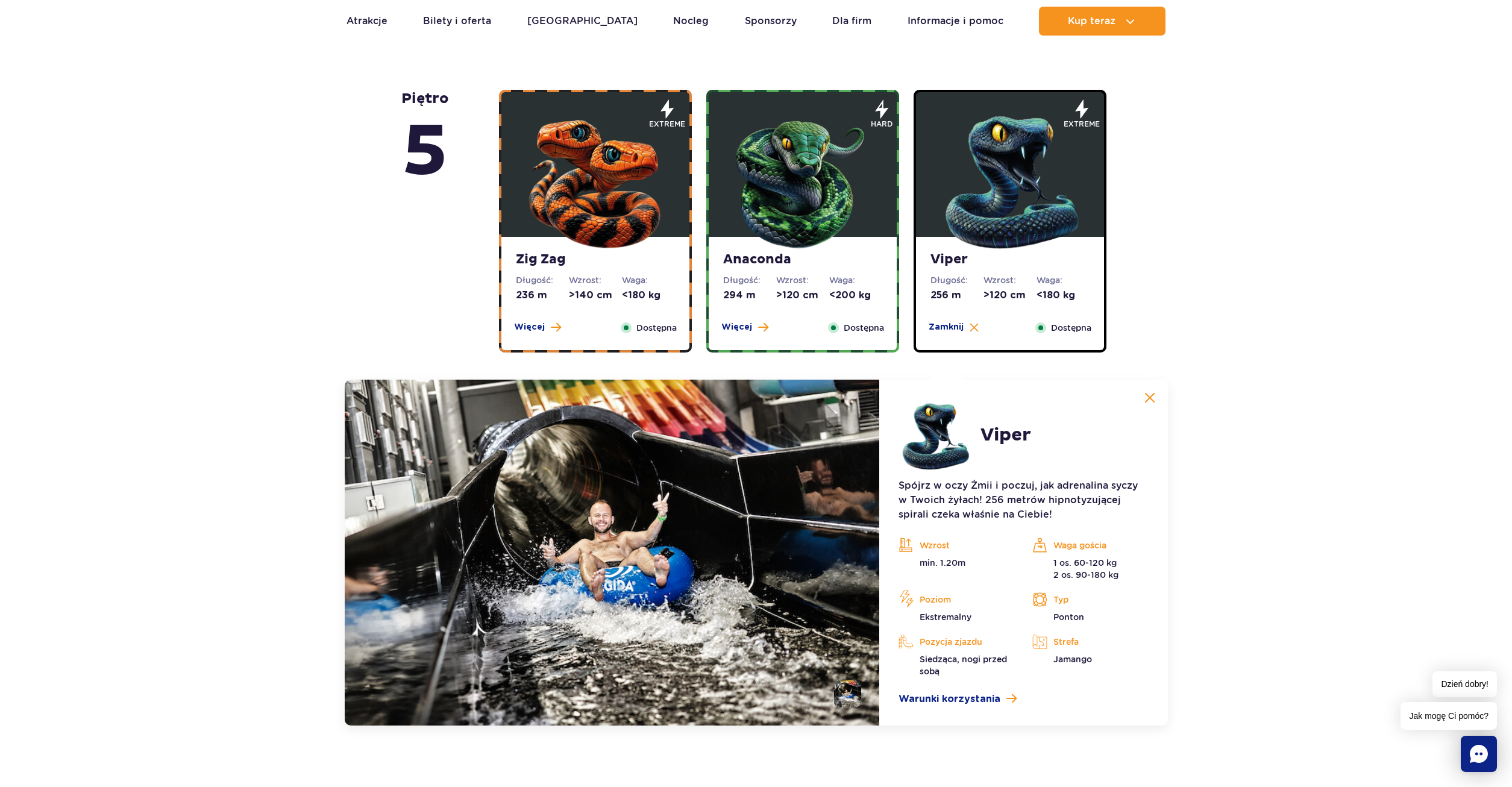
click at [852, 218] on img at bounding box center [802, 180] width 145 height 145
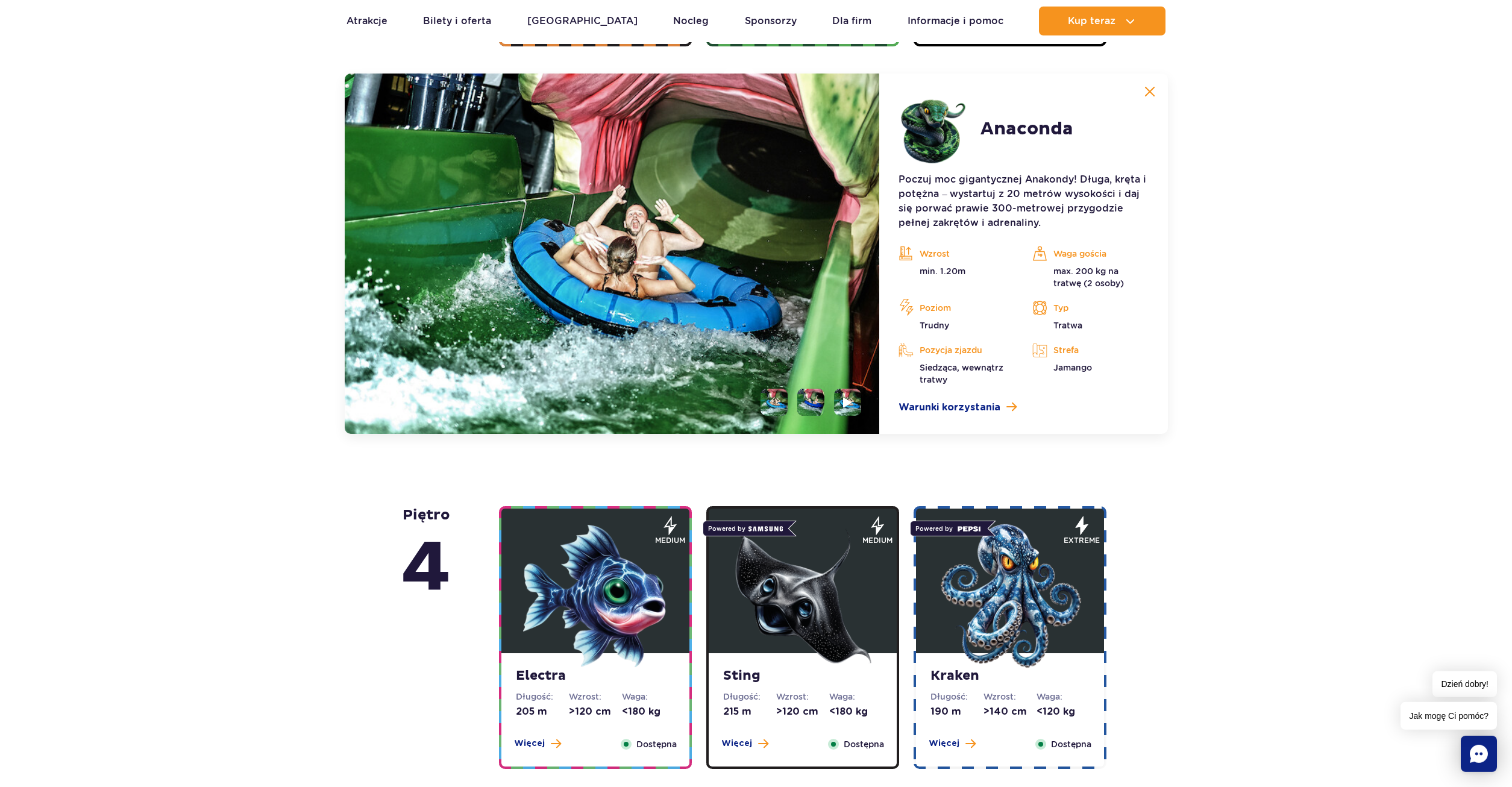
scroll to position [1107, 0]
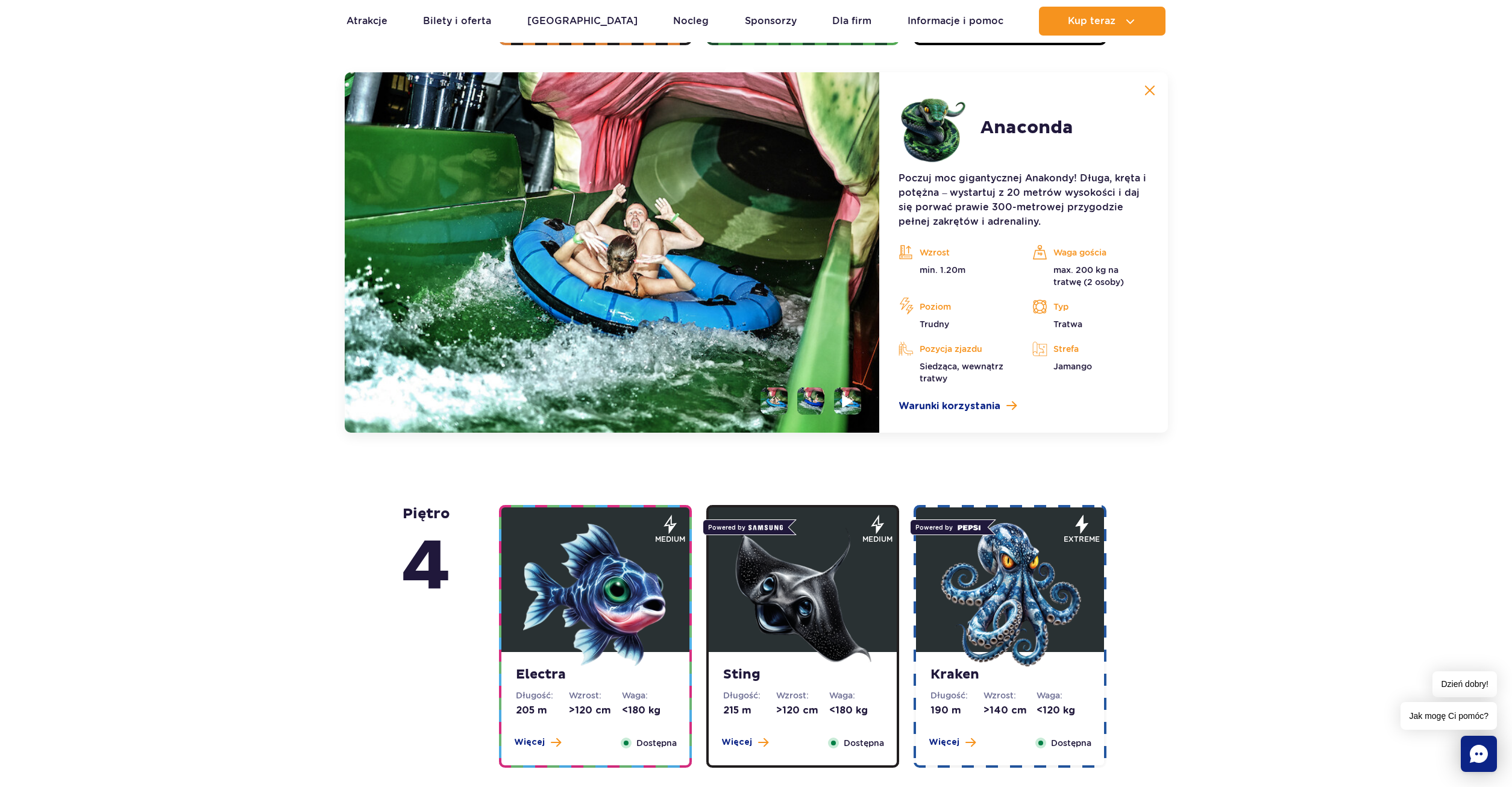
click at [860, 403] on li at bounding box center [847, 400] width 27 height 27
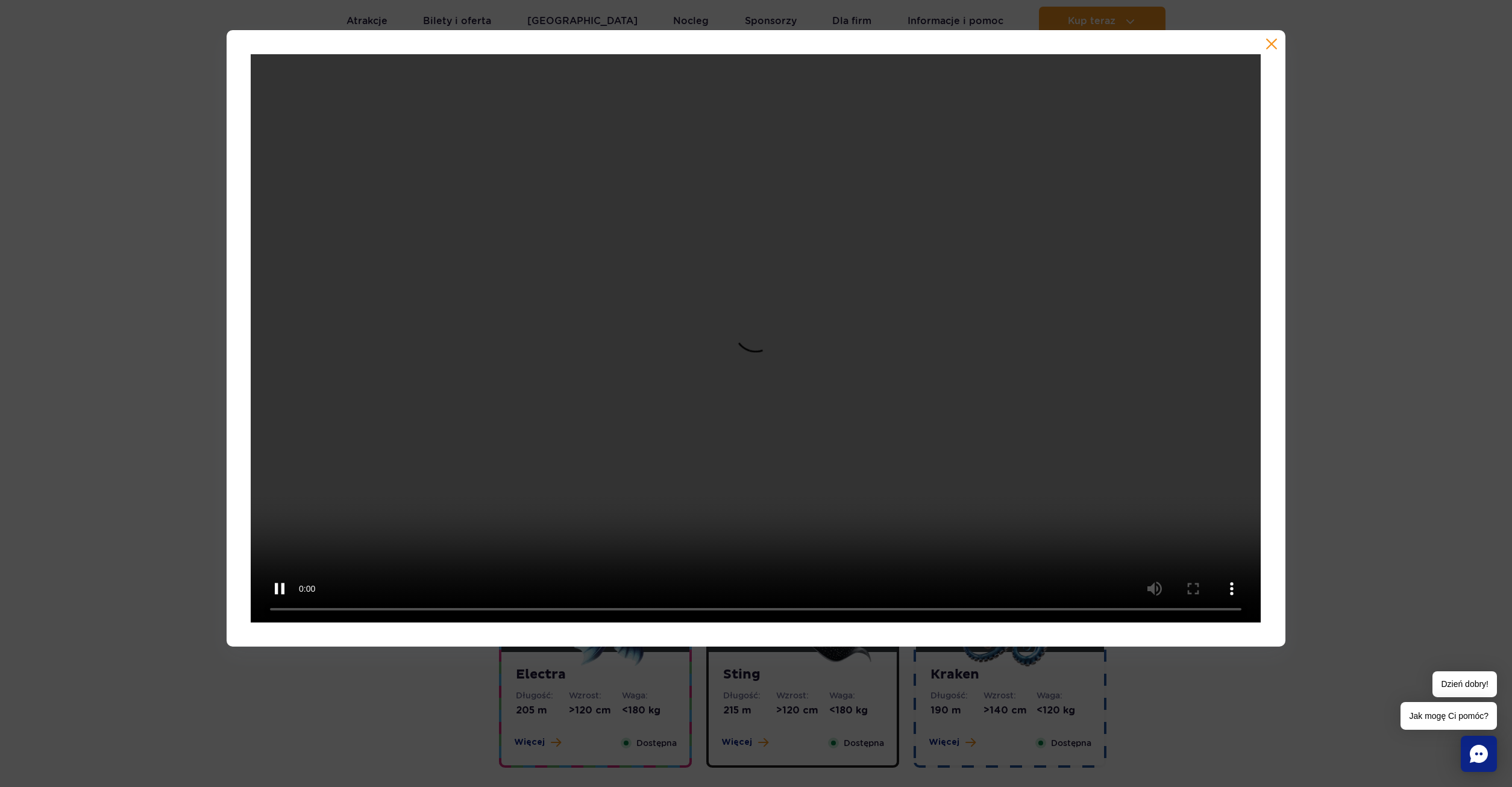
click at [1447, 296] on div at bounding box center [756, 338] width 1512 height 617
click at [1367, 296] on div at bounding box center [756, 338] width 1512 height 617
click at [1280, 39] on div at bounding box center [755, 338] width 1058 height 617
click at [1278, 40] on div at bounding box center [755, 338] width 1058 height 617
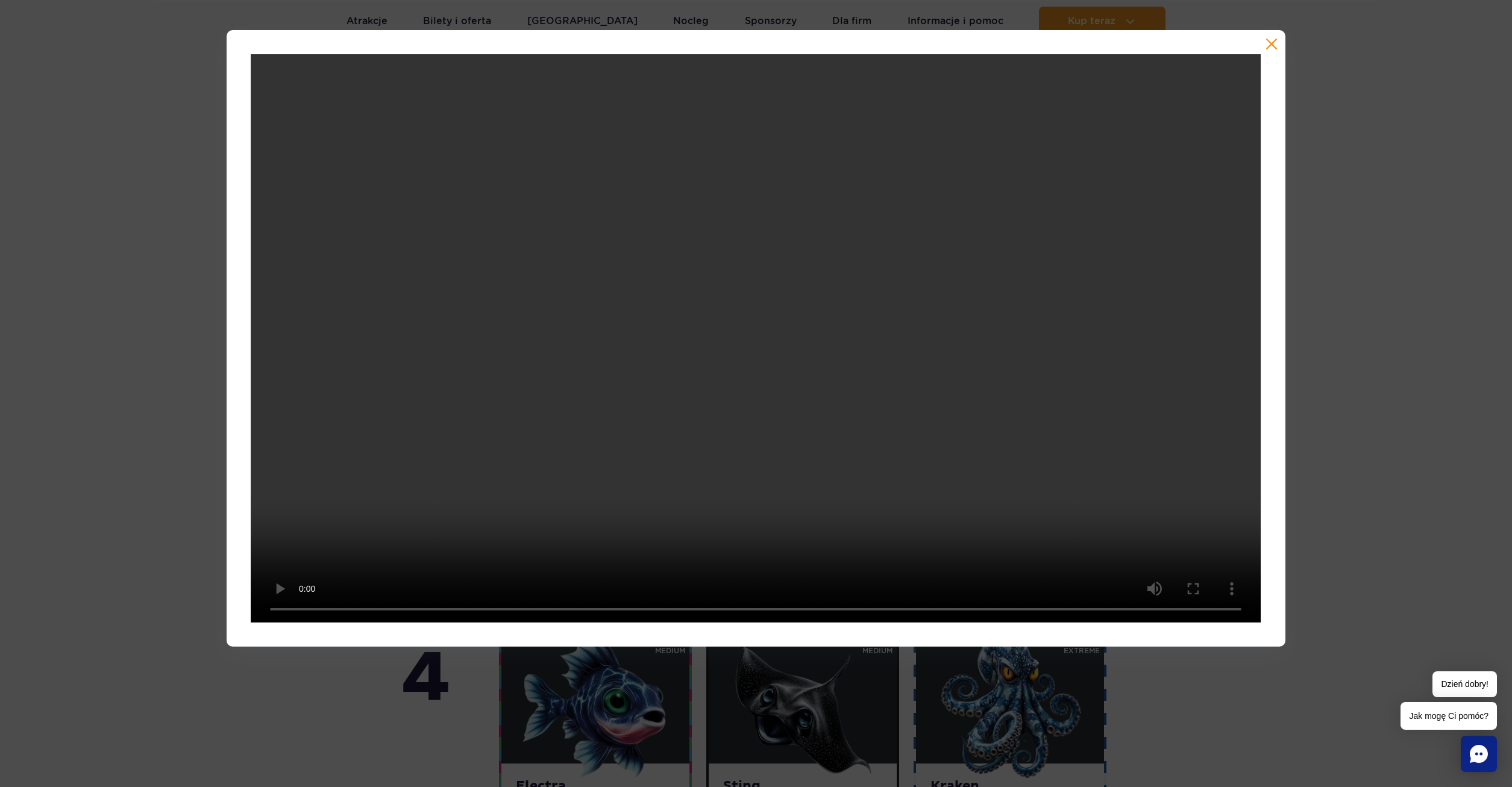
scroll to position [984, 0]
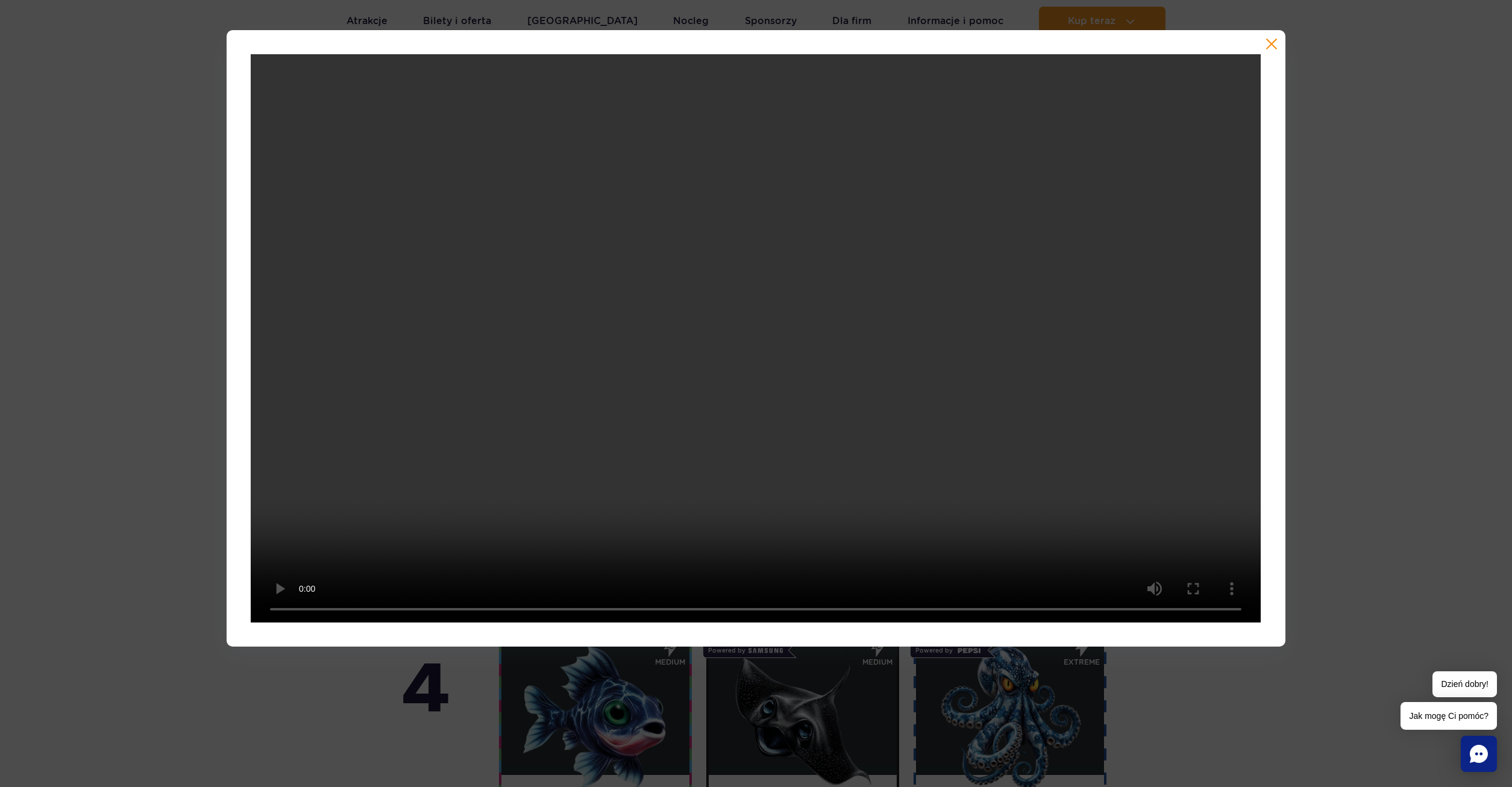
click at [1265, 47] on div at bounding box center [755, 338] width 1058 height 617
click at [1283, 45] on div at bounding box center [755, 338] width 1058 height 617
click at [1268, 43] on button "button" at bounding box center [1271, 44] width 12 height 12
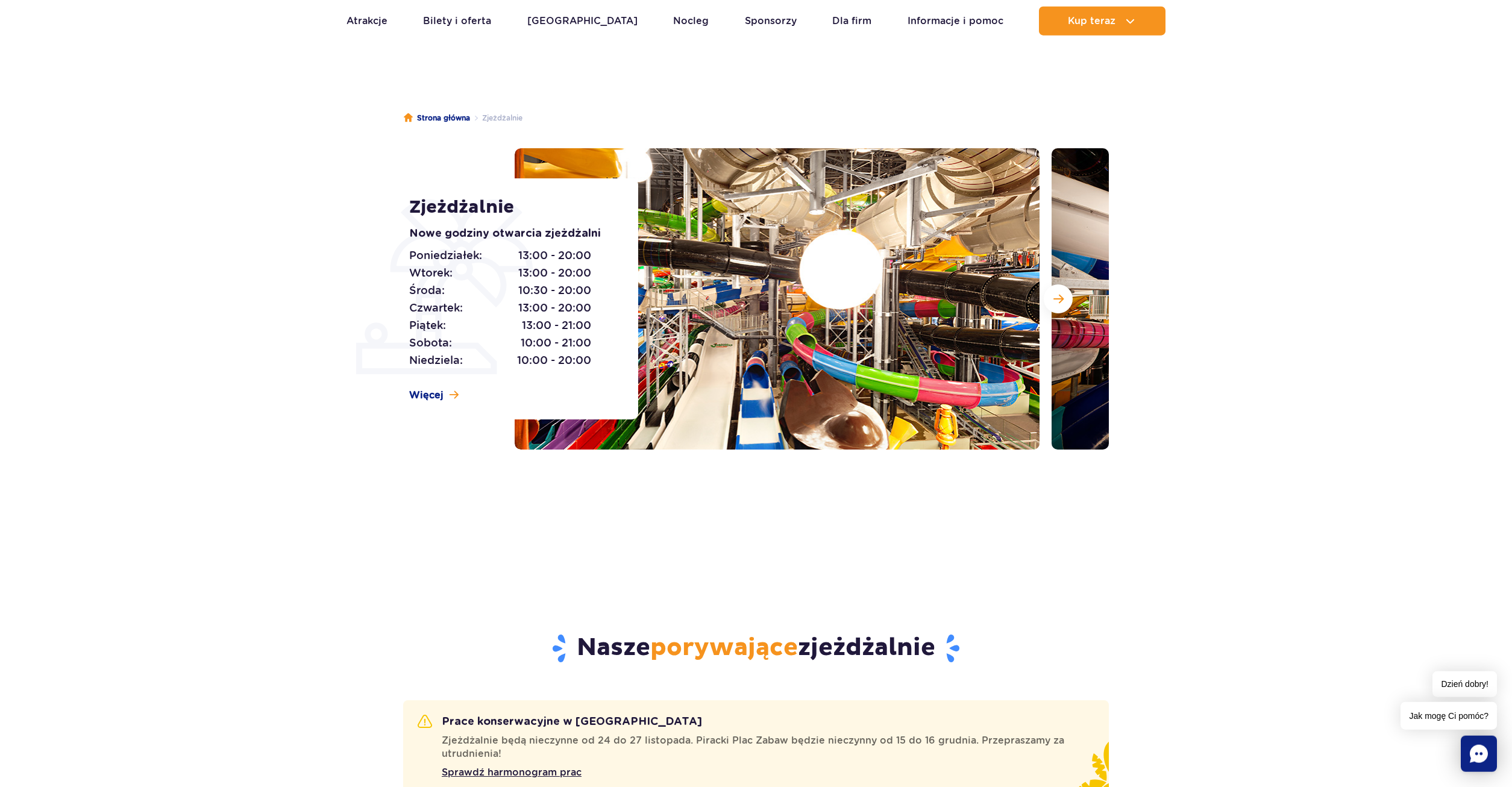
scroll to position [0, 0]
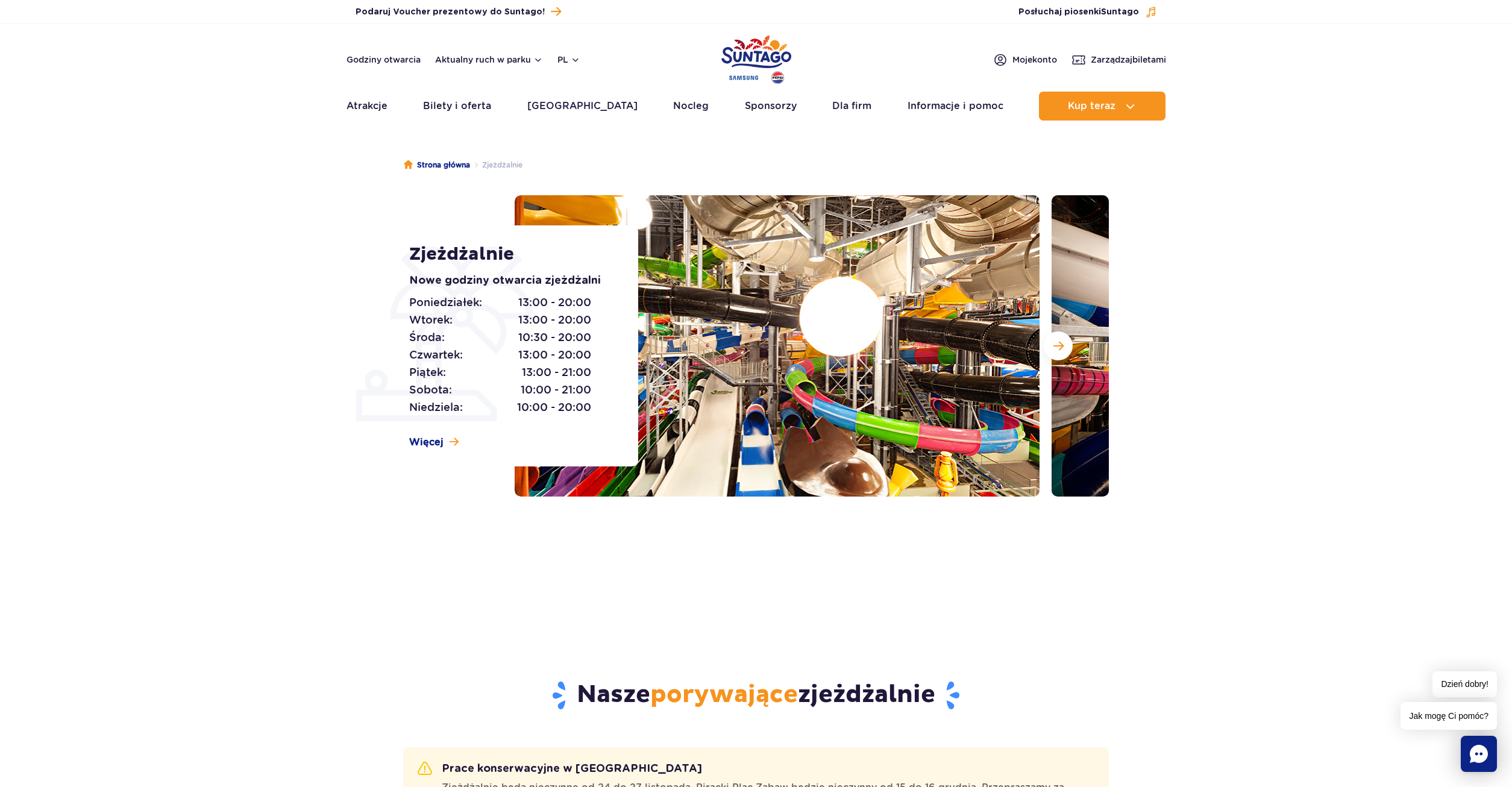
click at [1385, 251] on section "Zjeżdżalnie Nowe godziny otwarcia zjeżdżalni Poniedziałek: 13:00 - 20:00 Wtorek…" at bounding box center [756, 345] width 1512 height 301
click at [673, 117] on link "Nocleg" at bounding box center [690, 106] width 36 height 29
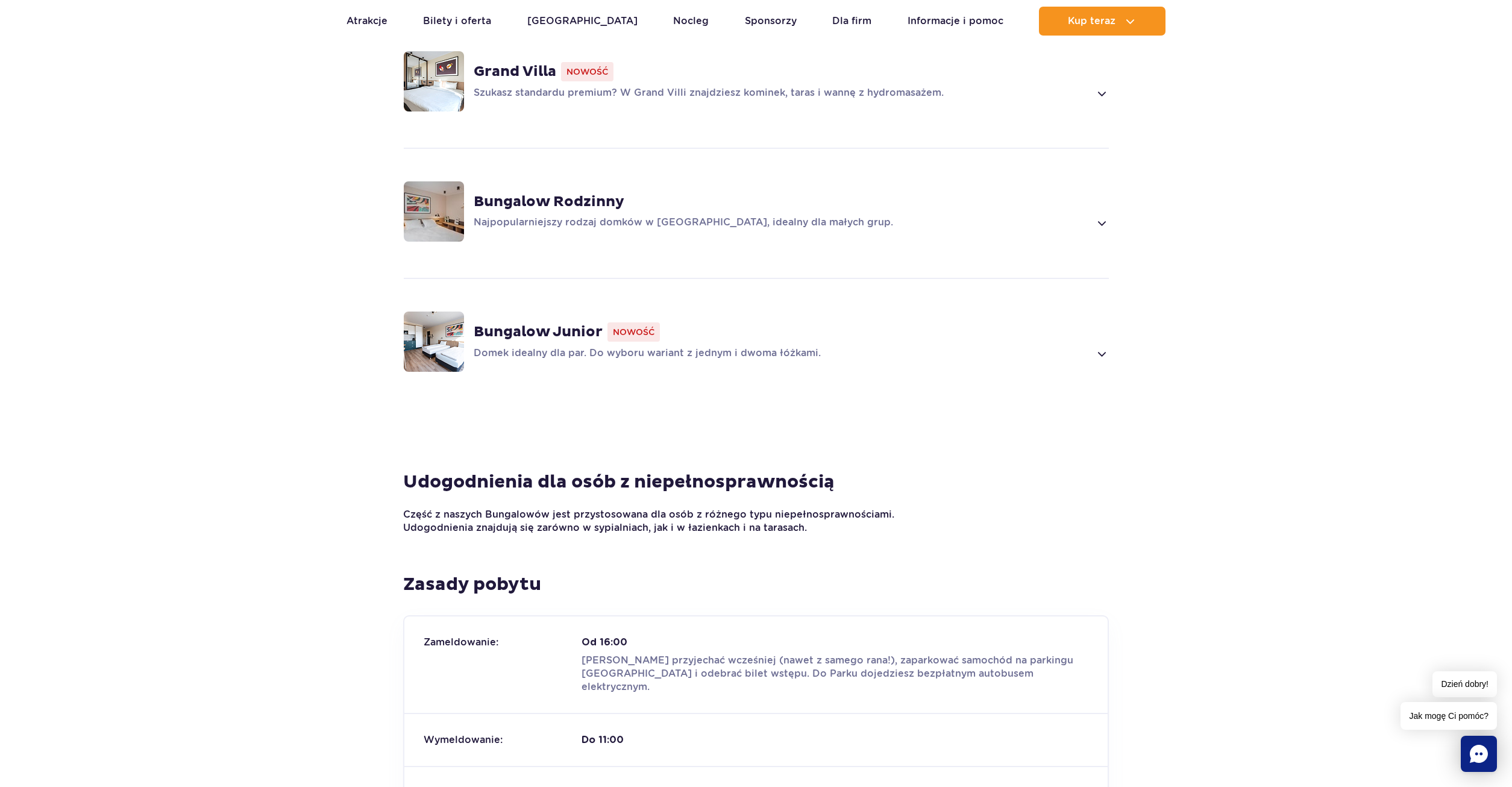
scroll to position [1229, 0]
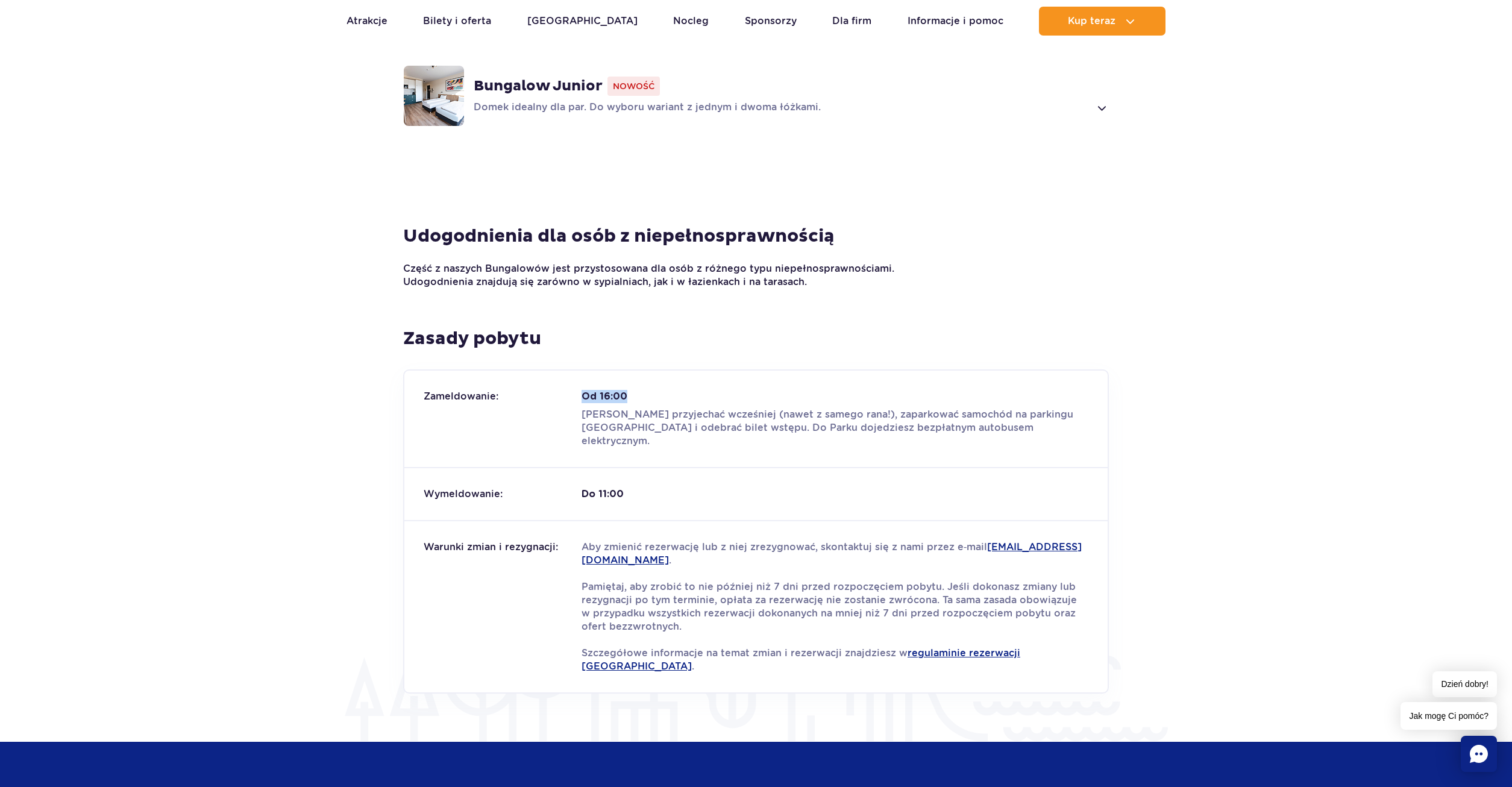
drag, startPoint x: 579, startPoint y: 397, endPoint x: 632, endPoint y: 394, distance: 53.1
click at [632, 394] on div "Zameldowanie: Od 16:00 Możesz przyjechać wcześniej (nawet z samego rana!), zapa…" at bounding box center [756, 418] width 703 height 97
click at [632, 394] on strong "Od 16:00" at bounding box center [835, 396] width 507 height 13
drag, startPoint x: 577, startPoint y: 410, endPoint x: 681, endPoint y: 422, distance: 104.7
click at [681, 422] on div "Zameldowanie: Od 16:00 Możesz przyjechać wcześniej (nawet z samego rana!), zapa…" at bounding box center [756, 418] width 703 height 97
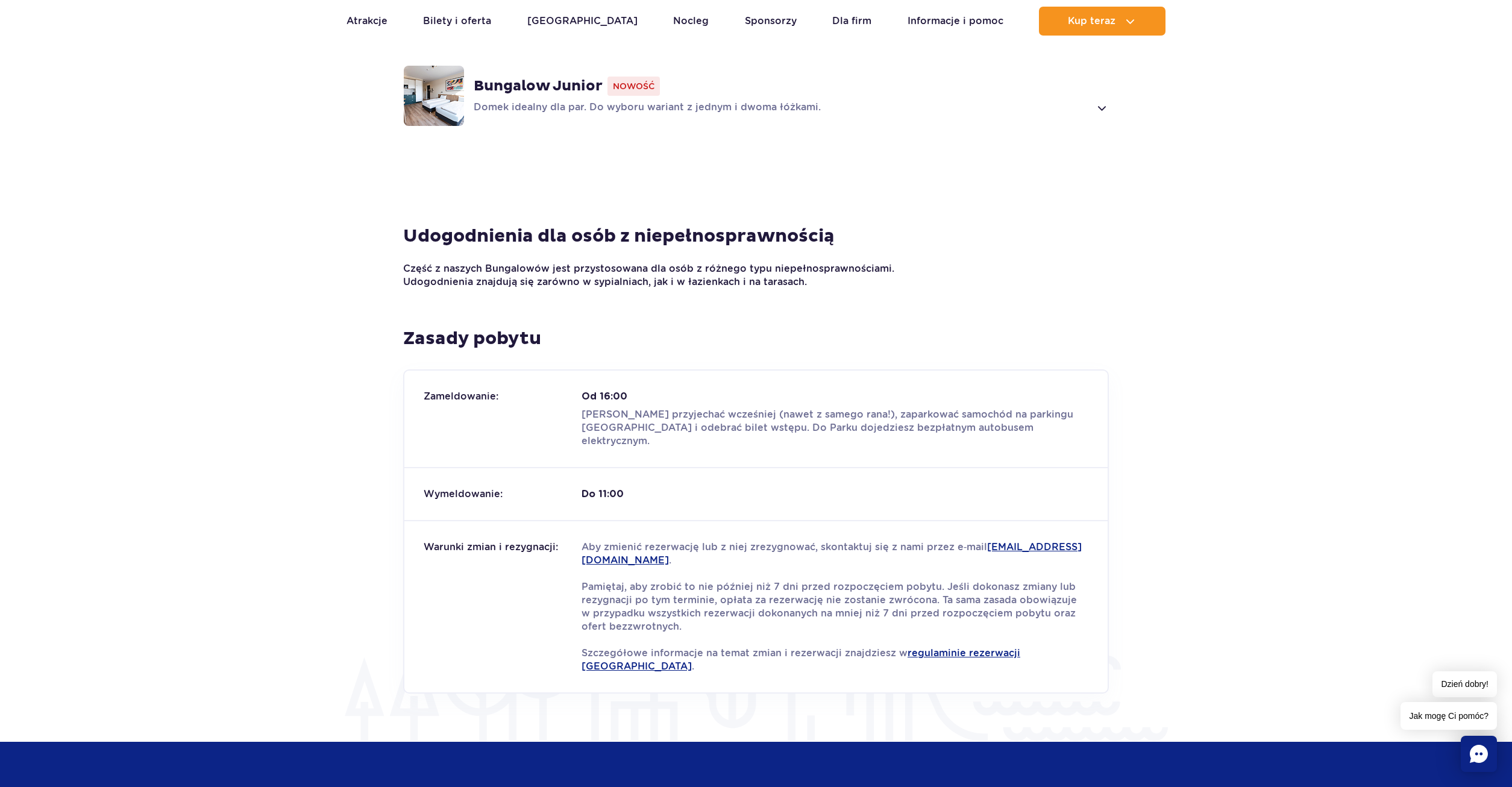
click at [697, 448] on div "Zameldowanie: Od 16:00 Możesz przyjechać wcześniej (nawet z samego rana!), zapa…" at bounding box center [756, 418] width 703 height 97
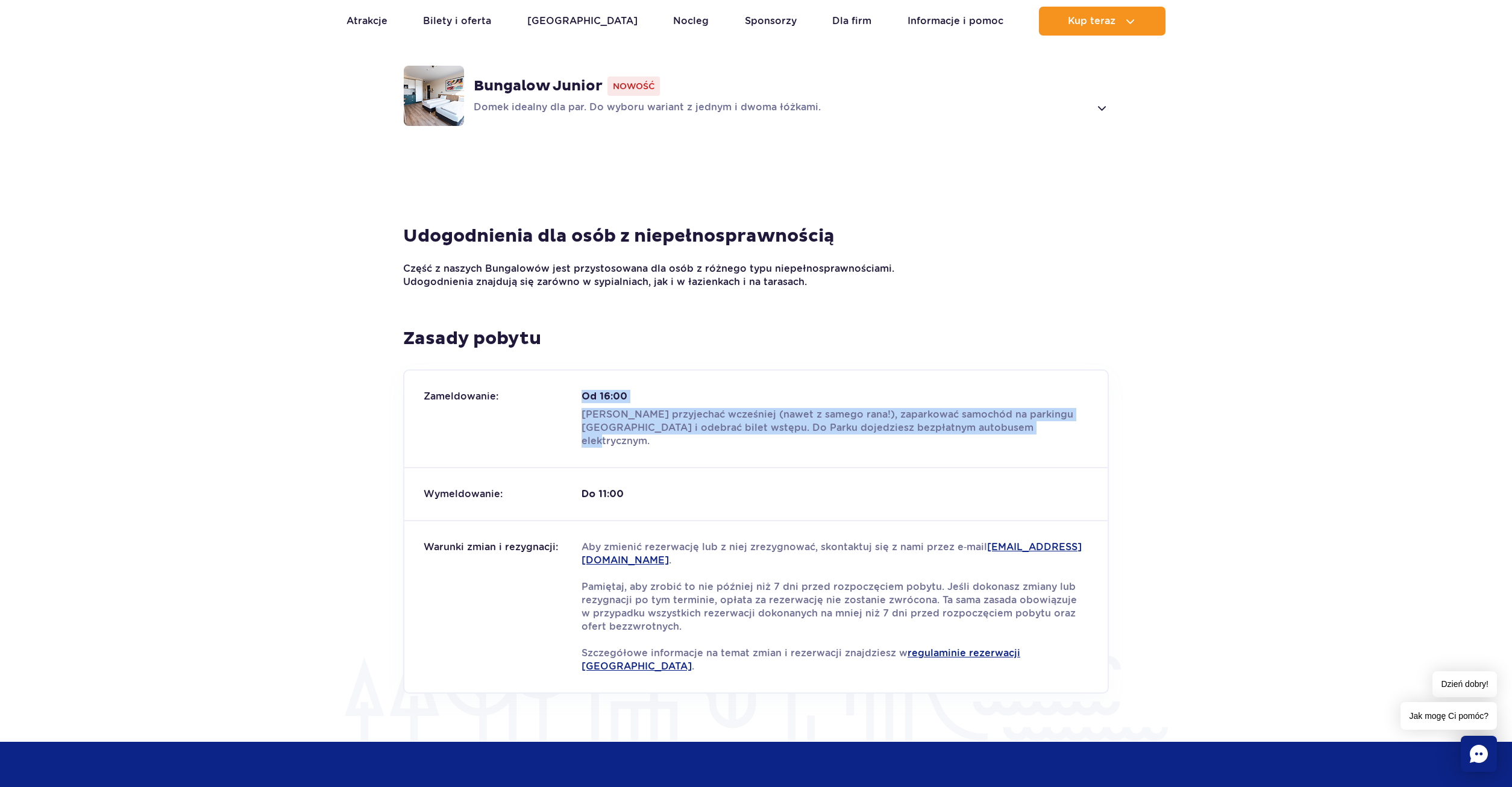
drag, startPoint x: 576, startPoint y: 408, endPoint x: 1023, endPoint y: 436, distance: 447.9
click at [1023, 436] on div "Zameldowanie: Od 16:00 Możesz przyjechać wcześniej (nawet z samego rana!), zapa…" at bounding box center [756, 418] width 703 height 97
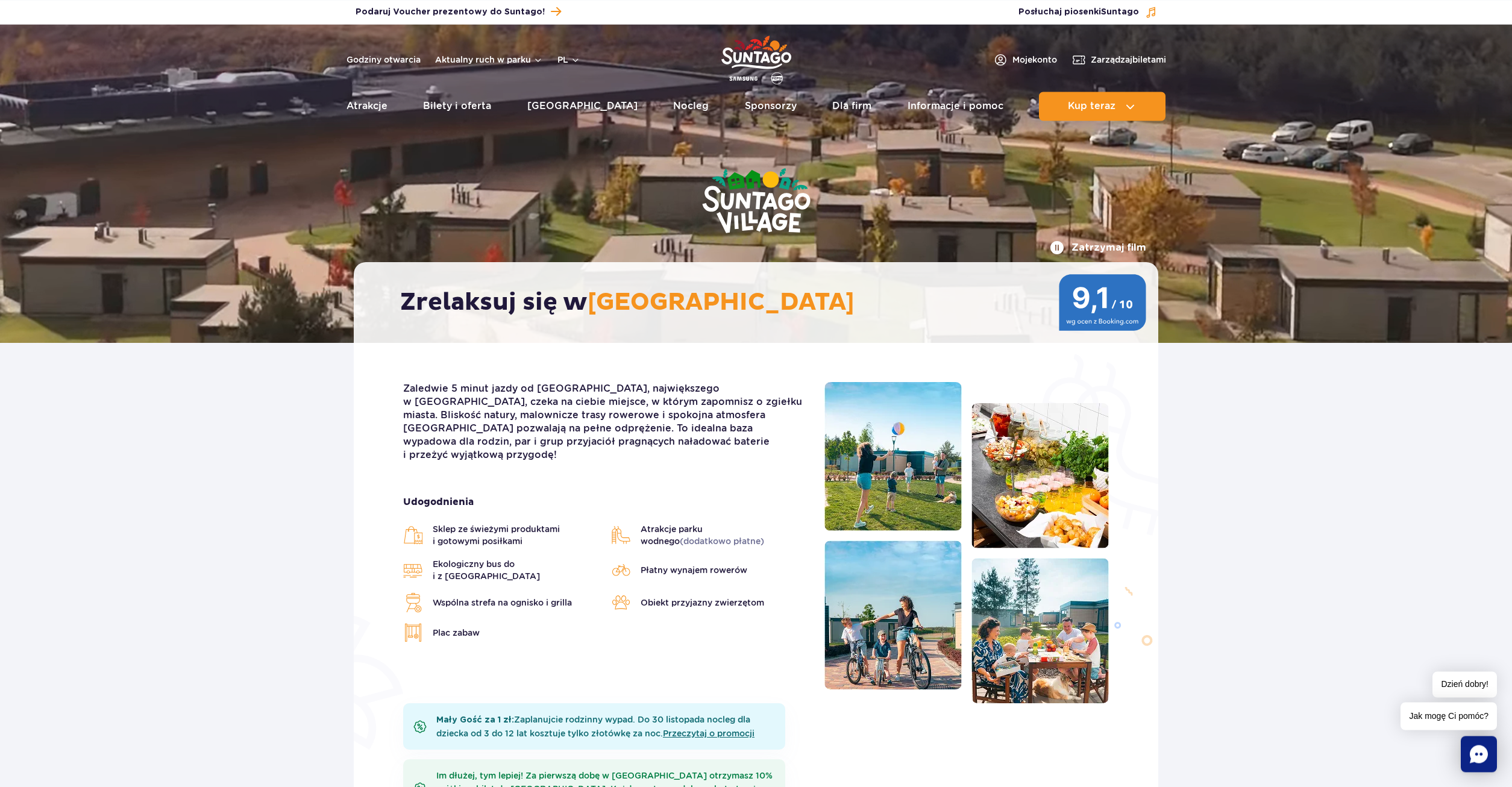
scroll to position [0, 0]
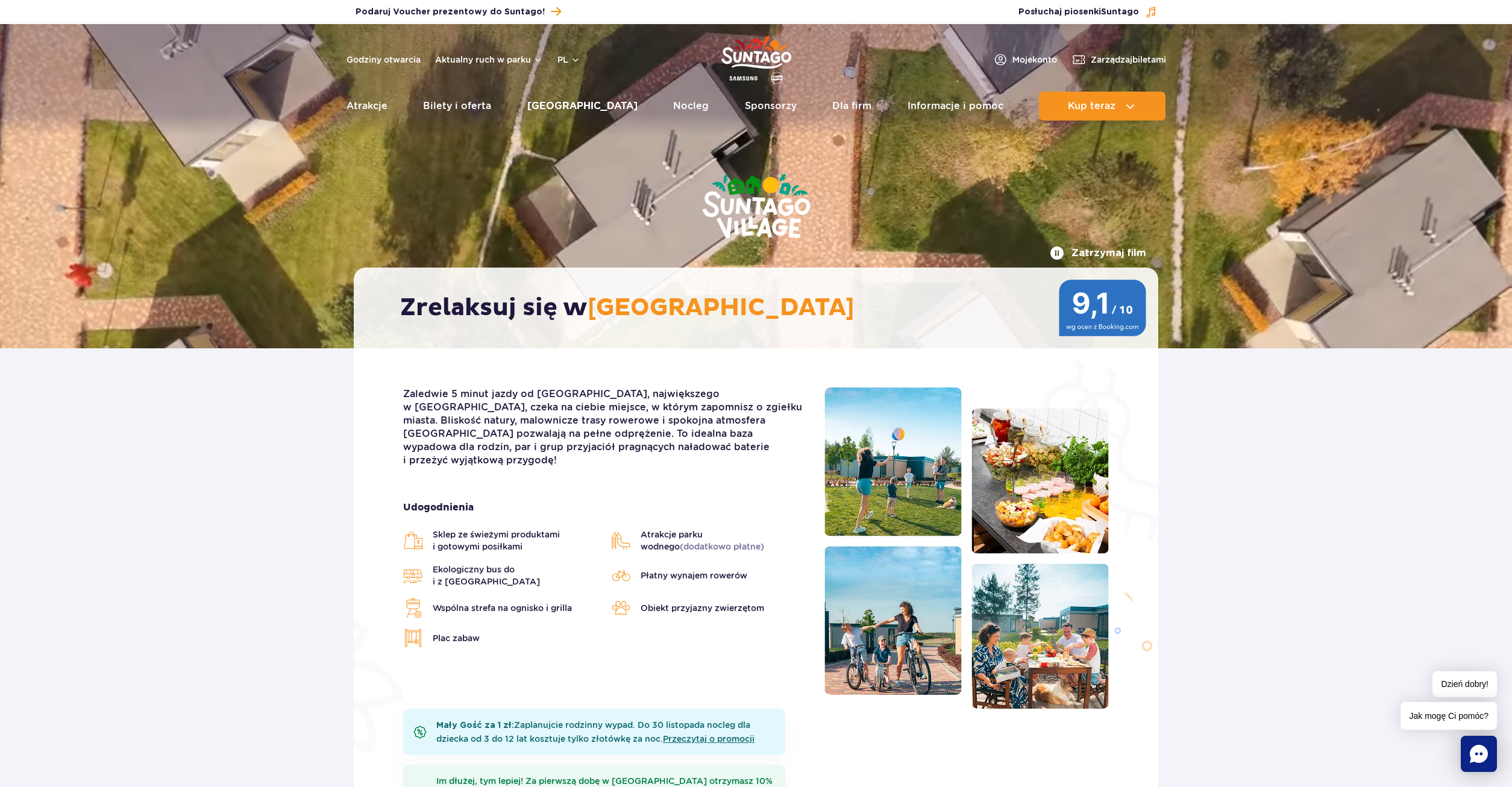
click at [549, 117] on link "[GEOGRAPHIC_DATA]" at bounding box center [582, 106] width 110 height 29
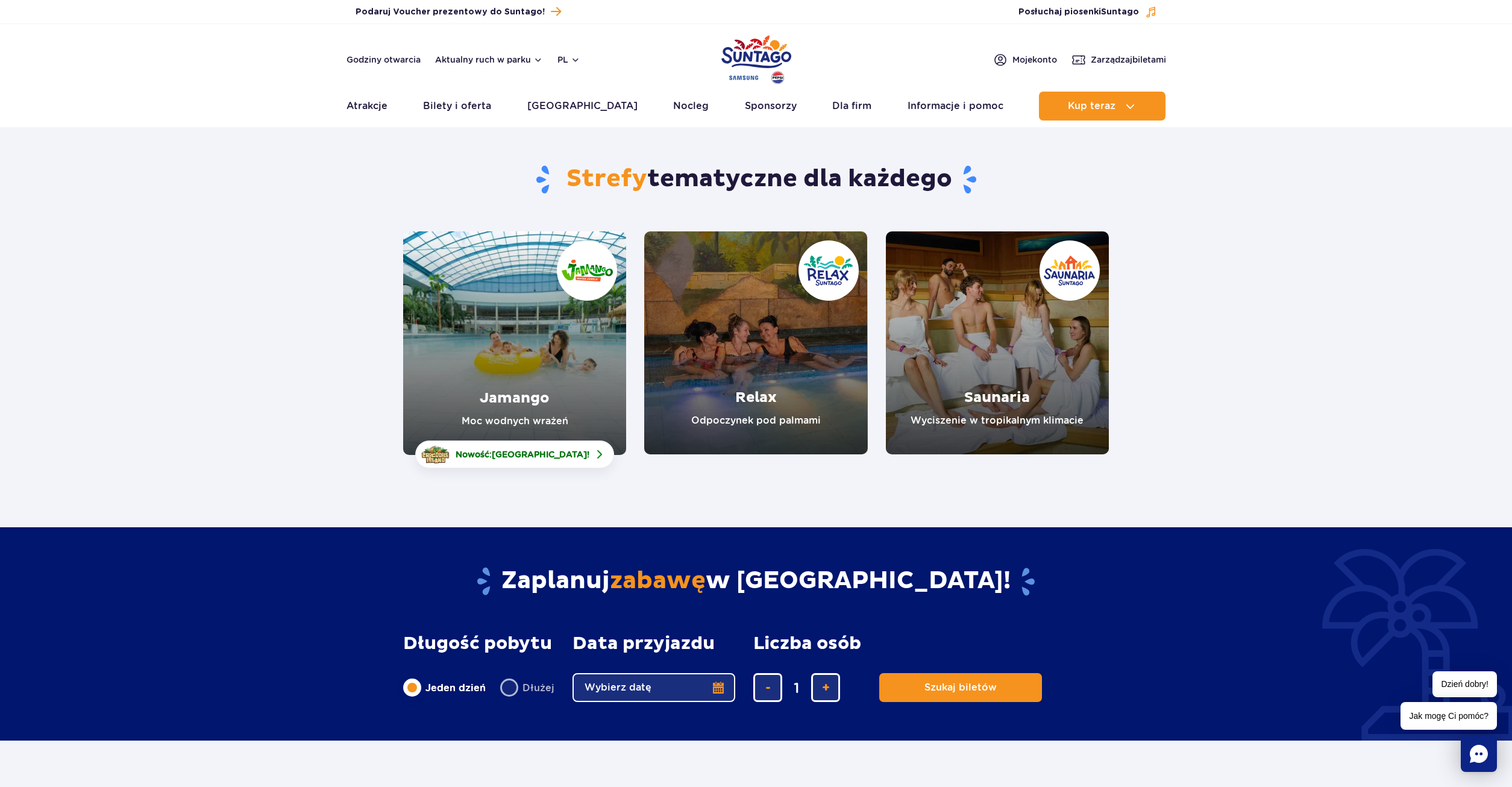
click at [792, 299] on link "Relax" at bounding box center [756, 343] width 223 height 223
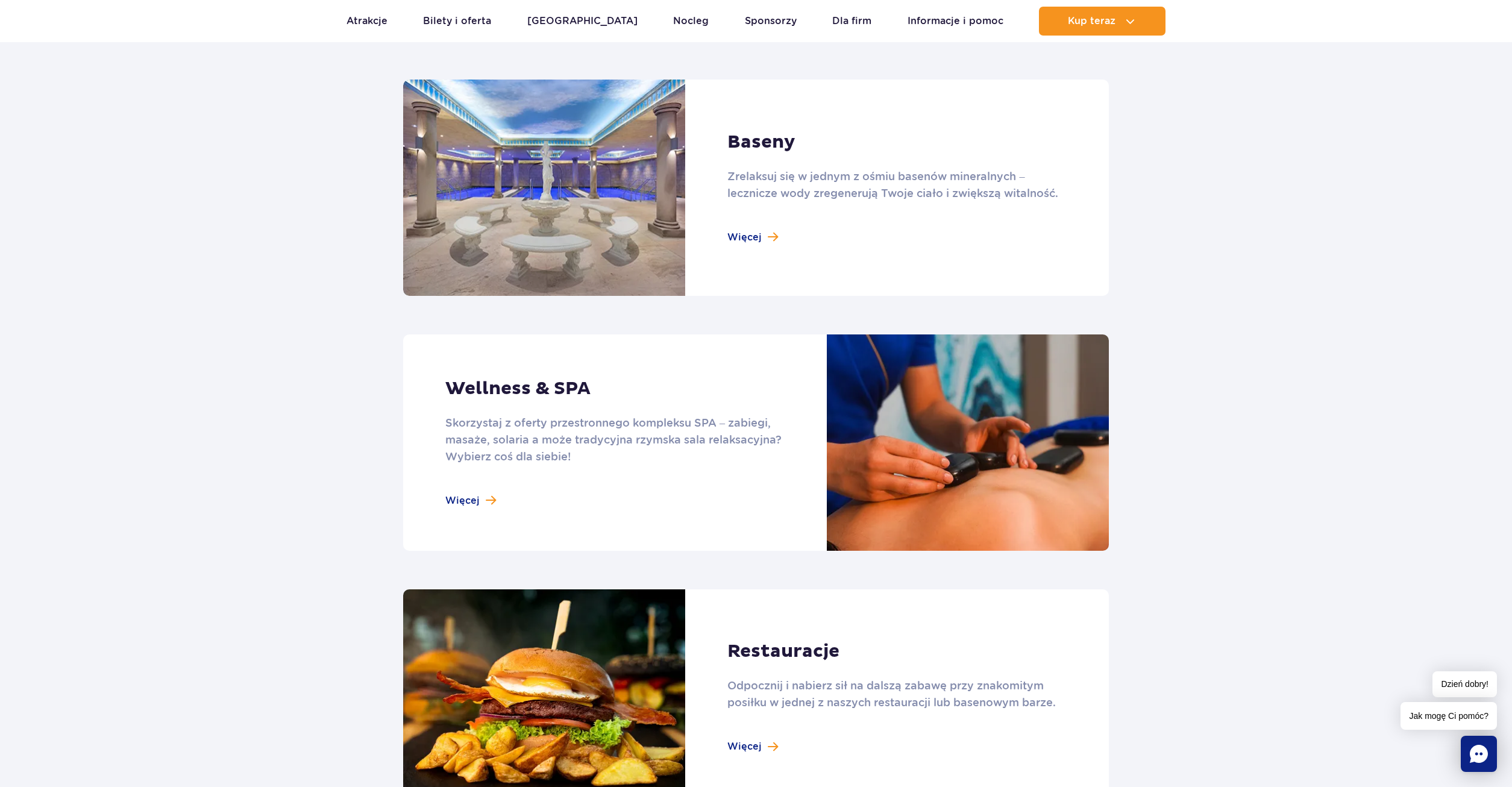
scroll to position [553, 0]
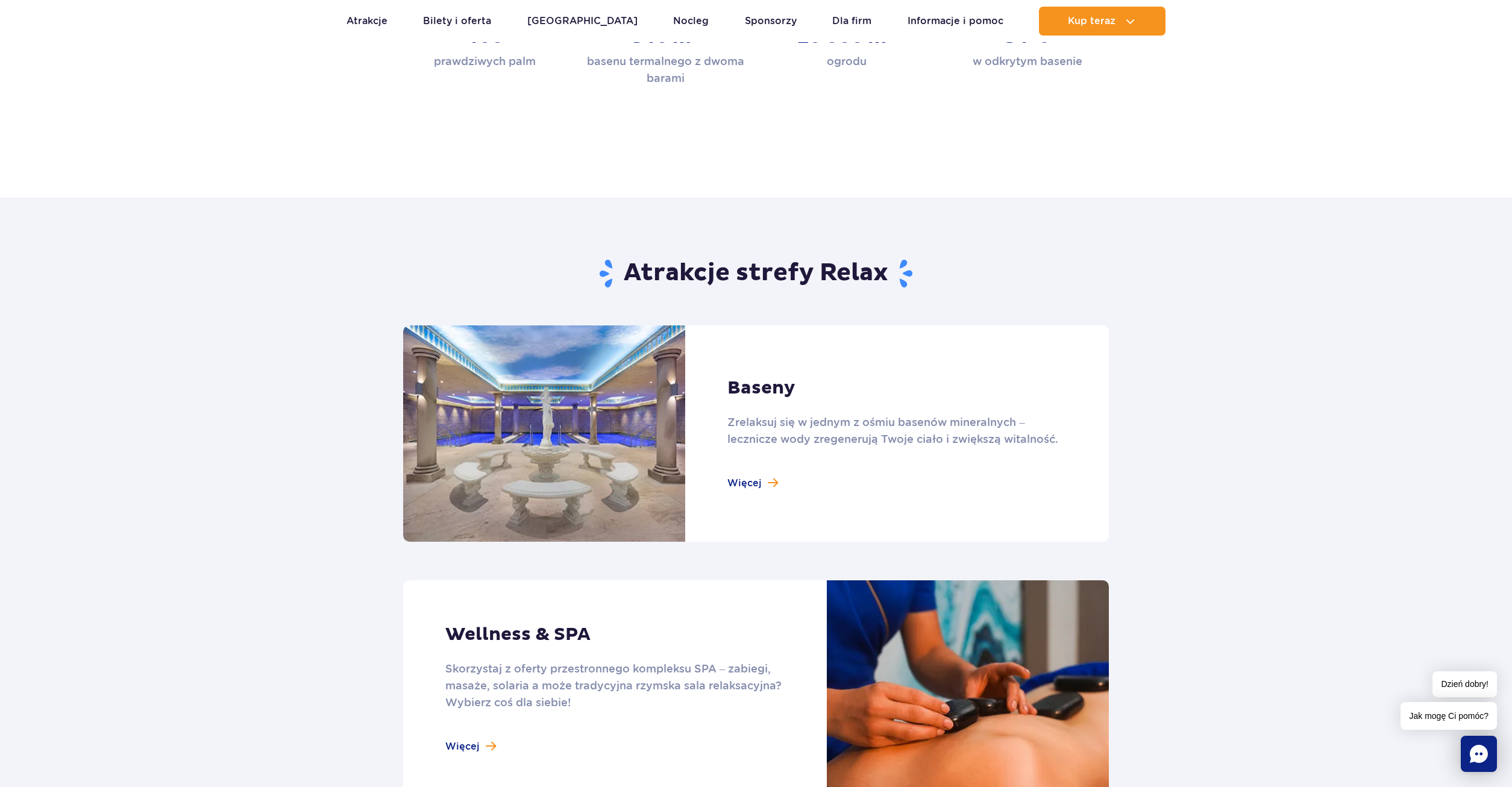
click at [833, 364] on link at bounding box center [756, 433] width 706 height 216
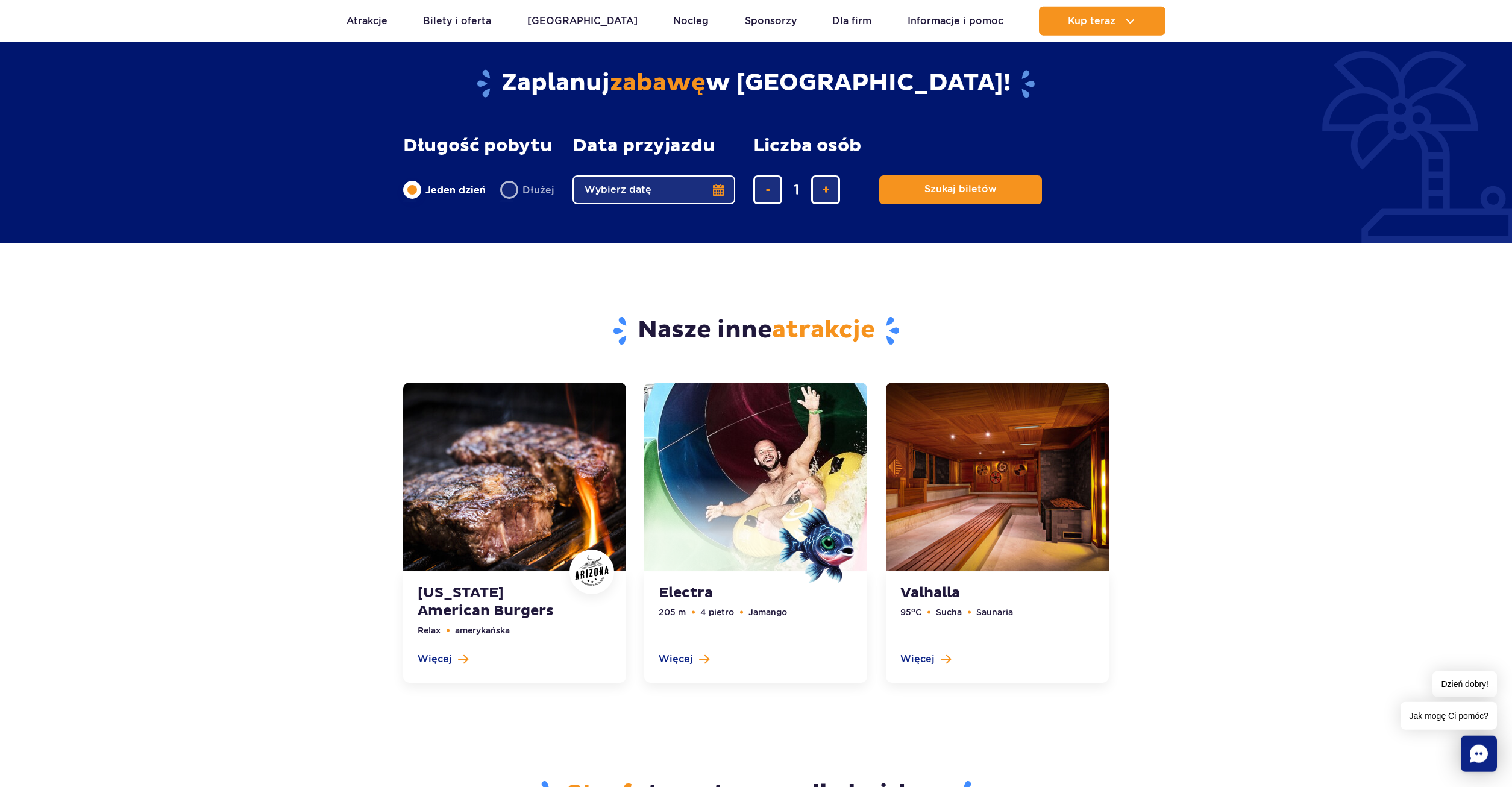
scroll to position [2643, 0]
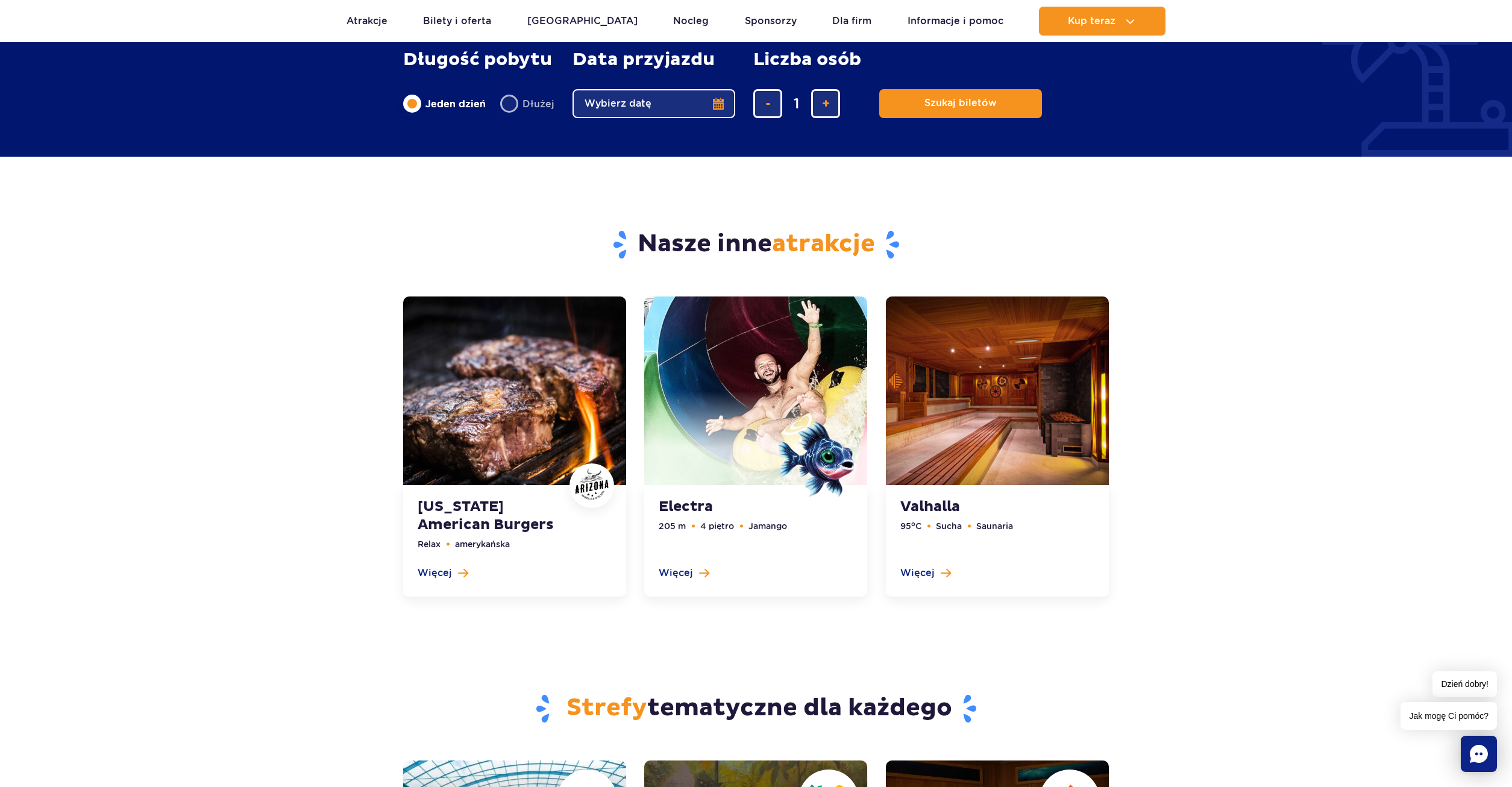
click at [799, 348] on link at bounding box center [756, 447] width 223 height 301
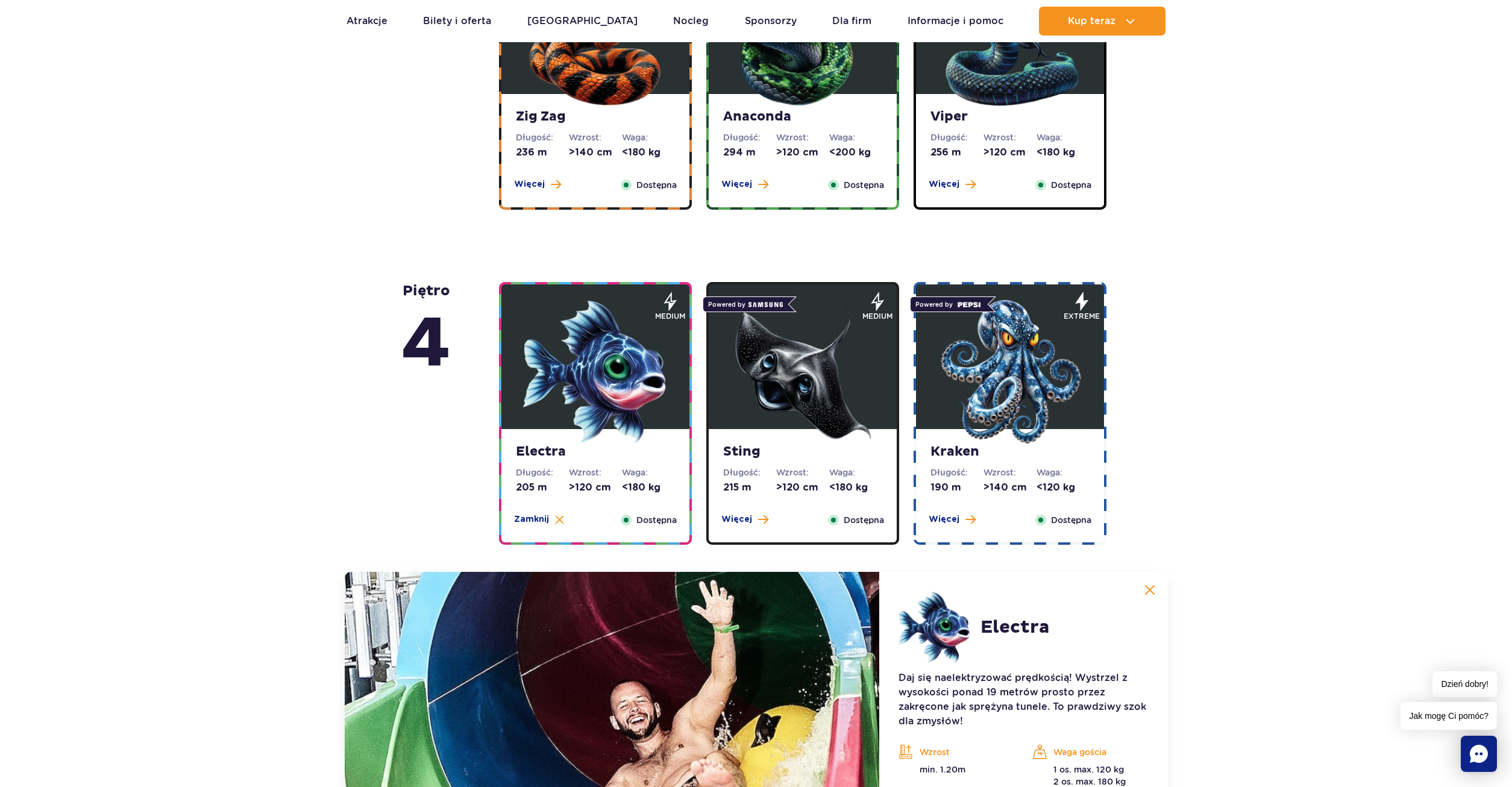
scroll to position [636, 0]
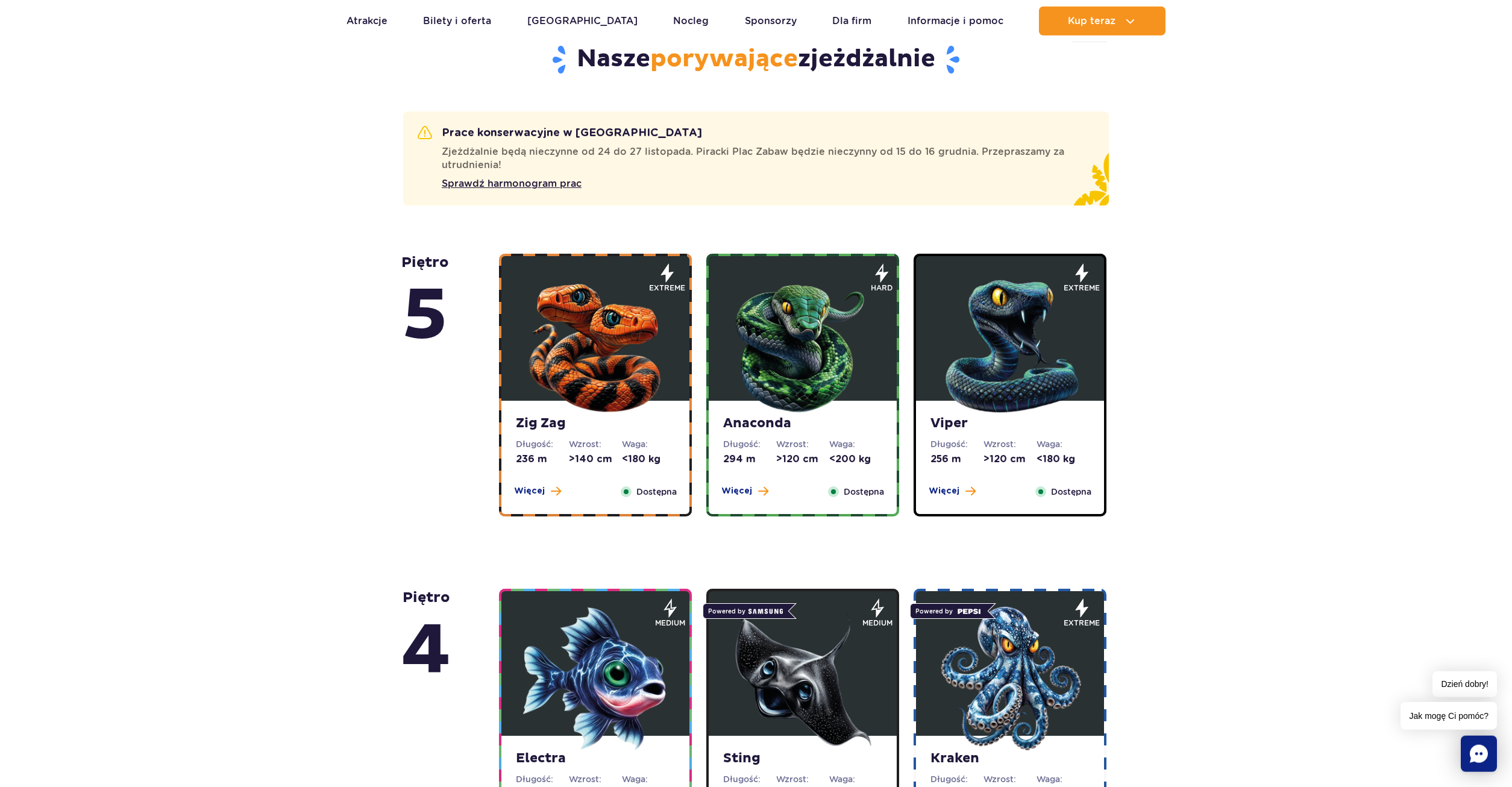
click at [861, 305] on img at bounding box center [802, 344] width 145 height 145
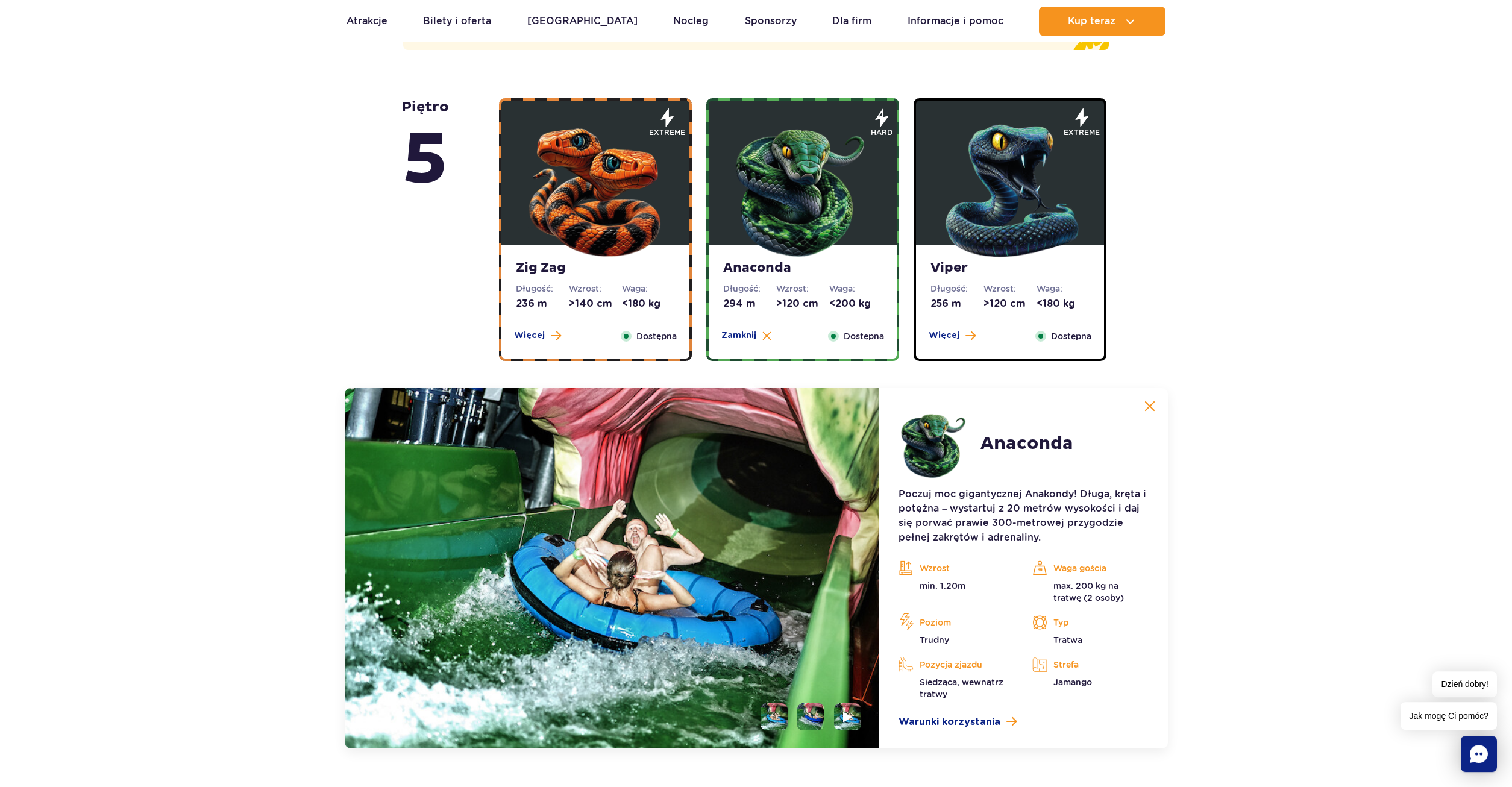
scroll to position [546, 0]
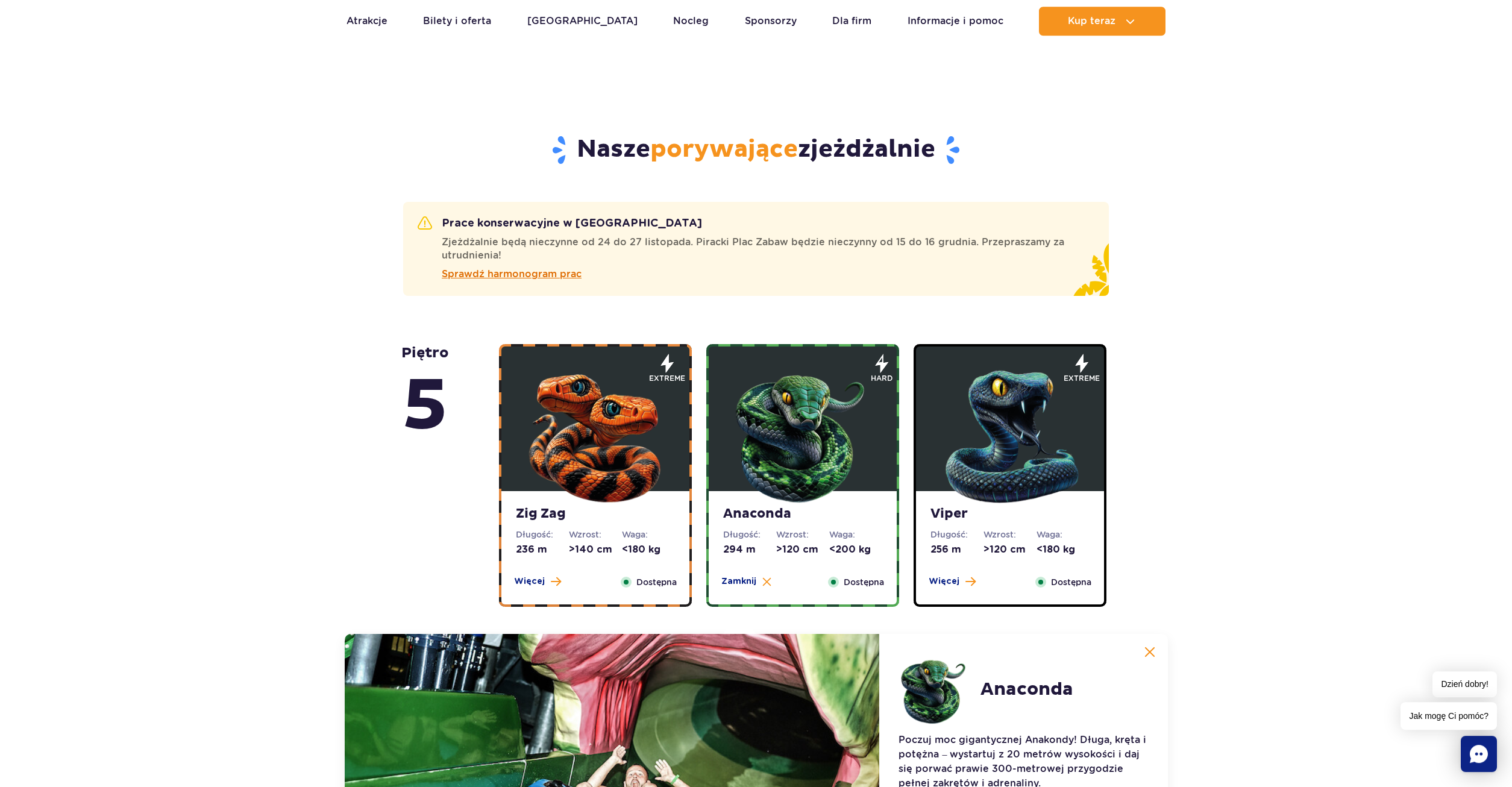
click at [766, 269] on link "Sprawdź harmonogram prac" at bounding box center [768, 274] width 653 height 14
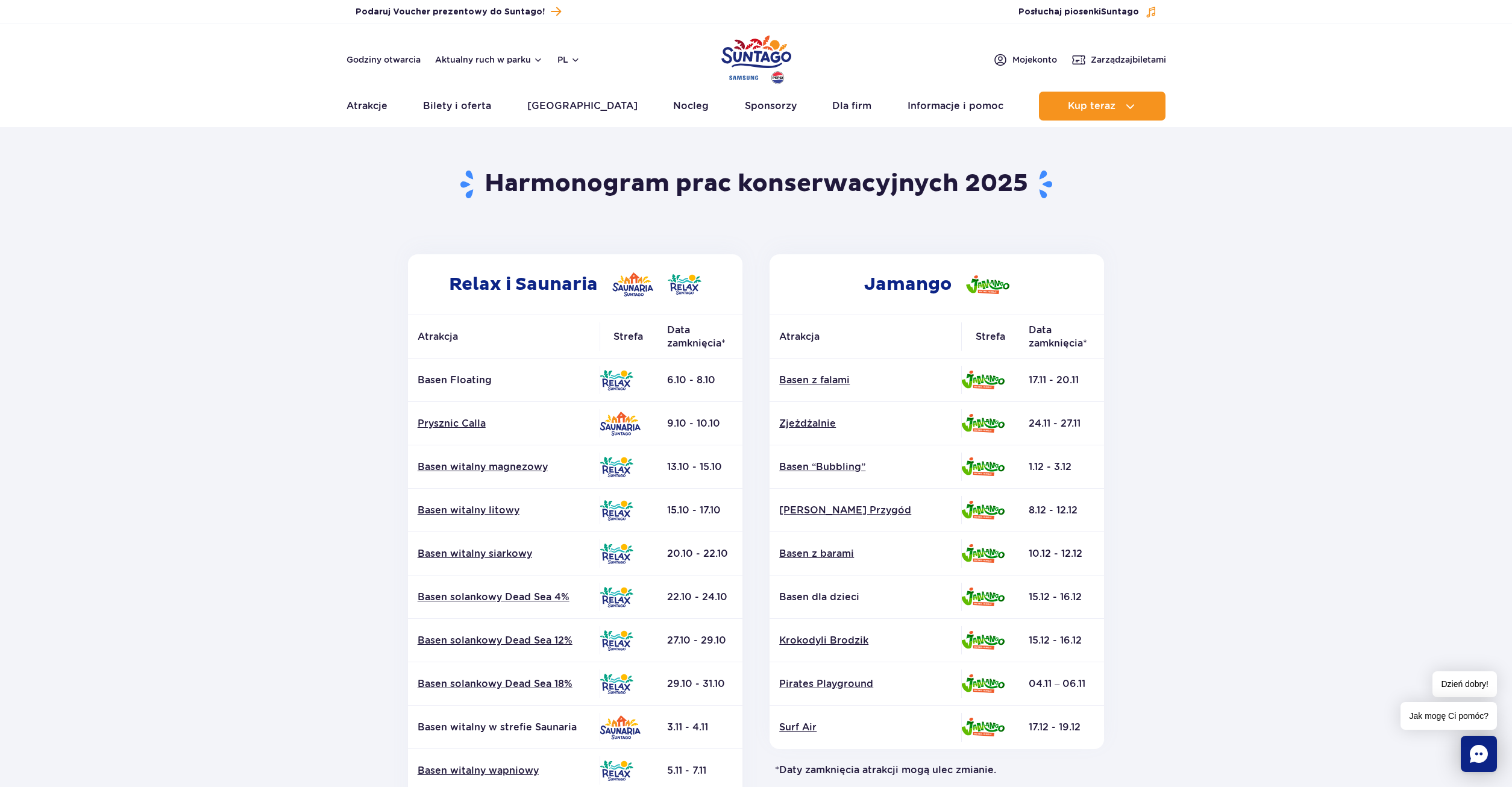
click at [1254, 480] on section "Powrót do strony głównej Harmonogram prac konserwacyjnych 2025 Relax i Saunaria…" at bounding box center [756, 562] width 1512 height 864
click at [488, 57] on button "Aktualny ruch w parku" at bounding box center [489, 59] width 108 height 9
click at [554, 97] on span at bounding box center [554, 98] width 2 height 19
click at [474, 99] on img at bounding box center [464, 98] width 23 height 9
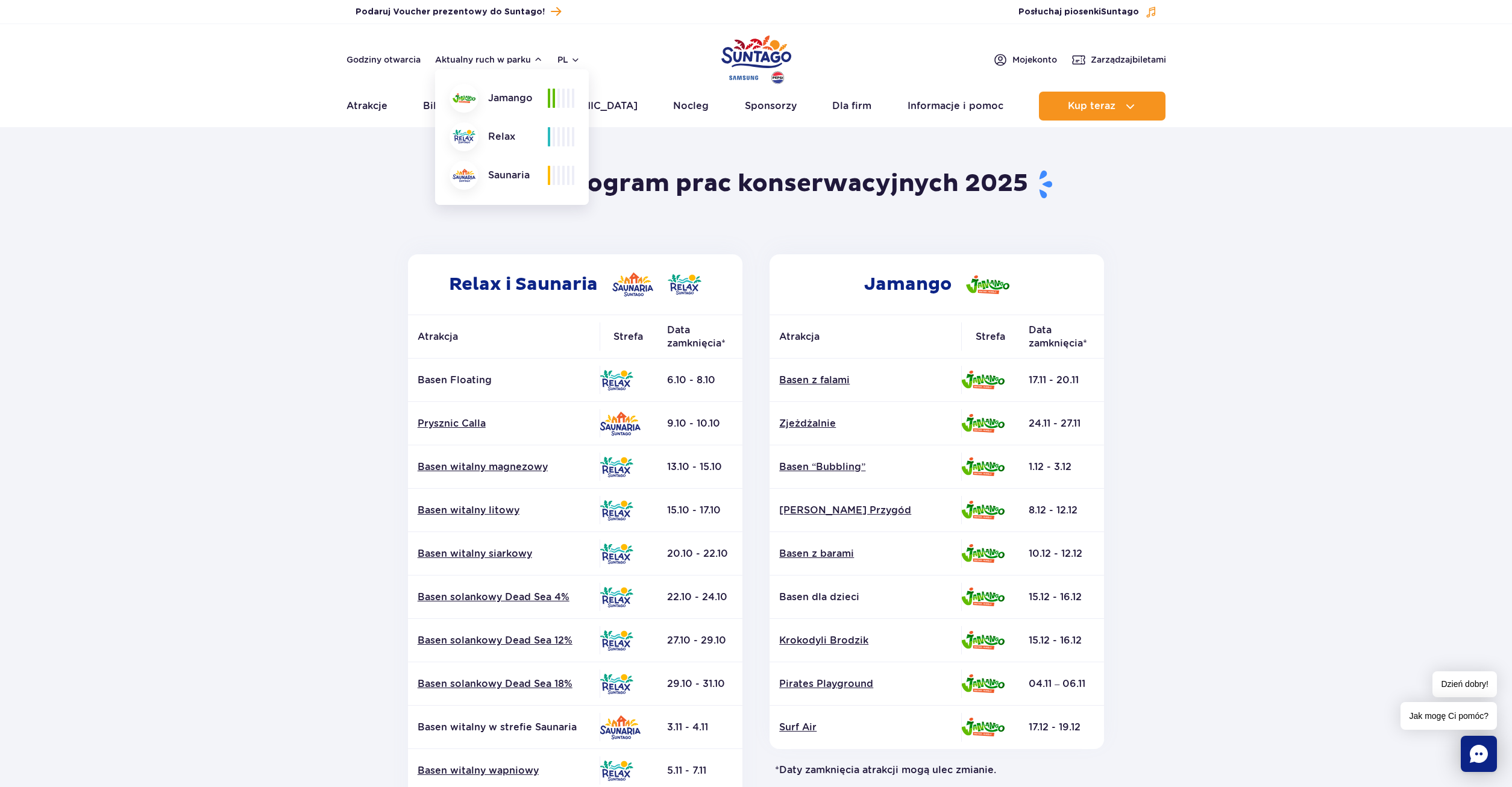
drag, startPoint x: 552, startPoint y: 175, endPoint x: 569, endPoint y: 175, distance: 17.0
click at [569, 175] on div at bounding box center [561, 175] width 27 height 19
click at [526, 175] on div "Saunaria" at bounding box center [499, 175] width 99 height 29
click at [530, 170] on div "Saunaria" at bounding box center [499, 175] width 99 height 29
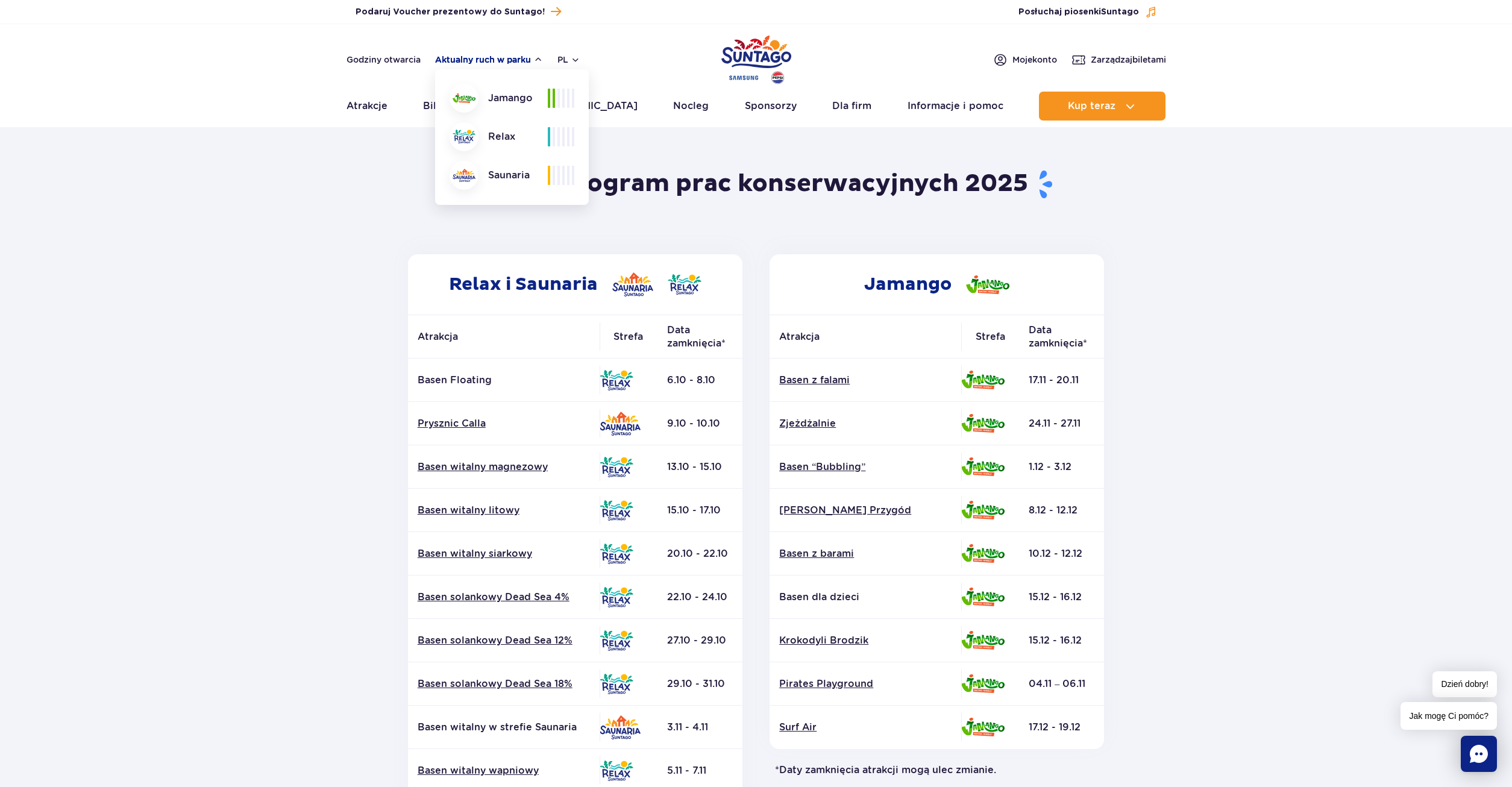
click at [506, 62] on button "Aktualny ruch w parku" at bounding box center [489, 59] width 108 height 9
click at [388, 77] on header "Godziny otwarcia Aktualny ruch w parku pl PL EN UA Moje konto Zarządzaj biletam…" at bounding box center [756, 75] width 1512 height 103
click at [389, 58] on link "Godziny otwarcia" at bounding box center [383, 59] width 74 height 12
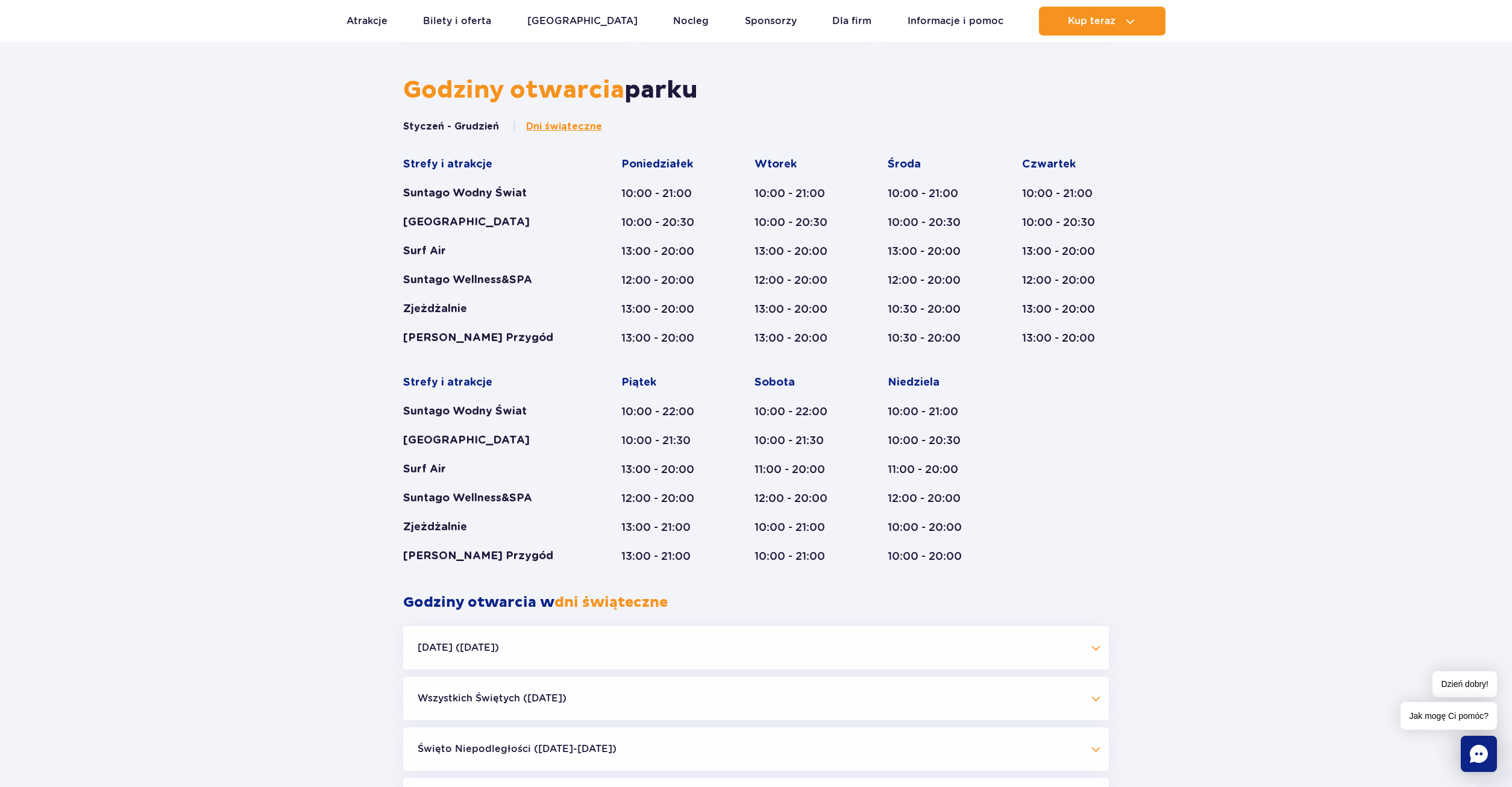
scroll to position [824, 0]
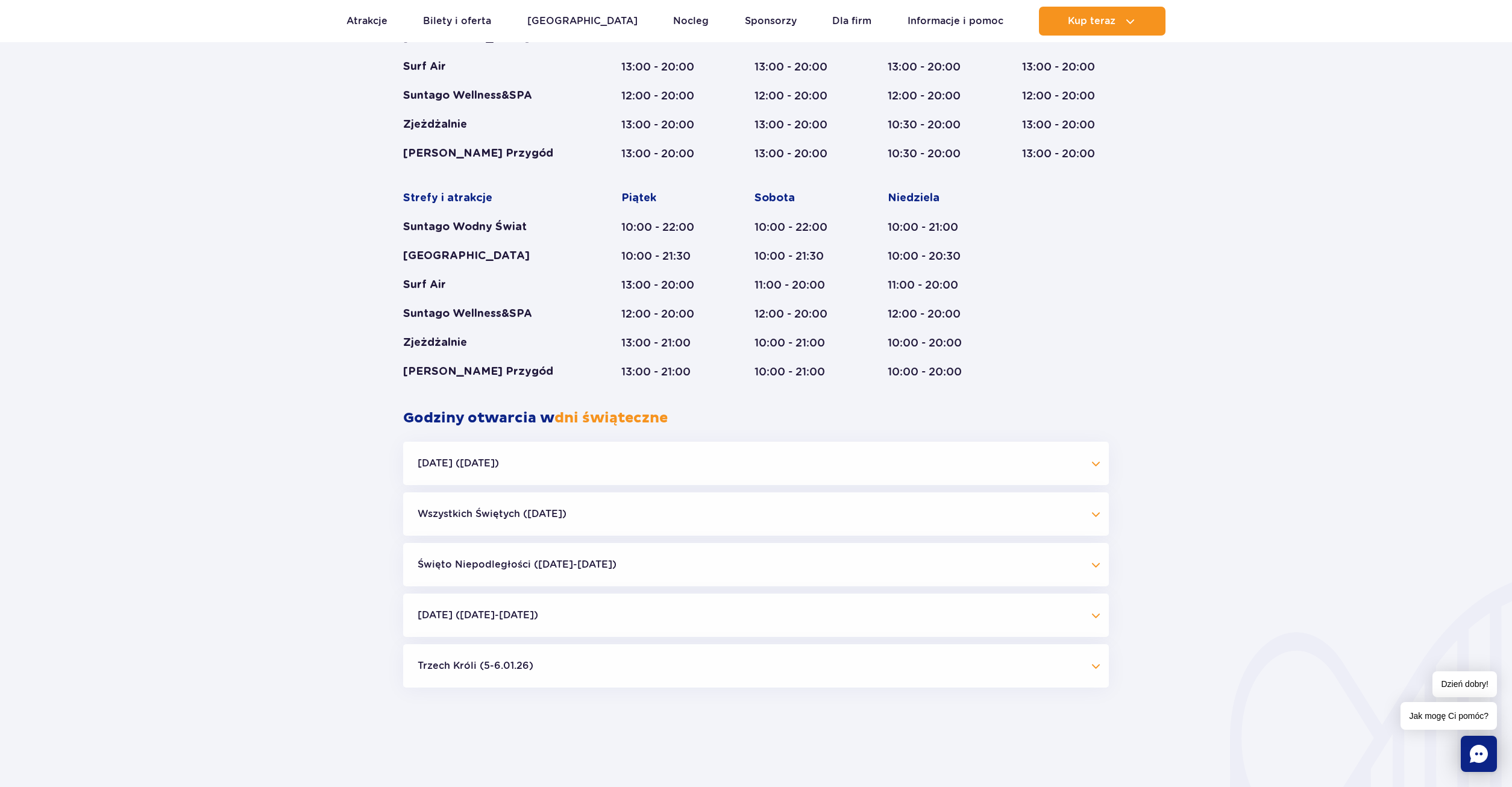
click at [559, 680] on button "Trzech Króli (5-6.01.26)" at bounding box center [756, 666] width 706 height 44
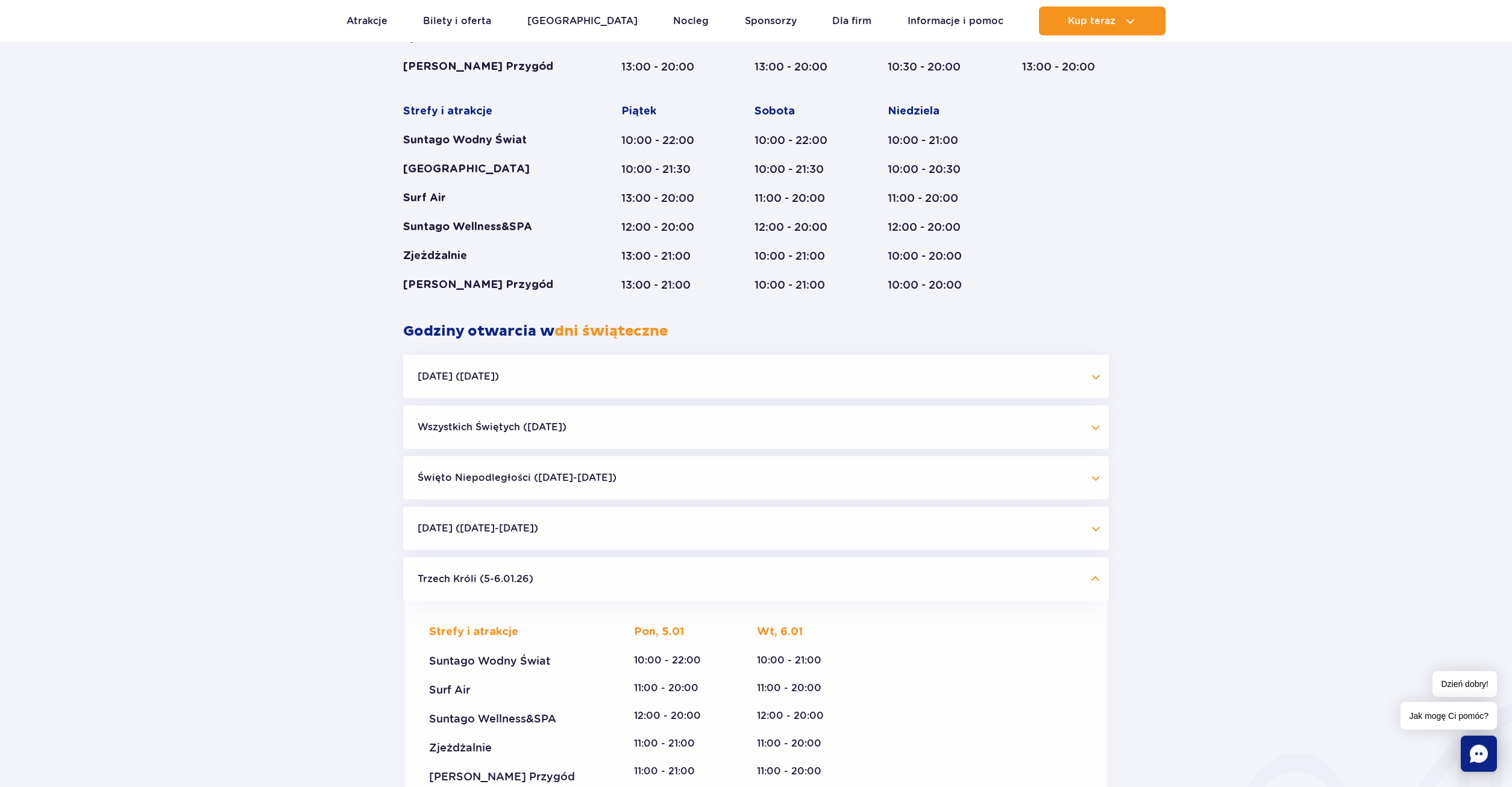
scroll to position [1008, 0]
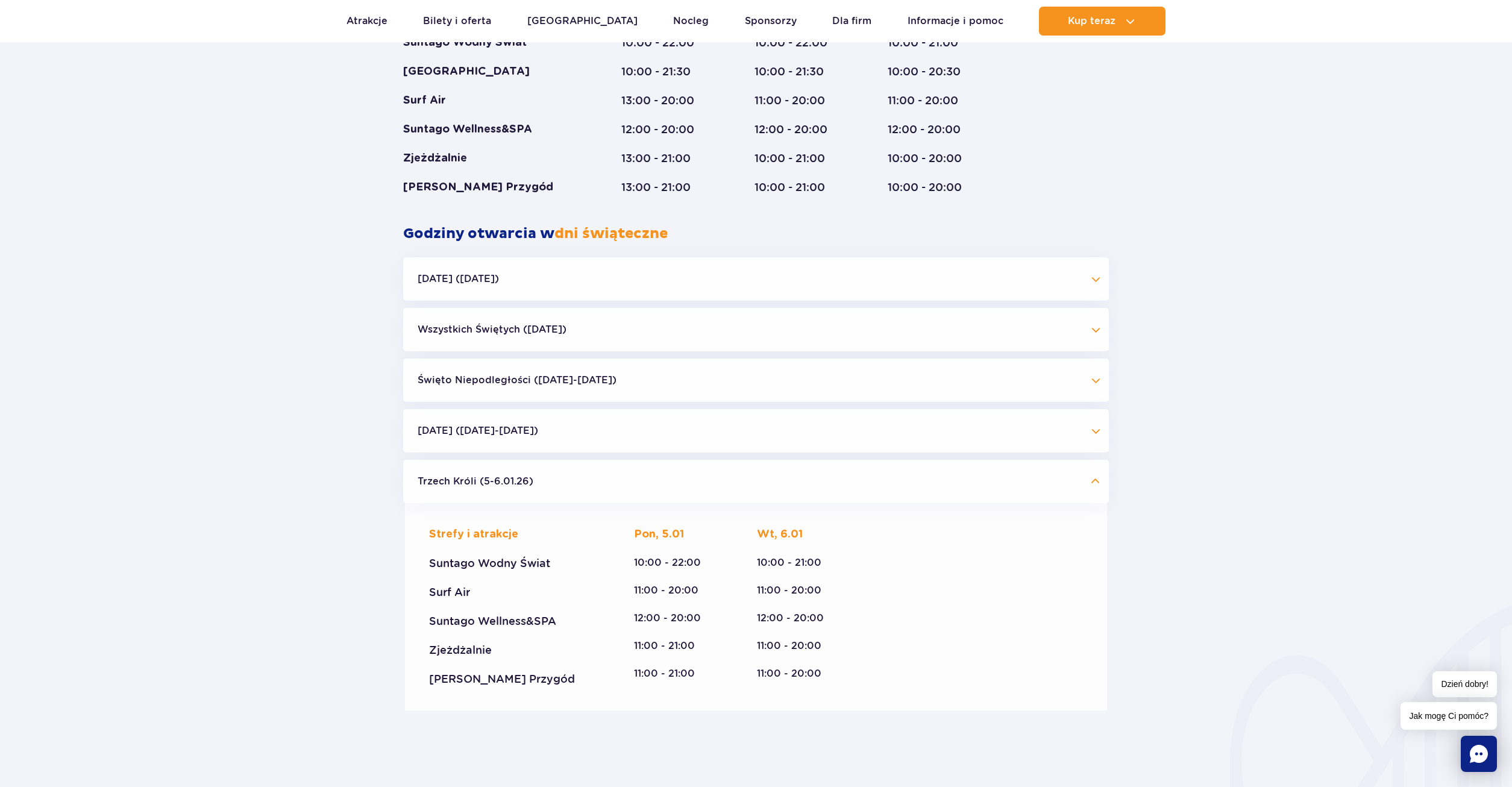
click at [502, 471] on button "Trzech Króli (5-6.01.26)" at bounding box center [756, 481] width 706 height 44
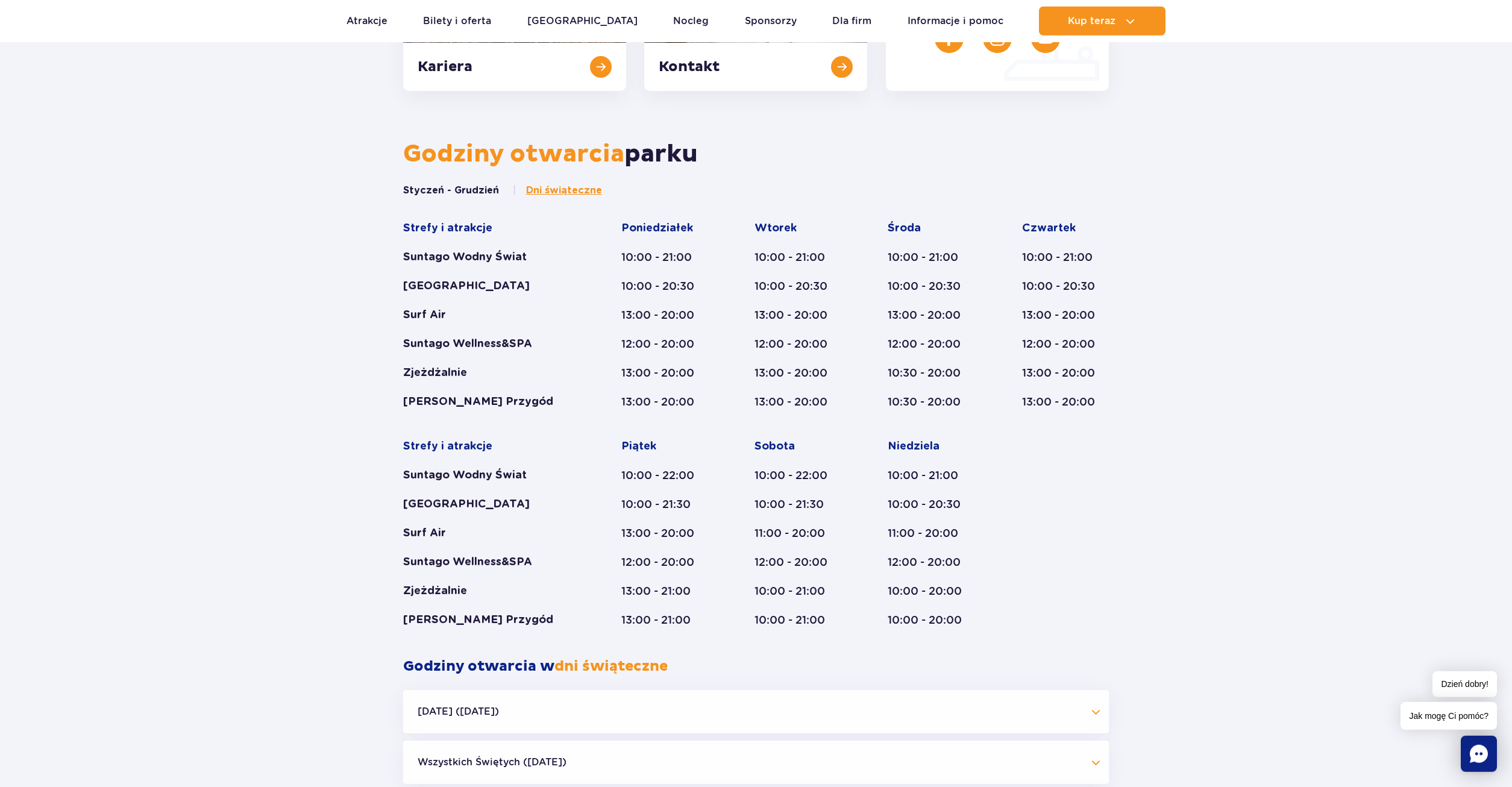
scroll to position [209, 0]
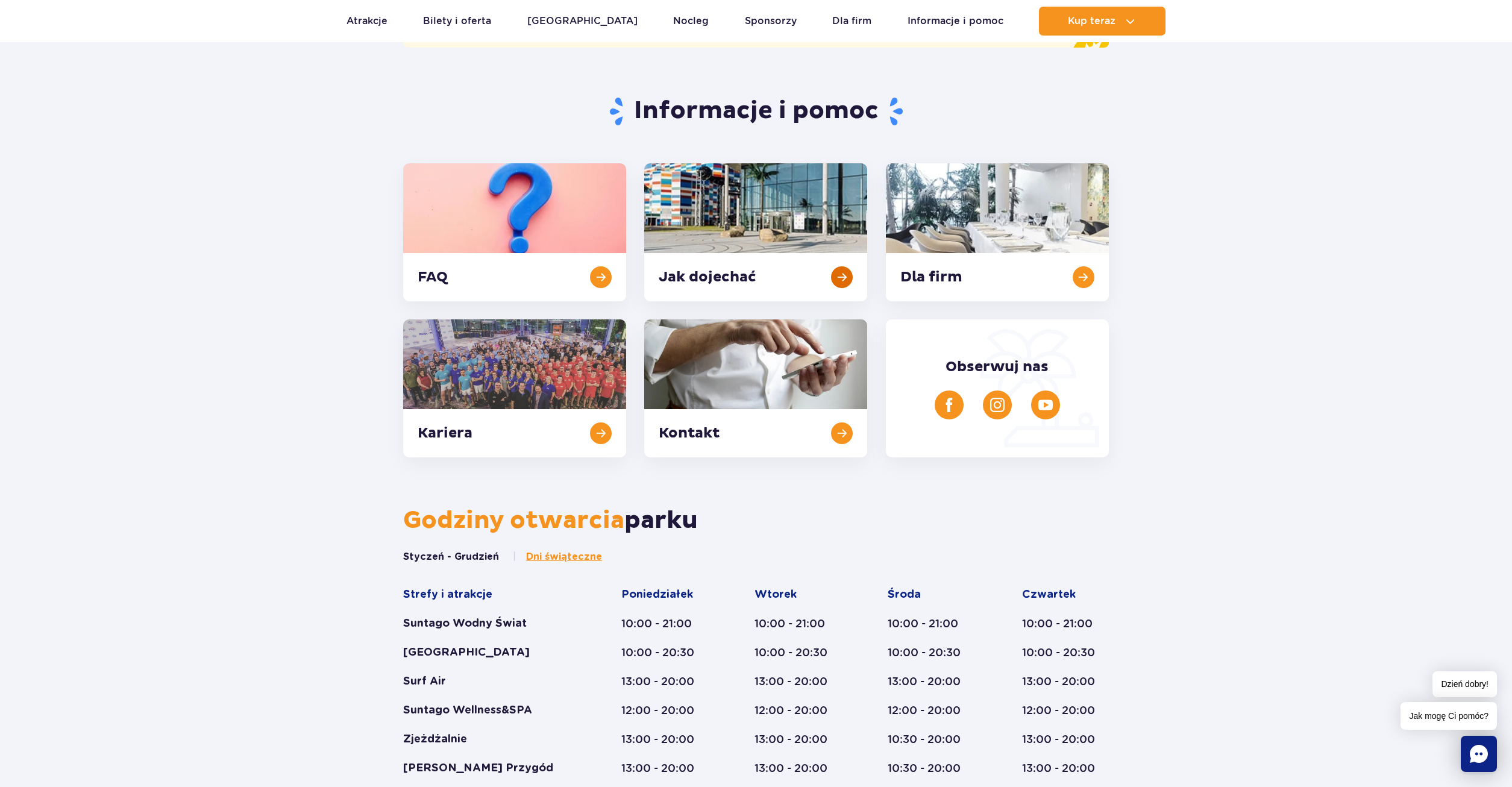
click at [834, 272] on link at bounding box center [756, 232] width 223 height 138
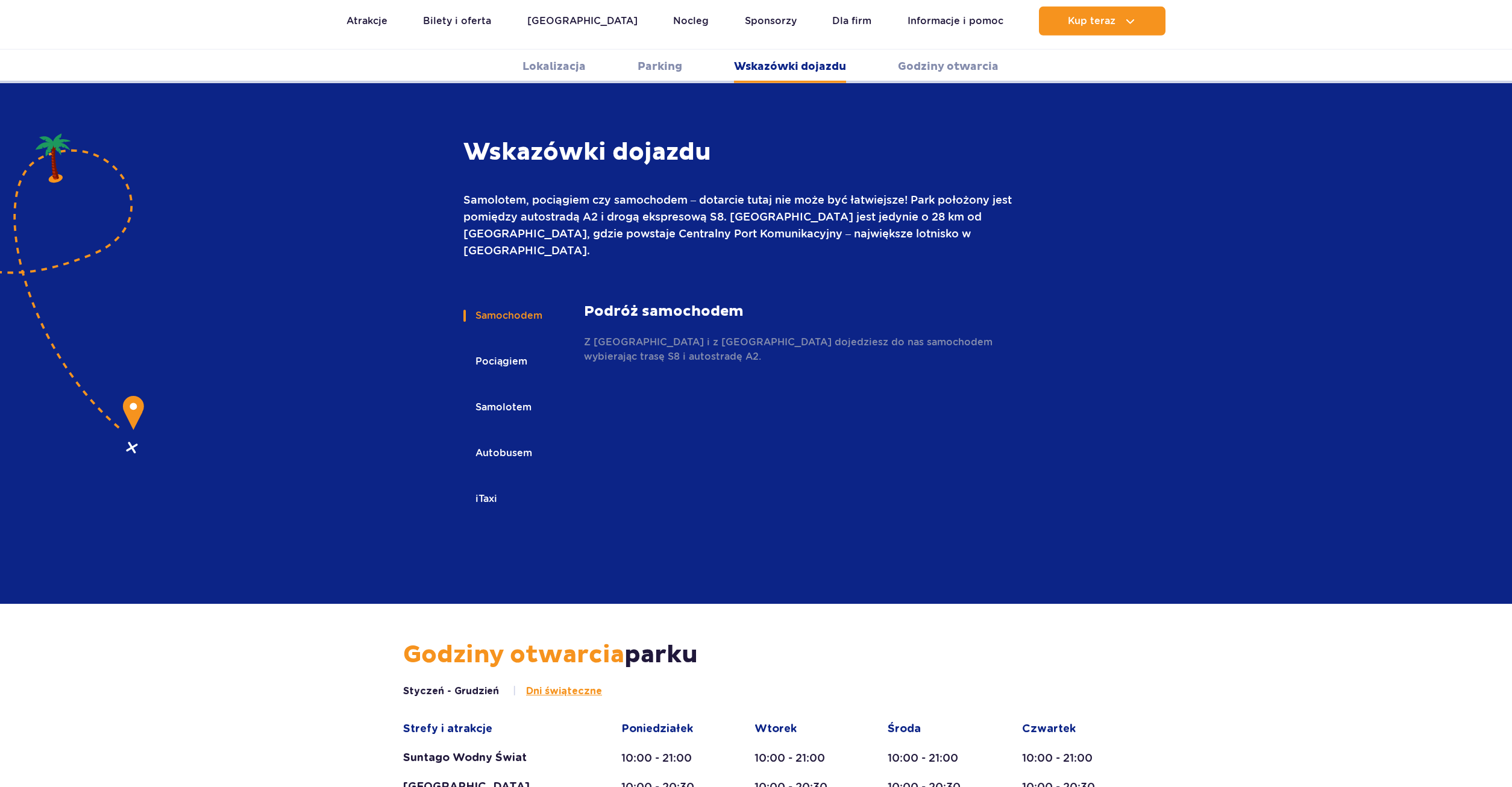
scroll to position [1604, 0]
click at [498, 349] on button "Pociągiem" at bounding box center [500, 362] width 74 height 27
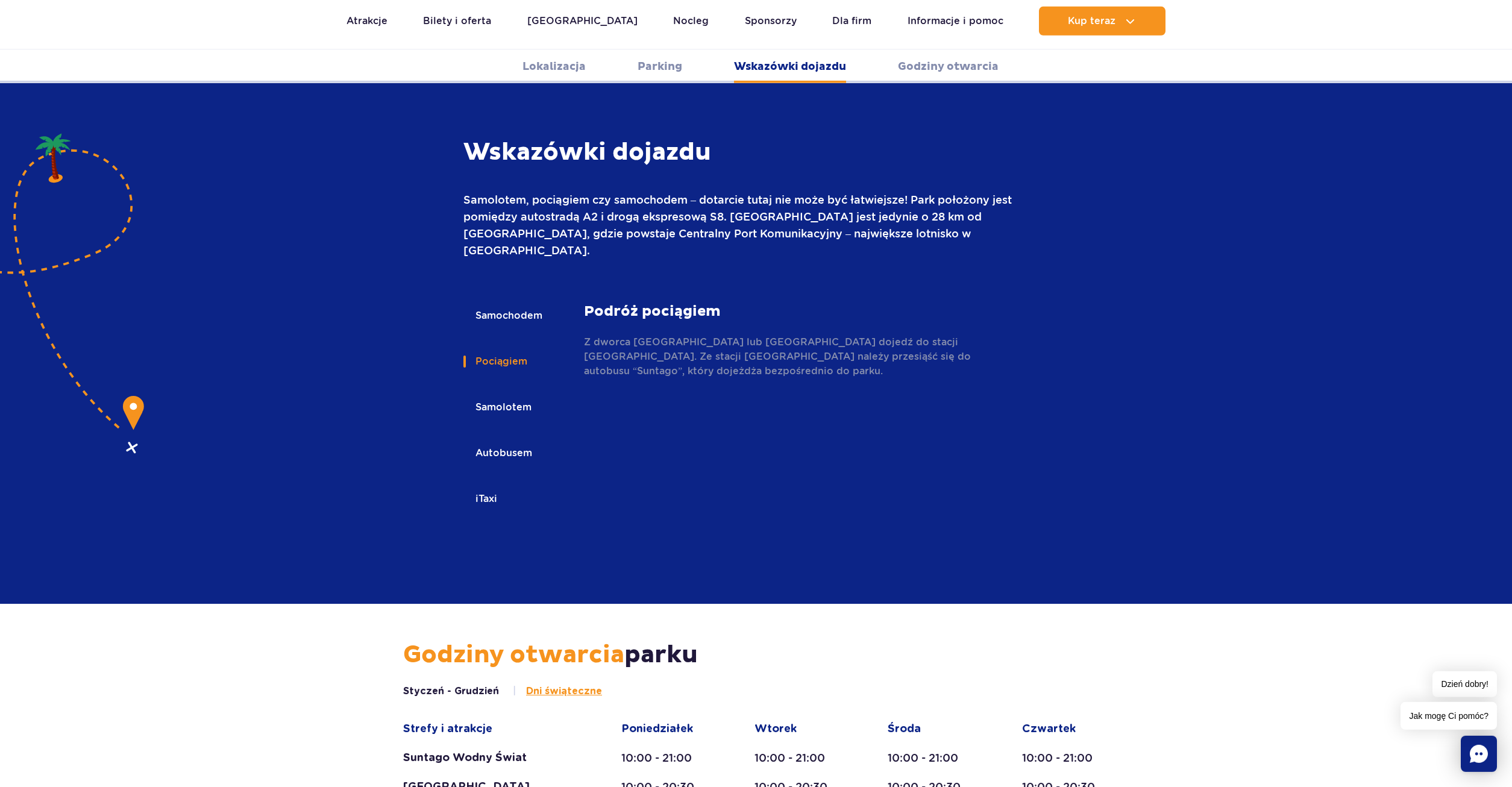
click at [505, 394] on button "Samolotem" at bounding box center [503, 407] width 79 height 27
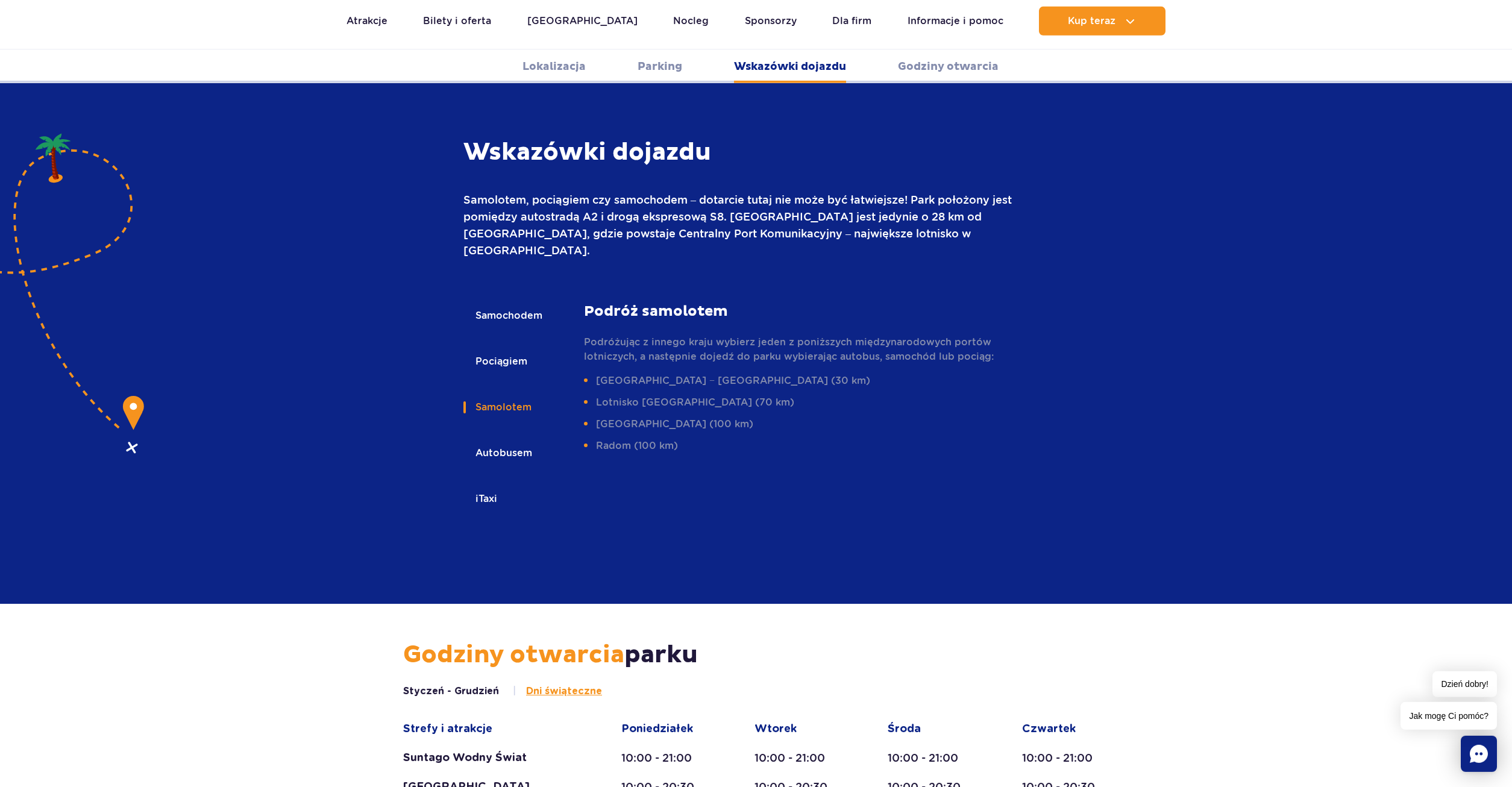
click at [511, 440] on button "Autobusem" at bounding box center [503, 453] width 79 height 27
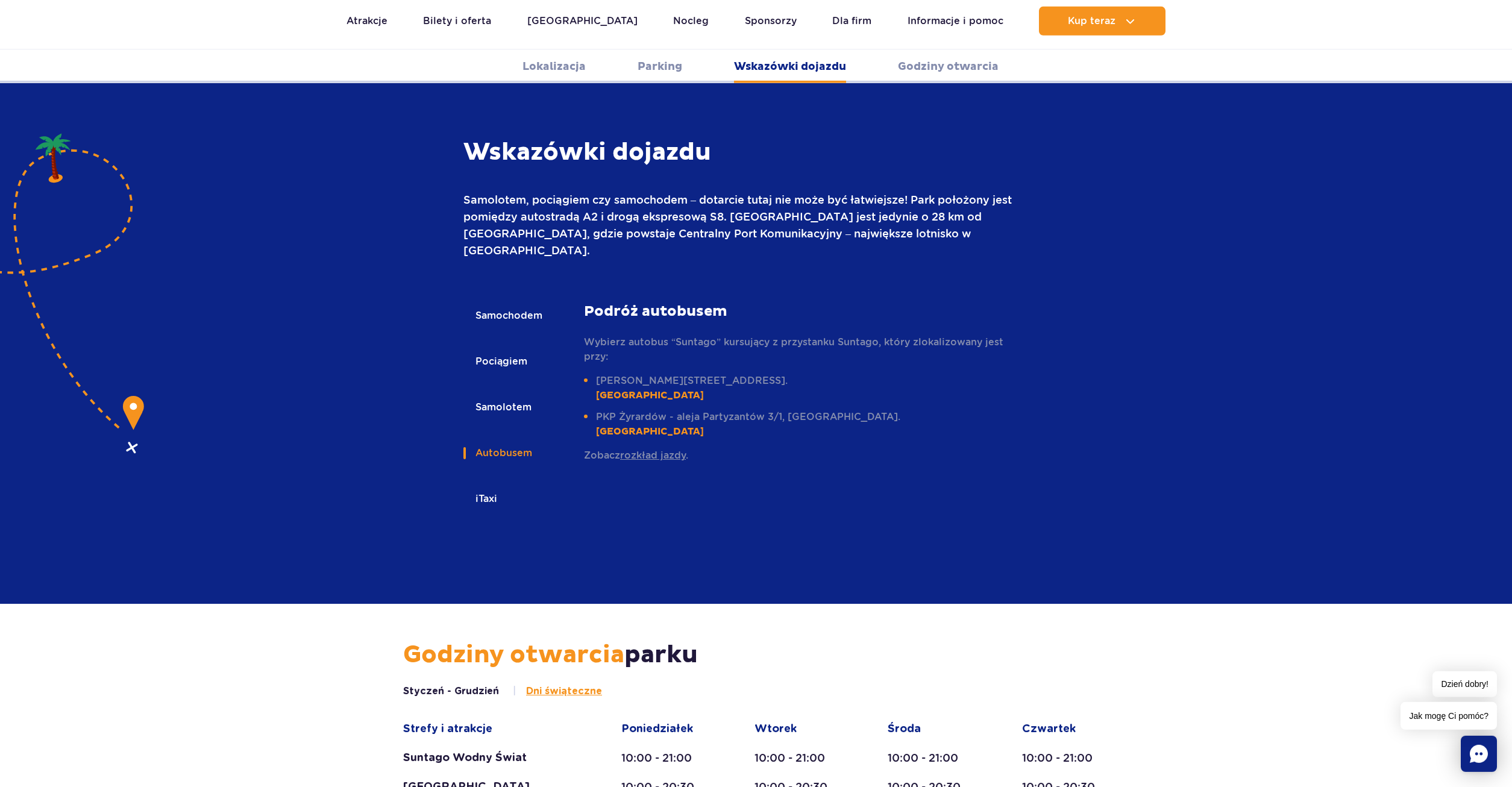
click at [506, 486] on button "iTaxi" at bounding box center [485, 499] width 44 height 27
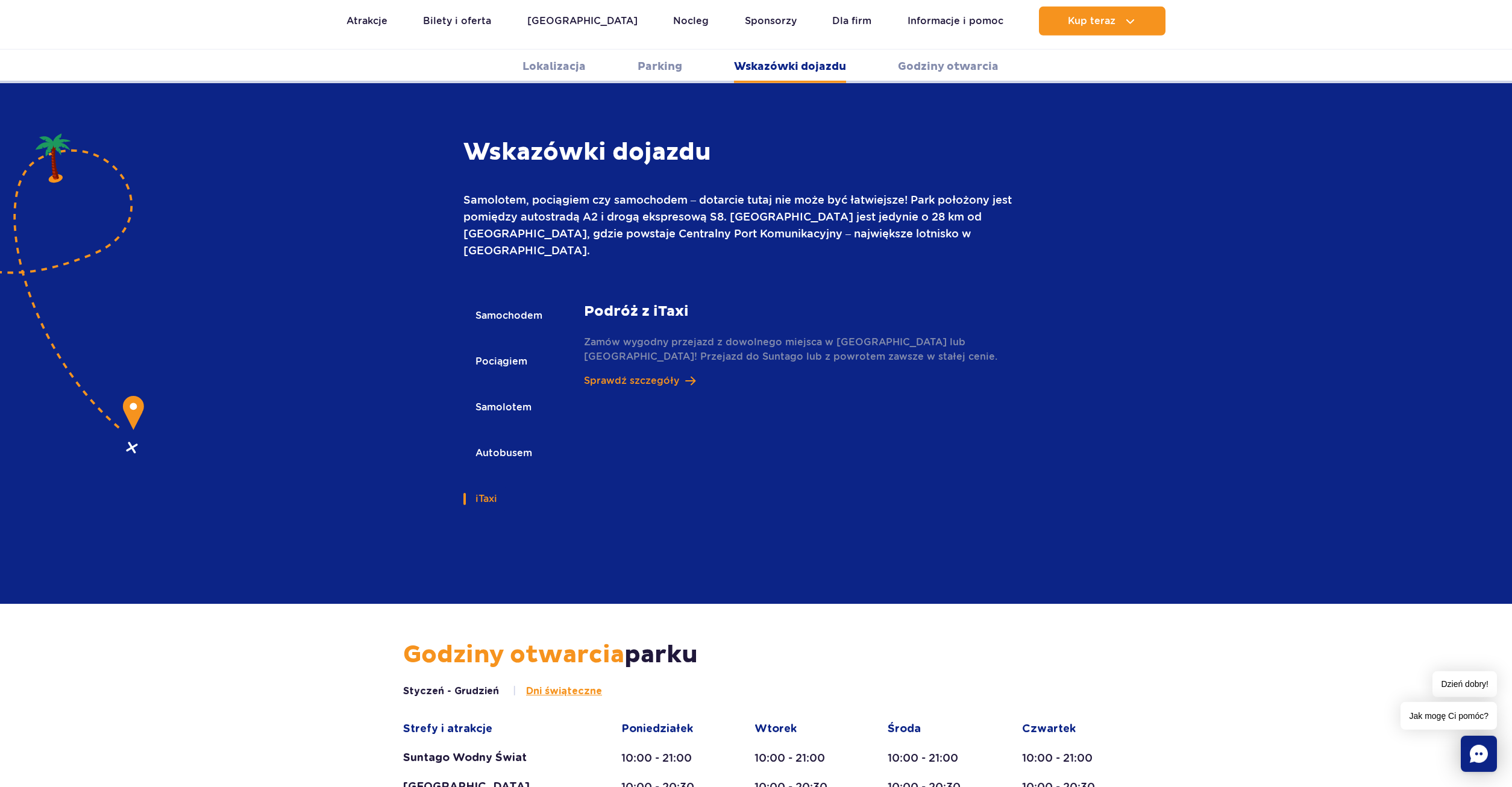
click at [493, 440] on button "Autobusem" at bounding box center [503, 453] width 79 height 27
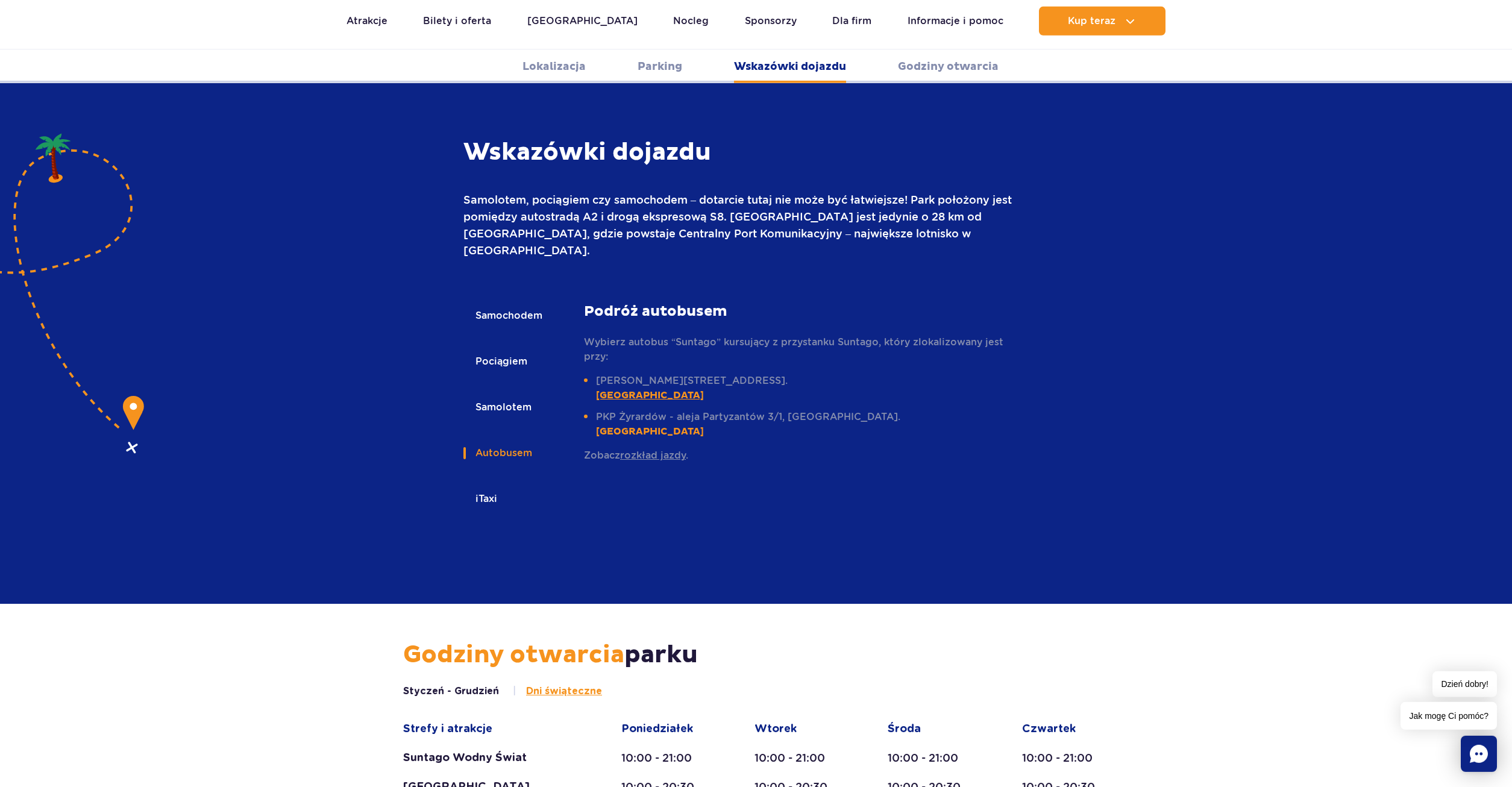
click at [658, 389] on link "[GEOGRAPHIC_DATA]" at bounding box center [650, 395] width 108 height 12
click at [503, 302] on button "Samochodem" at bounding box center [508, 316] width 89 height 27
